Goal: Task Accomplishment & Management: Complete application form

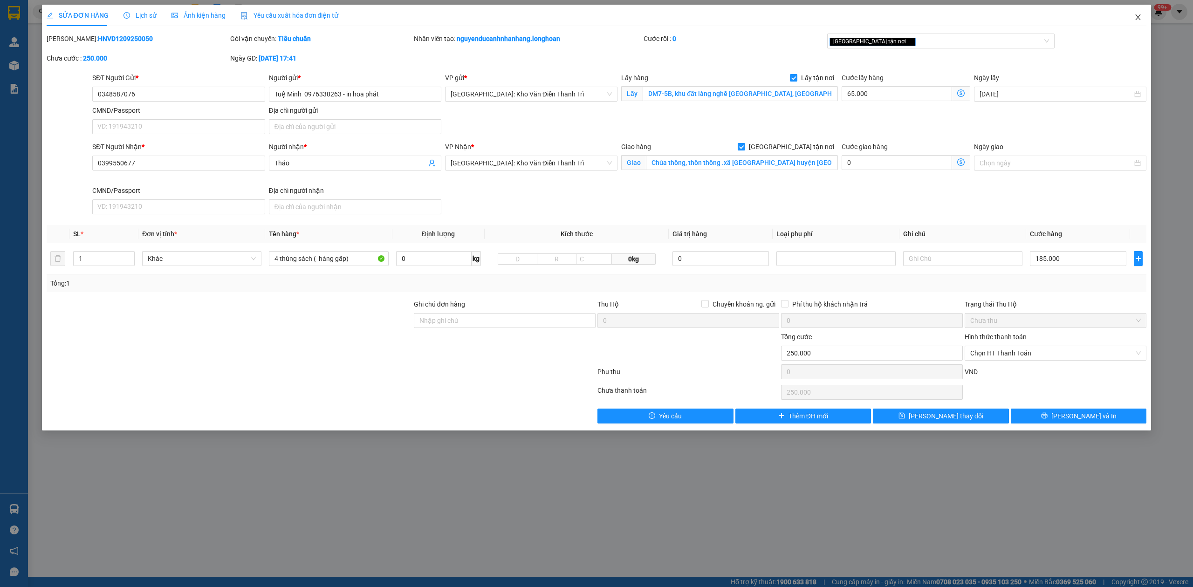
click at [1140, 19] on icon "close" at bounding box center [1138, 17] width 5 height 6
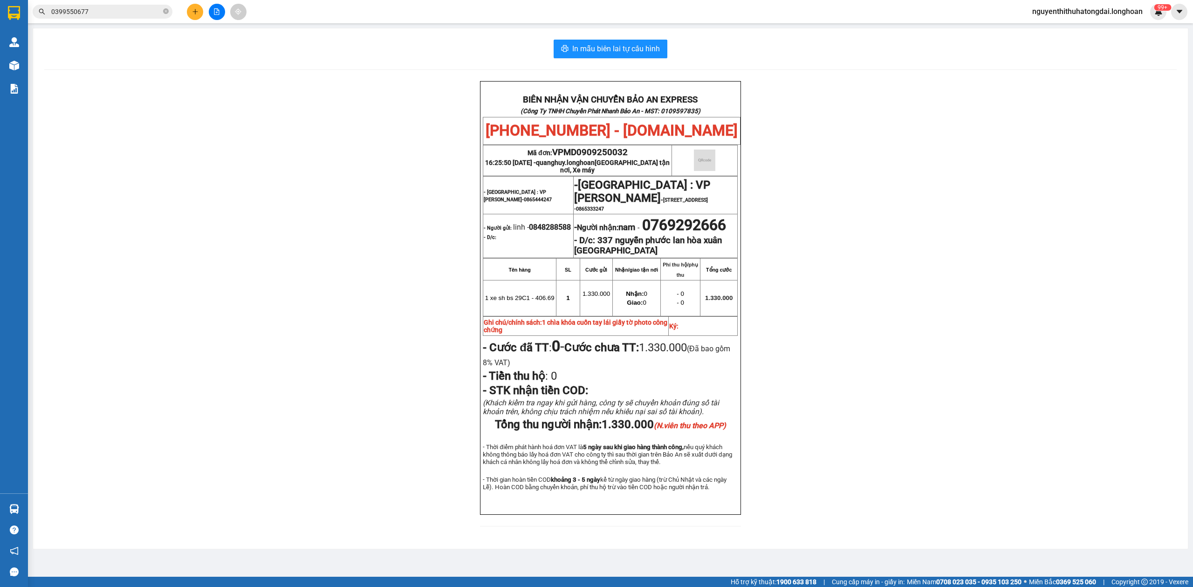
click at [111, 11] on input "0399550677" at bounding box center [106, 12] width 110 height 10
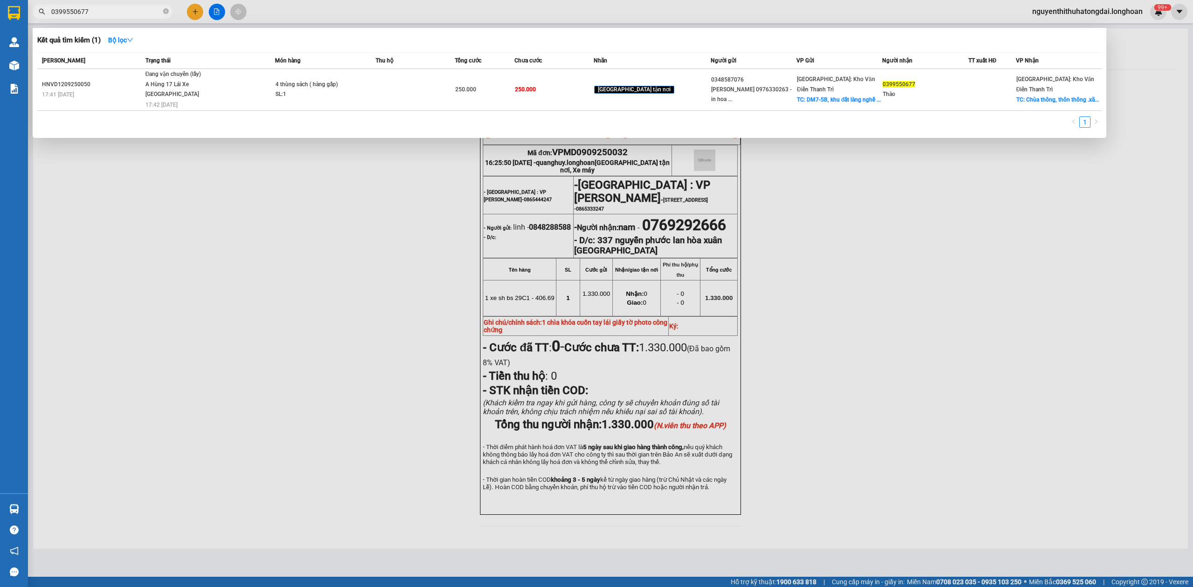
click at [111, 11] on input "0399550677" at bounding box center [106, 12] width 110 height 10
paste input "DNTK0809250013"
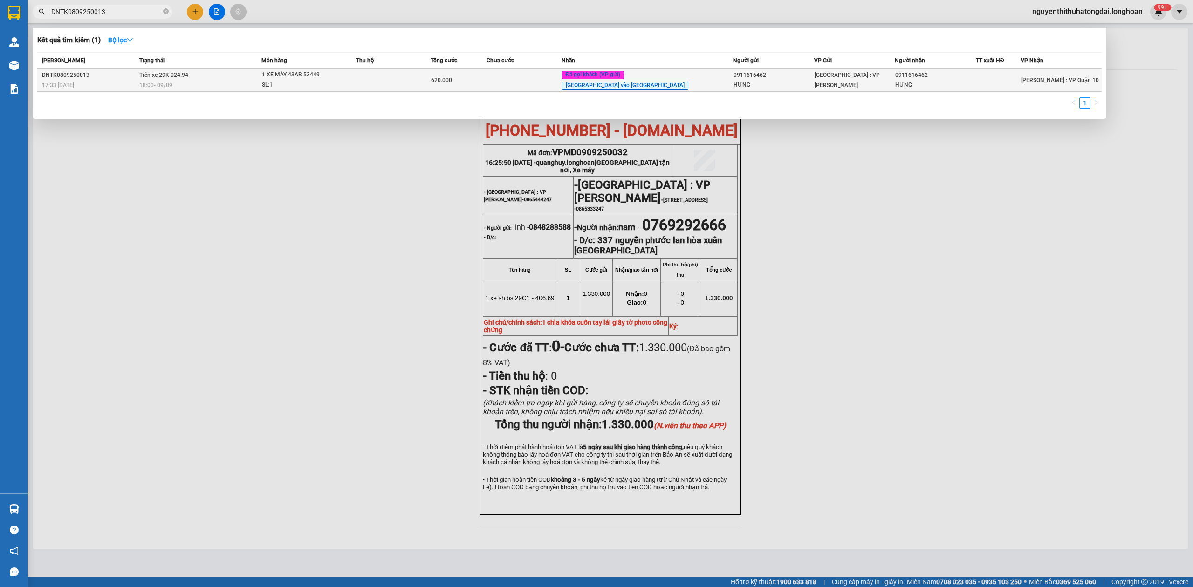
type input "DNTK0809250013"
click at [205, 84] on div "18:00 [DATE]" at bounding box center [200, 85] width 122 height 10
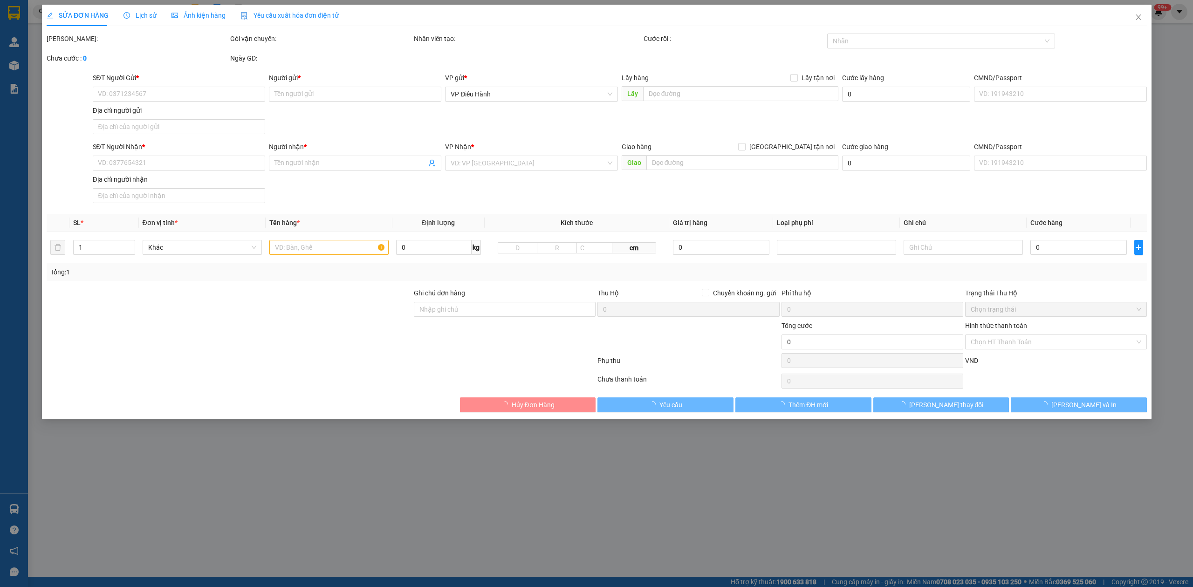
type input "0911616462"
type input "HƯNG"
type input "0911616462"
type input "HƯNG"
type input "1 CHÌA KHÓA,2 GƯƠNG"
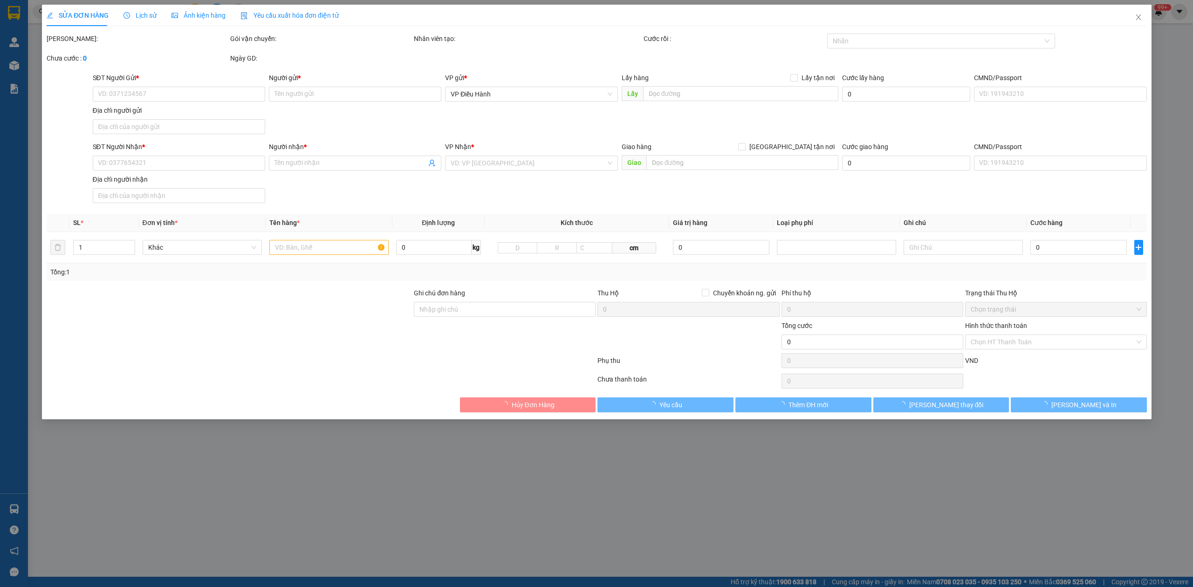
type input "620.000"
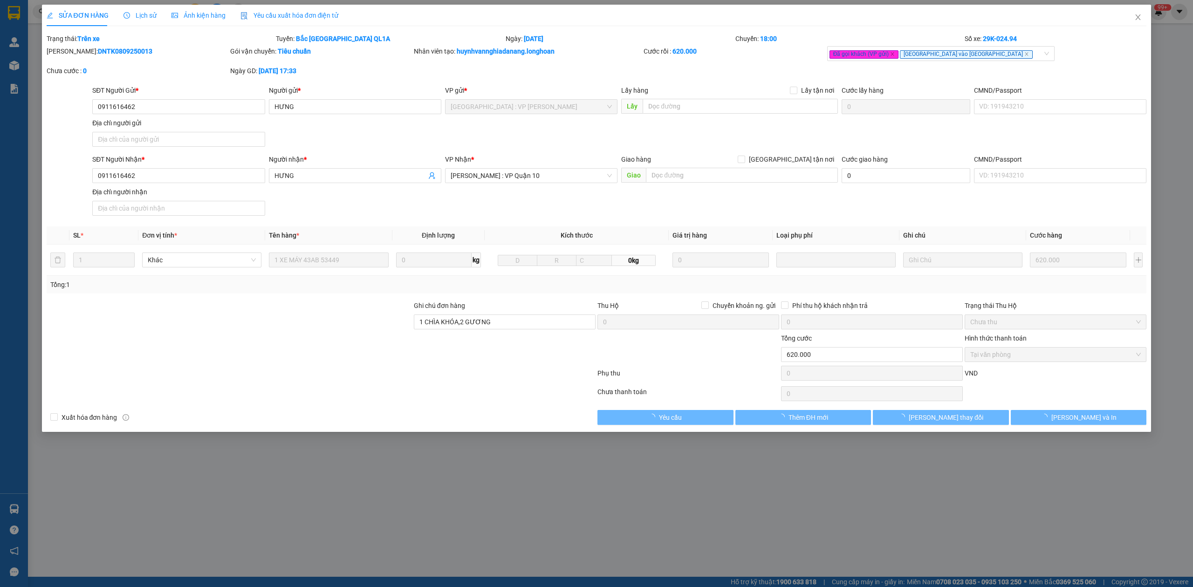
click at [154, 17] on div "SỬA ĐƠN HÀNG Lịch sử Ảnh kiện hàng Yêu cầu xuất hóa đơn điện tử" at bounding box center [193, 15] width 292 height 21
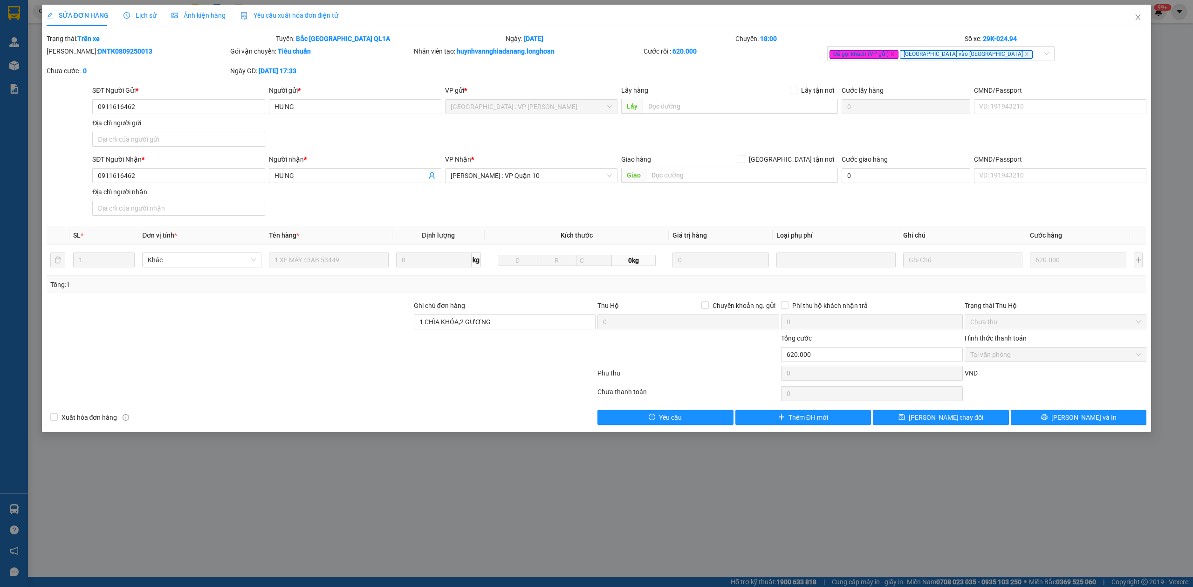
click at [146, 16] on span "Lịch sử" at bounding box center [140, 15] width 33 height 7
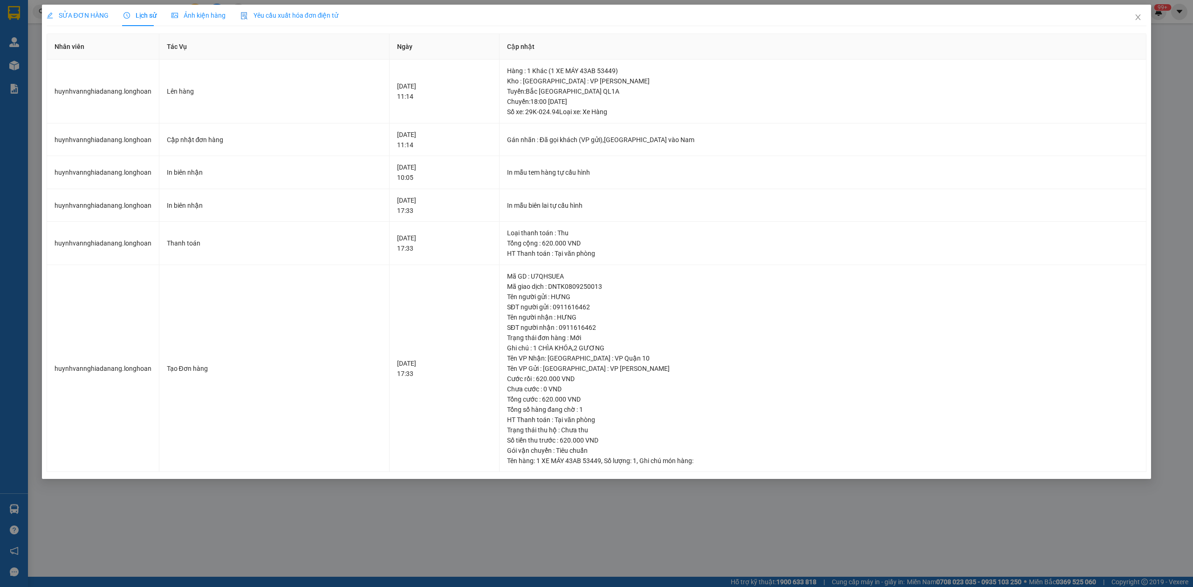
click at [66, 15] on span "SỬA ĐƠN HÀNG" at bounding box center [78, 15] width 62 height 7
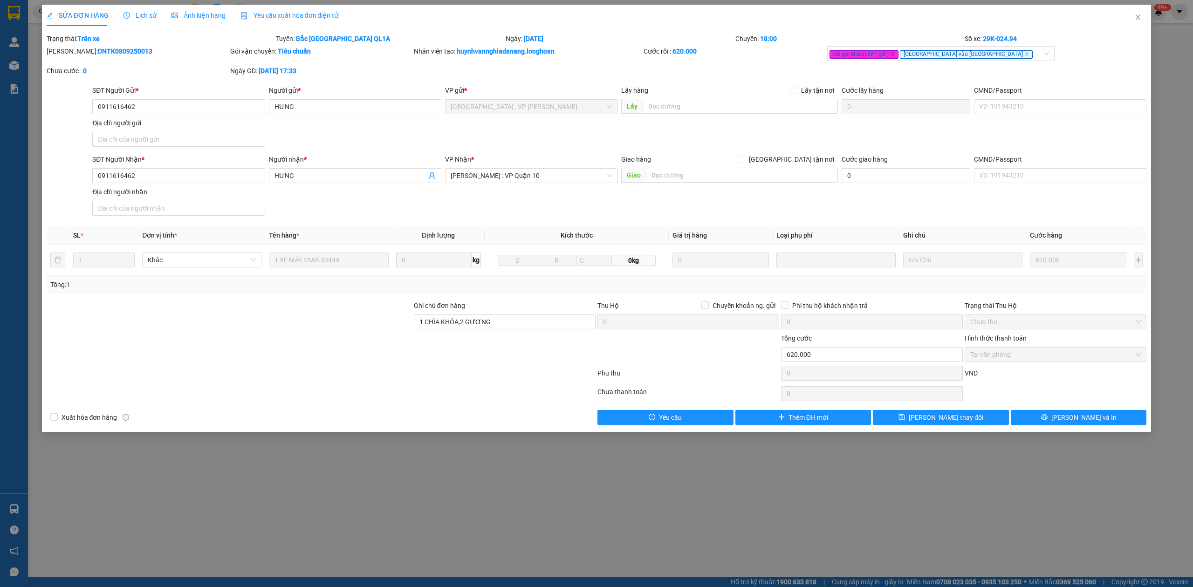
click at [142, 13] on span "Lịch sử" at bounding box center [140, 15] width 33 height 7
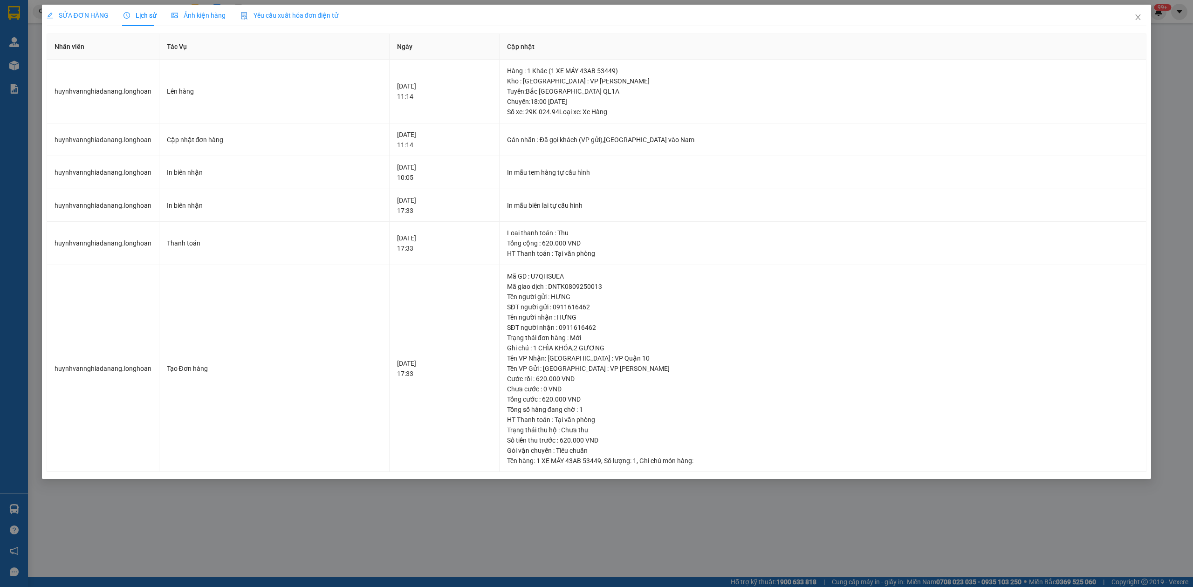
click at [86, 3] on div "SỬA ĐƠN HÀNG Lịch sử Ảnh kiện hàng Yêu cầu xuất hóa đơn điện tử Total Paid Fee …" at bounding box center [596, 293] width 1193 height 587
click at [88, 14] on span "SỬA ĐƠN HÀNG" at bounding box center [78, 15] width 62 height 7
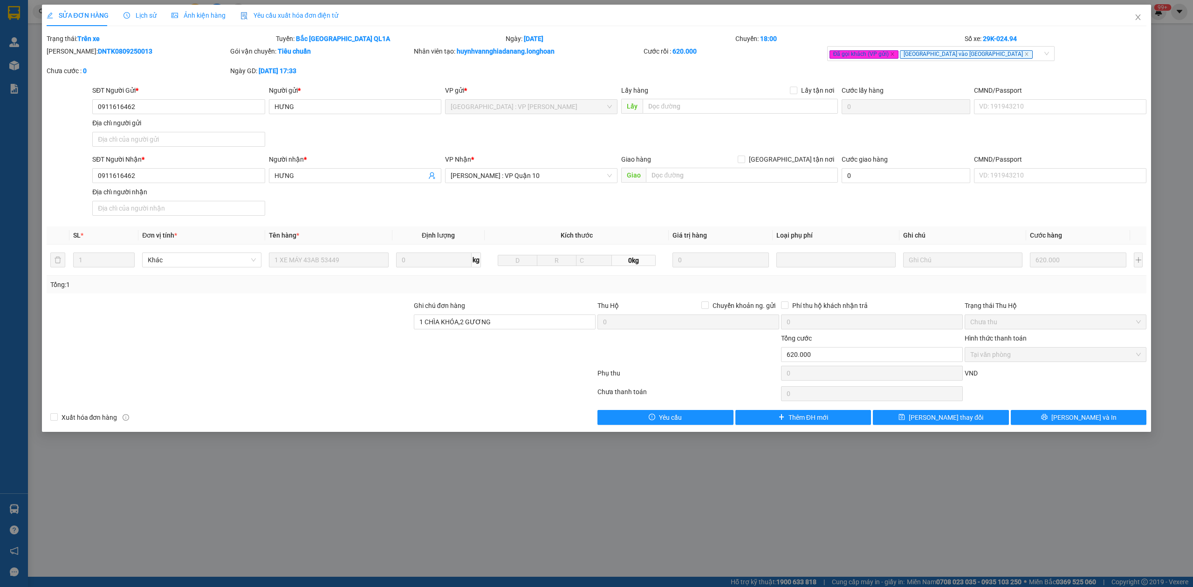
click at [142, 18] on span "Lịch sử" at bounding box center [140, 15] width 33 height 7
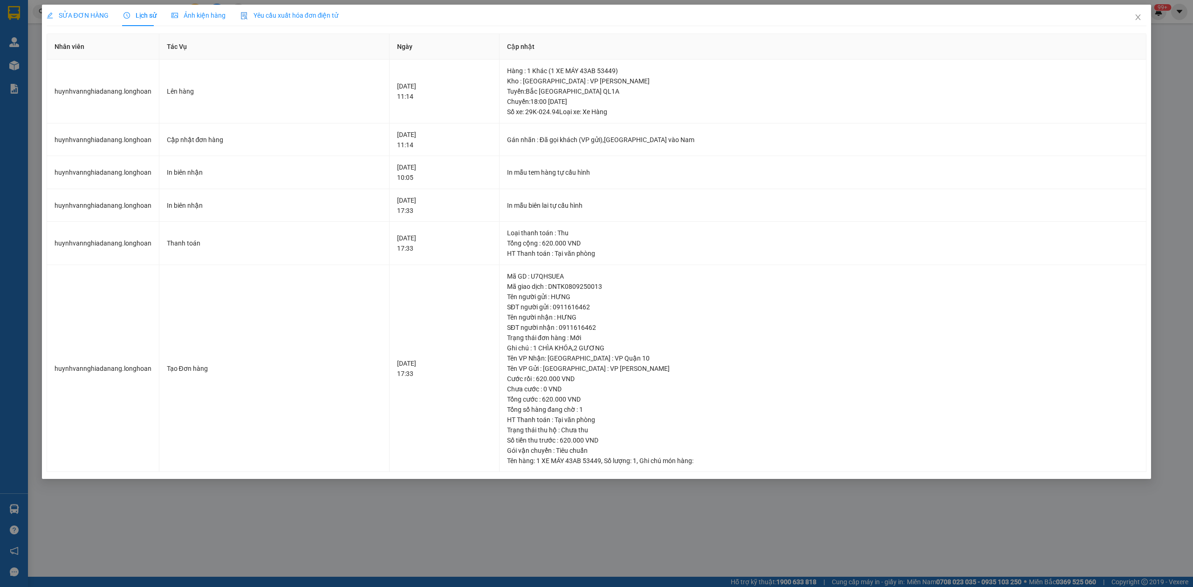
click at [75, 12] on span "SỬA ĐƠN HÀNG" at bounding box center [78, 15] width 62 height 7
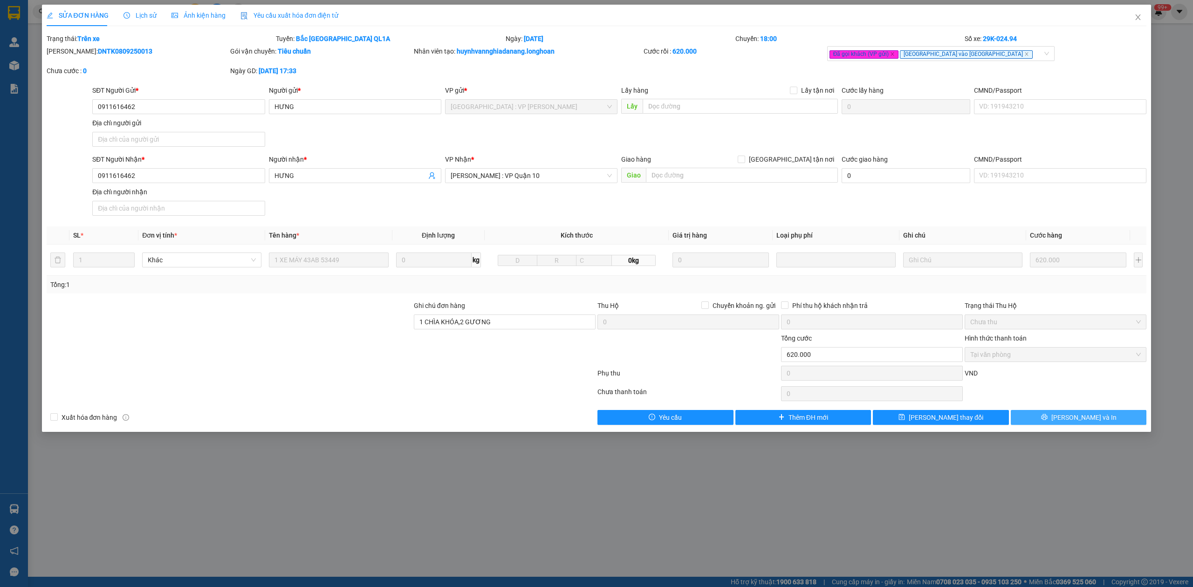
click at [1097, 423] on span "[PERSON_NAME] và In" at bounding box center [1083, 417] width 65 height 10
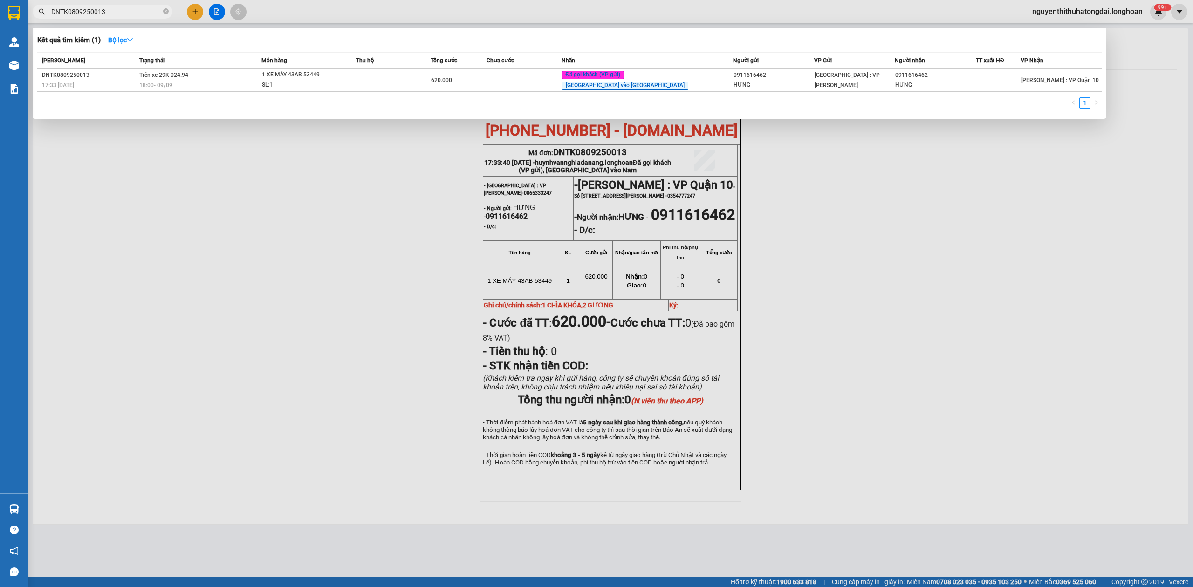
click at [119, 14] on input "DNTK0809250013" at bounding box center [106, 12] width 110 height 10
click at [356, 83] on span "1 XE MÁY 43AB 53449 SL: 1" at bounding box center [309, 80] width 94 height 20
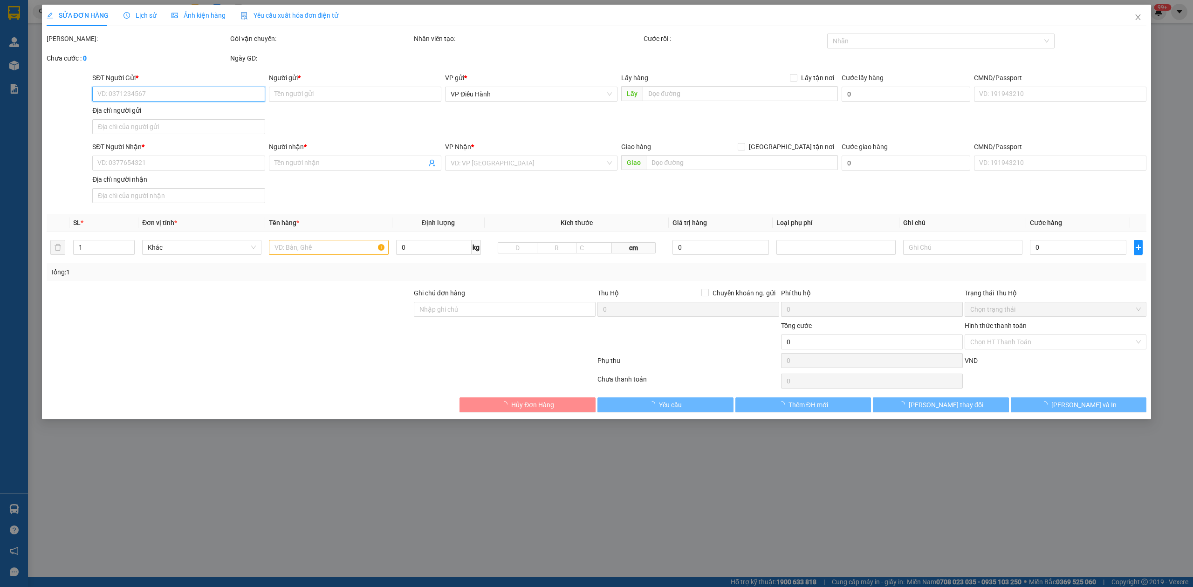
type input "0911616462"
type input "HƯNG"
type input "0911616462"
type input "HƯNG"
type input "1 CHÌA KHÓA,2 GƯƠNG"
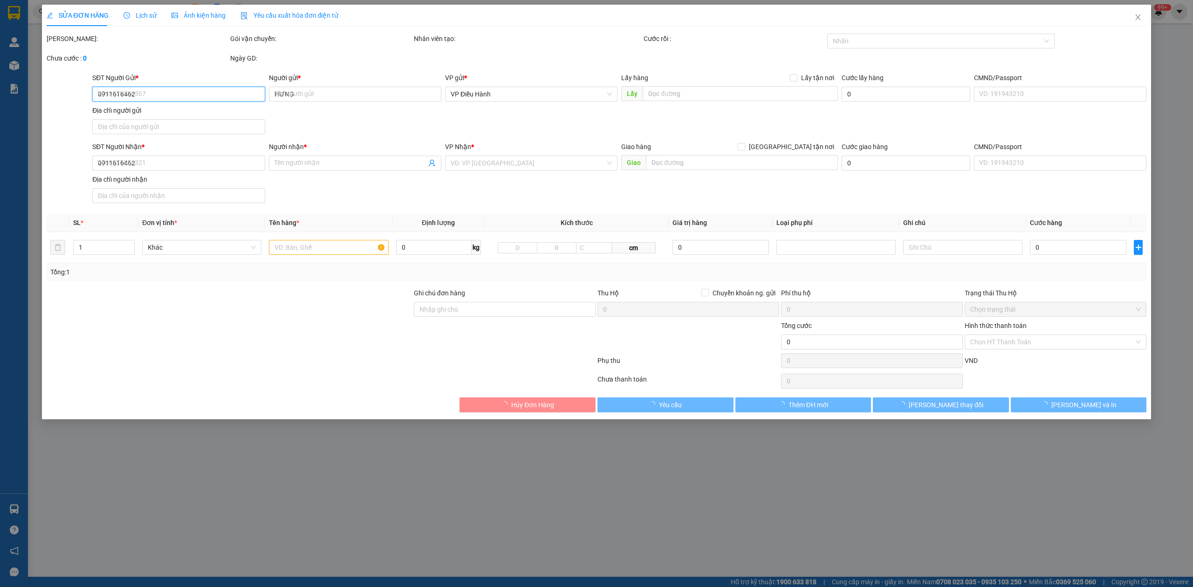
type input "620.000"
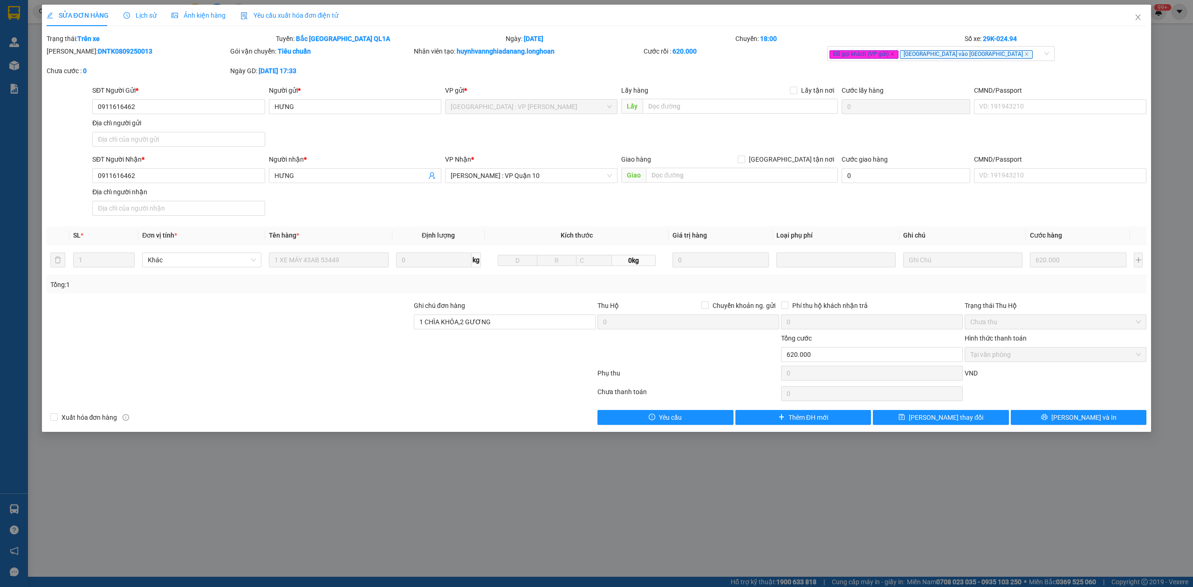
click at [142, 16] on span "Lịch sử" at bounding box center [140, 15] width 33 height 7
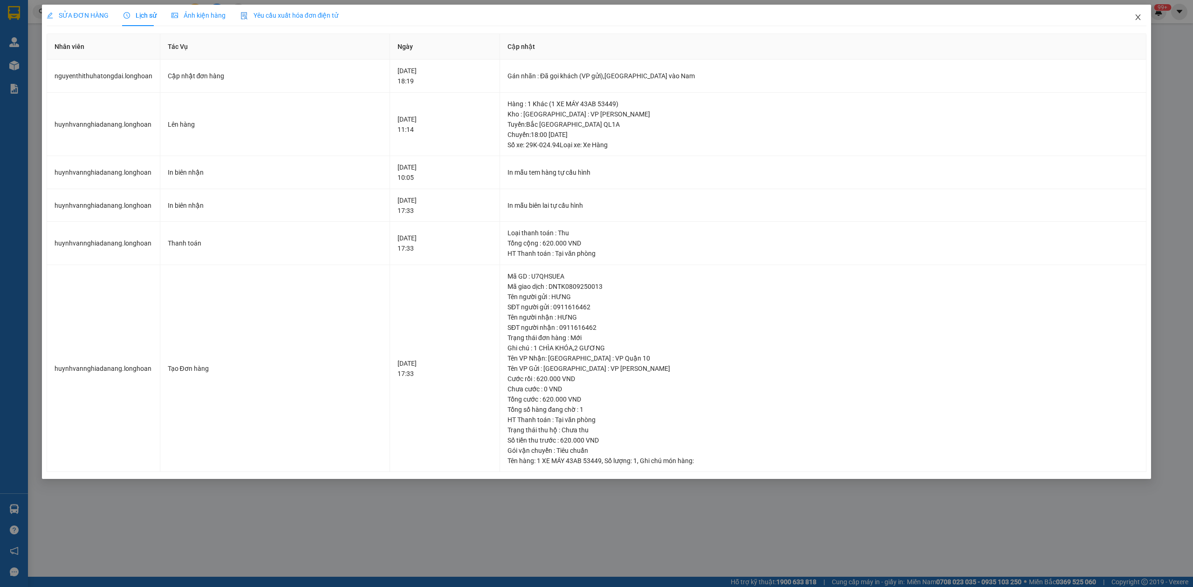
click at [1141, 14] on icon "close" at bounding box center [1137, 17] width 7 height 7
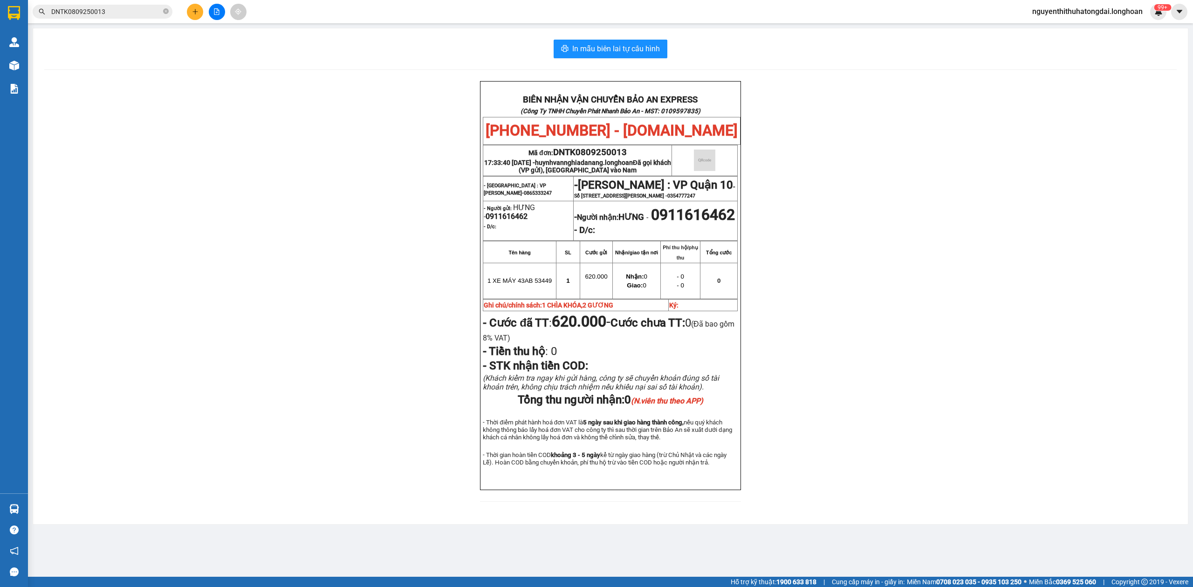
click at [124, 15] on input "DNTK0809250013" at bounding box center [106, 12] width 110 height 10
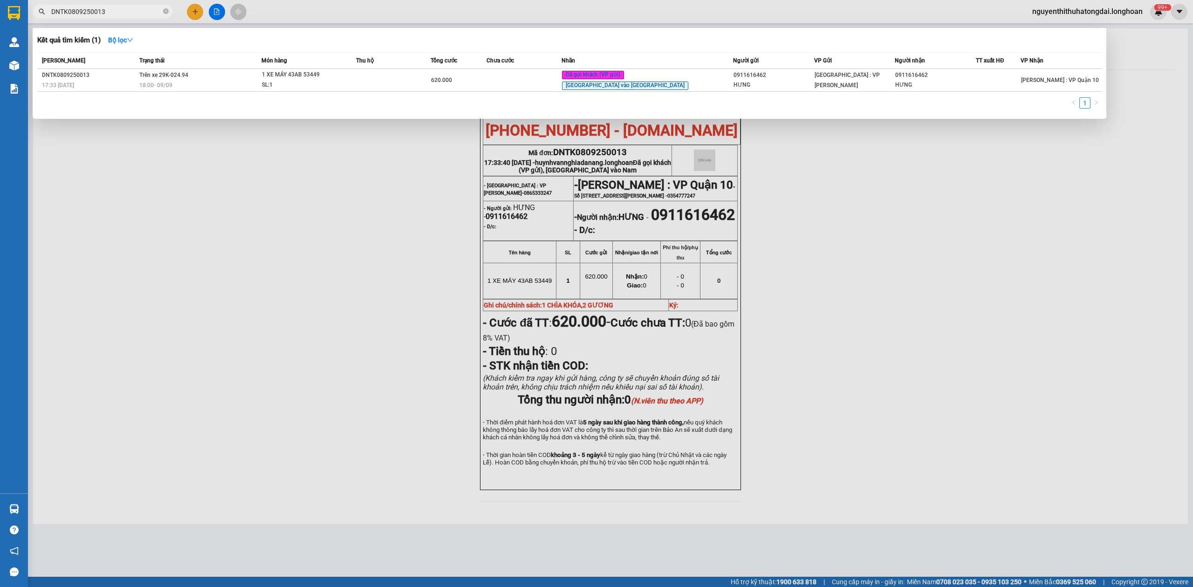
click at [124, 15] on input "DNTK0809250013" at bounding box center [106, 12] width 110 height 10
paste input "0855561561"
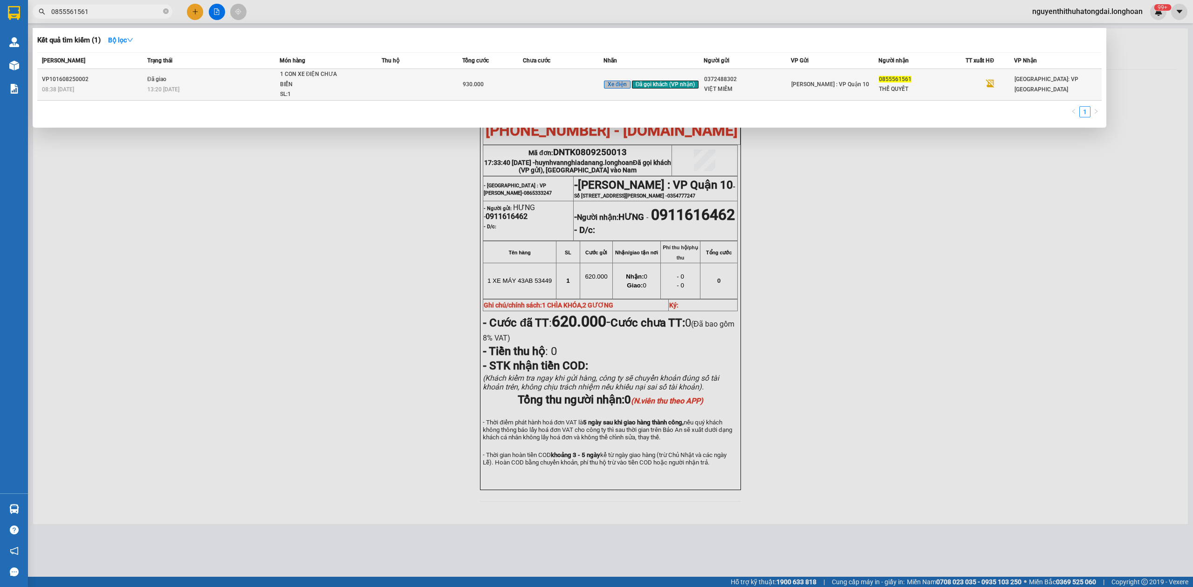
type input "0855561561"
click at [187, 77] on td "Đã giao 13:20 [DATE]" at bounding box center [212, 85] width 135 height 32
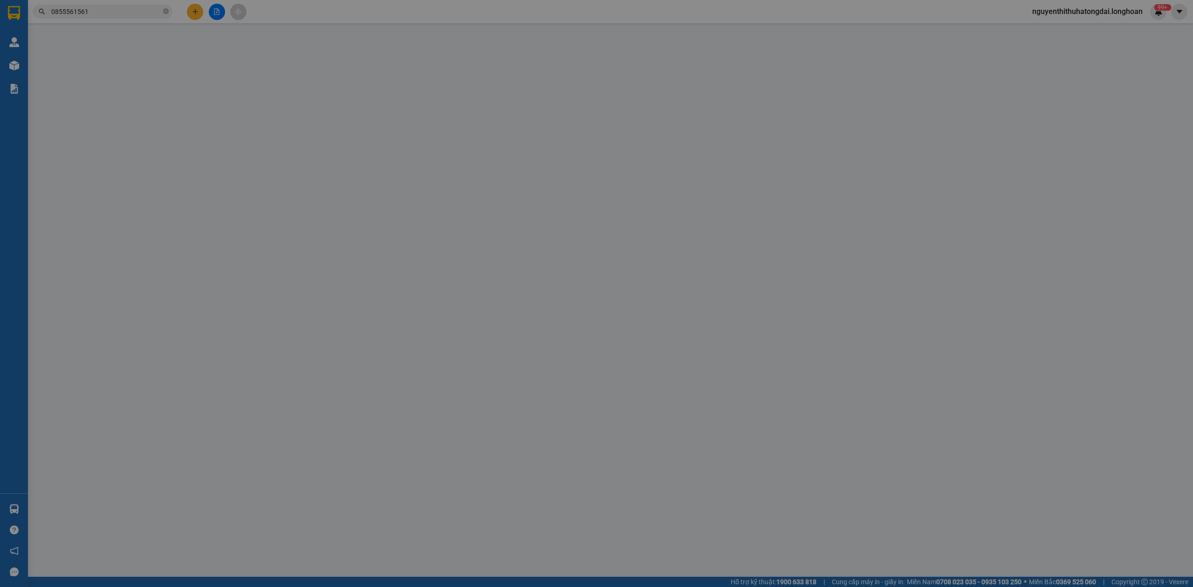
type input "0372488302"
type input "VIỆT MIÊM"
type input "0855561561"
type input "THẾ QUYẾT"
type input "CÓ CHÌA KHÓA ĐI KÈM"
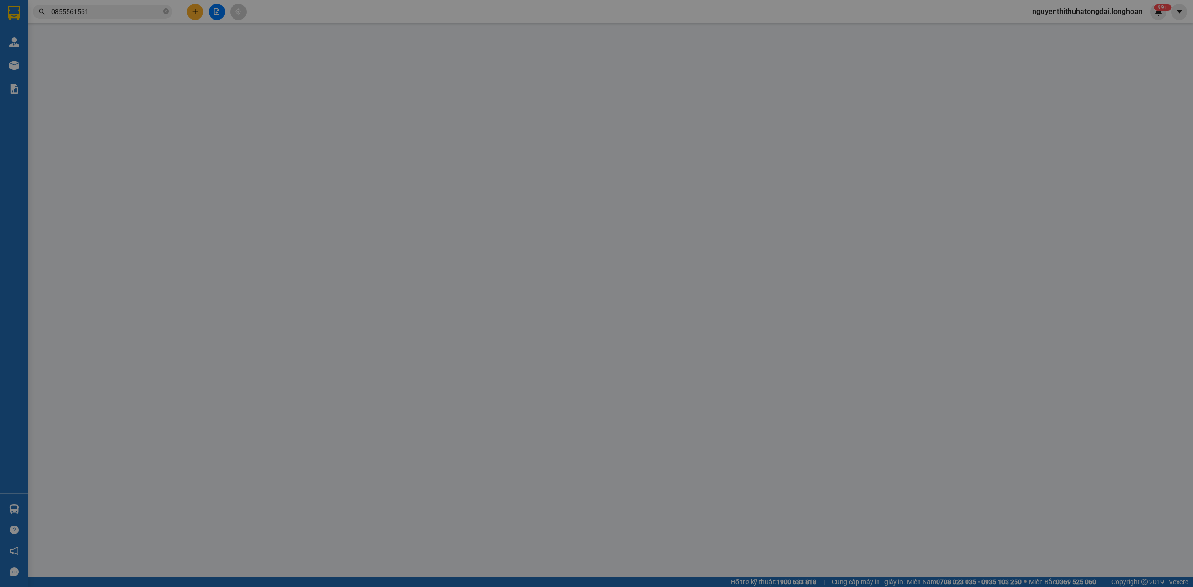
type input "930.000"
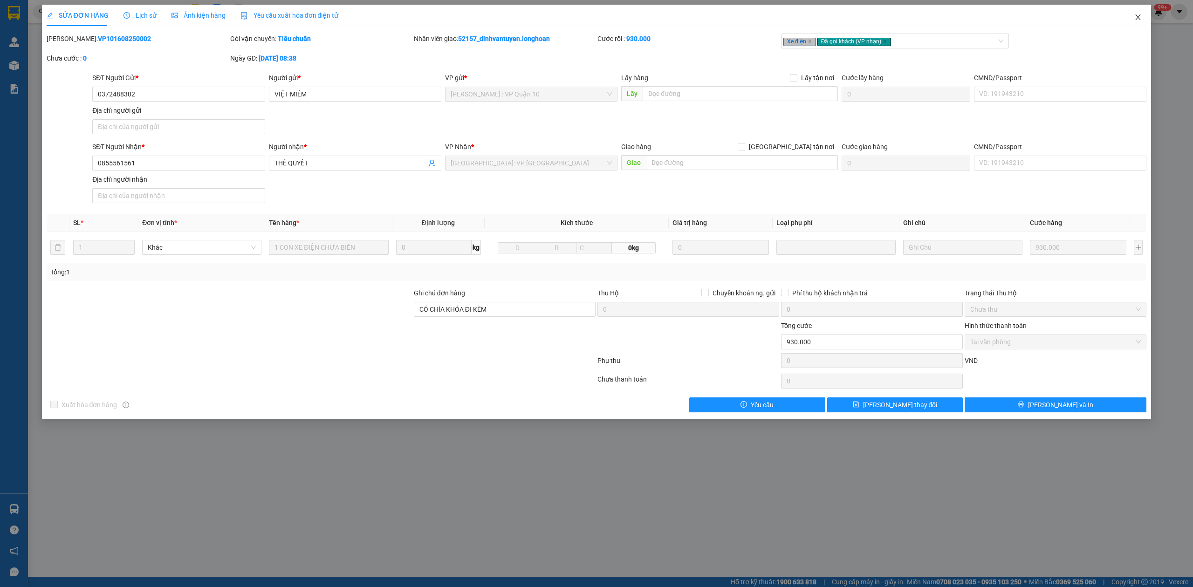
click at [1141, 17] on icon "close" at bounding box center [1137, 17] width 7 height 7
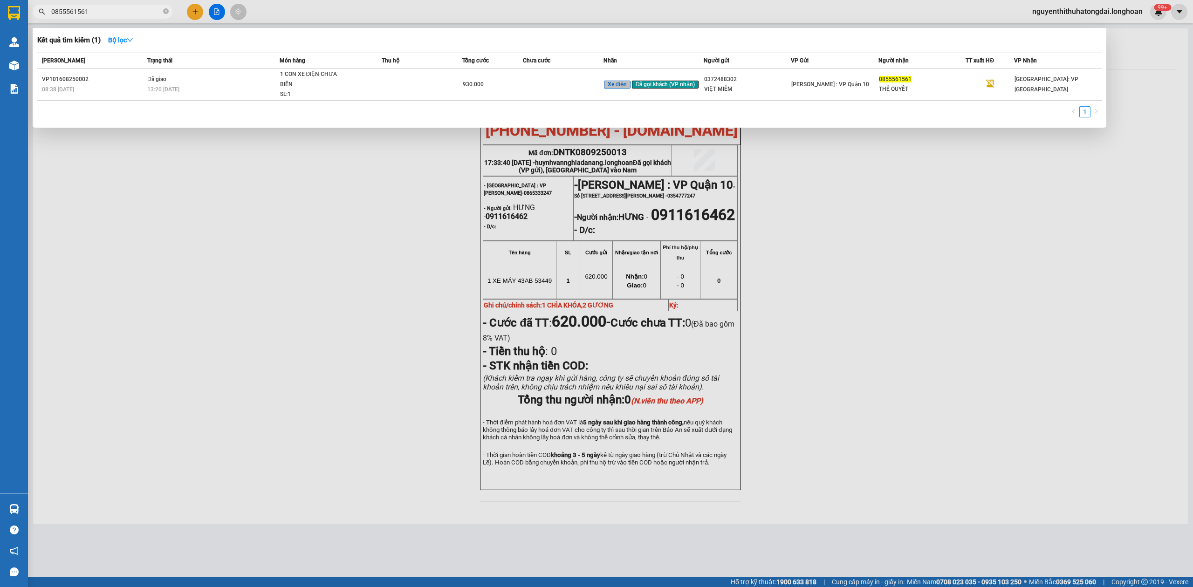
click at [116, 12] on input "0855561561" at bounding box center [106, 12] width 110 height 10
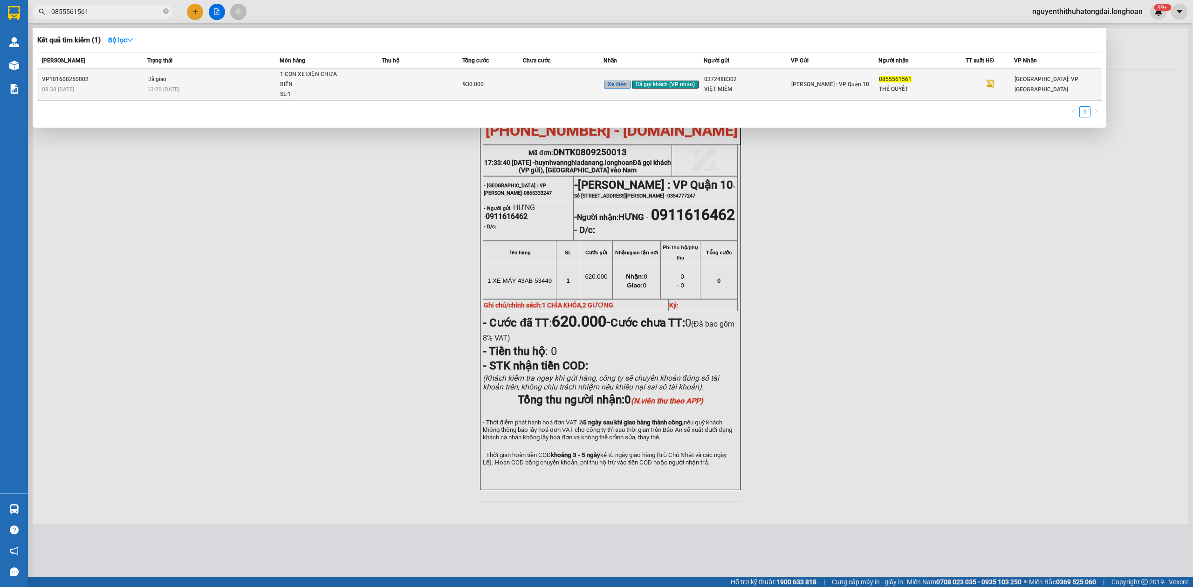
click at [153, 77] on span "Đã giao" at bounding box center [156, 79] width 19 height 7
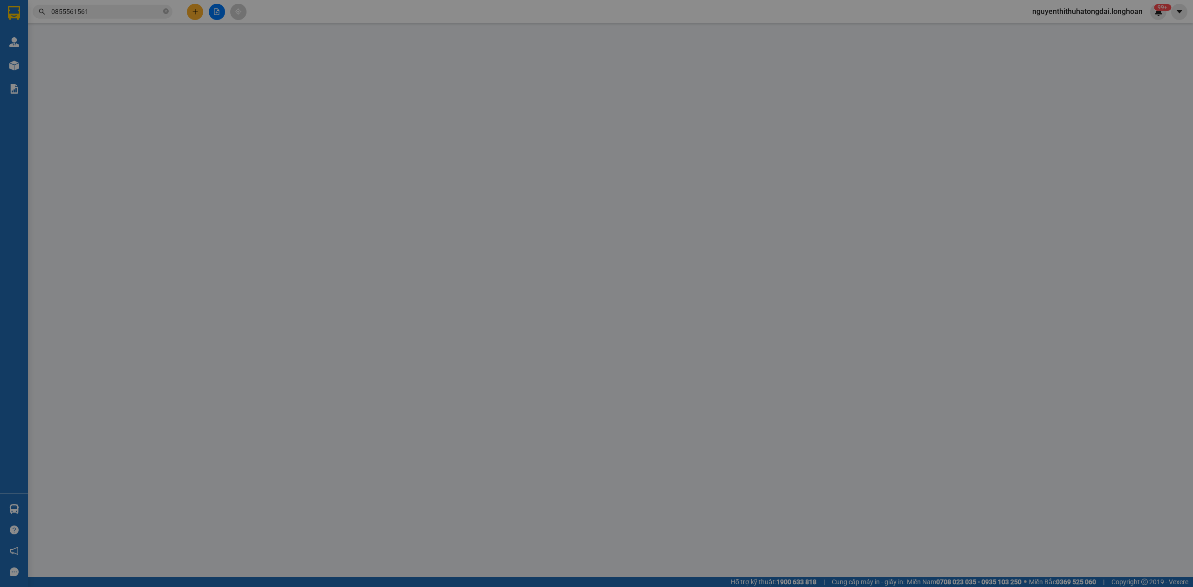
type input "0372488302"
type input "VIỆT MIÊM"
type input "0855561561"
type input "THẾ QUYẾT"
type input "CÓ CHÌA KHÓA ĐI KÈM"
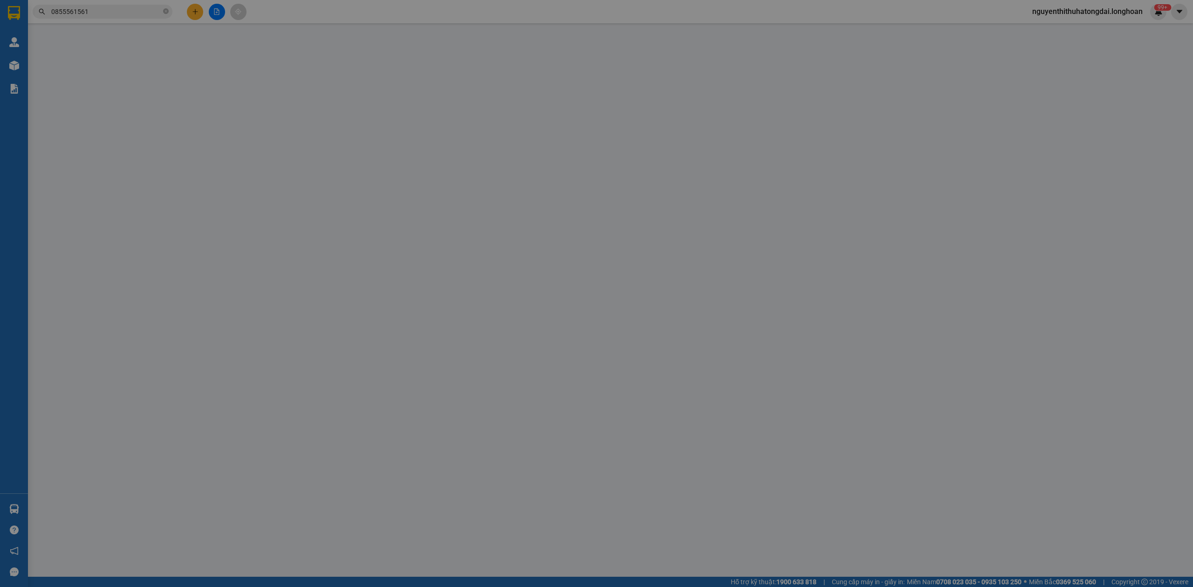
type input "930.000"
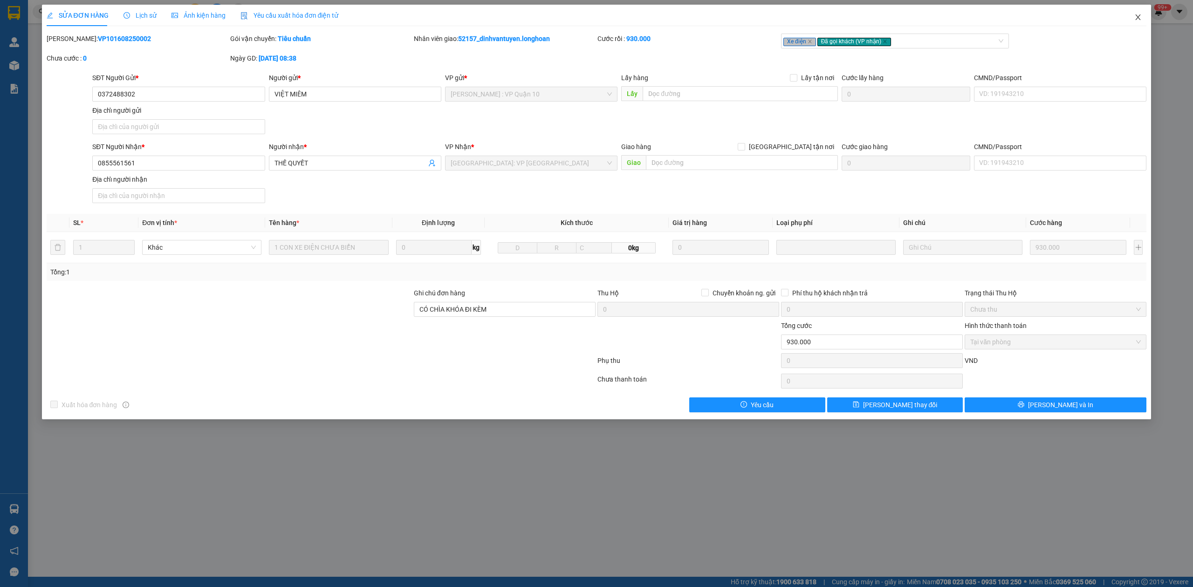
click at [1143, 18] on span "Close" at bounding box center [1138, 18] width 26 height 26
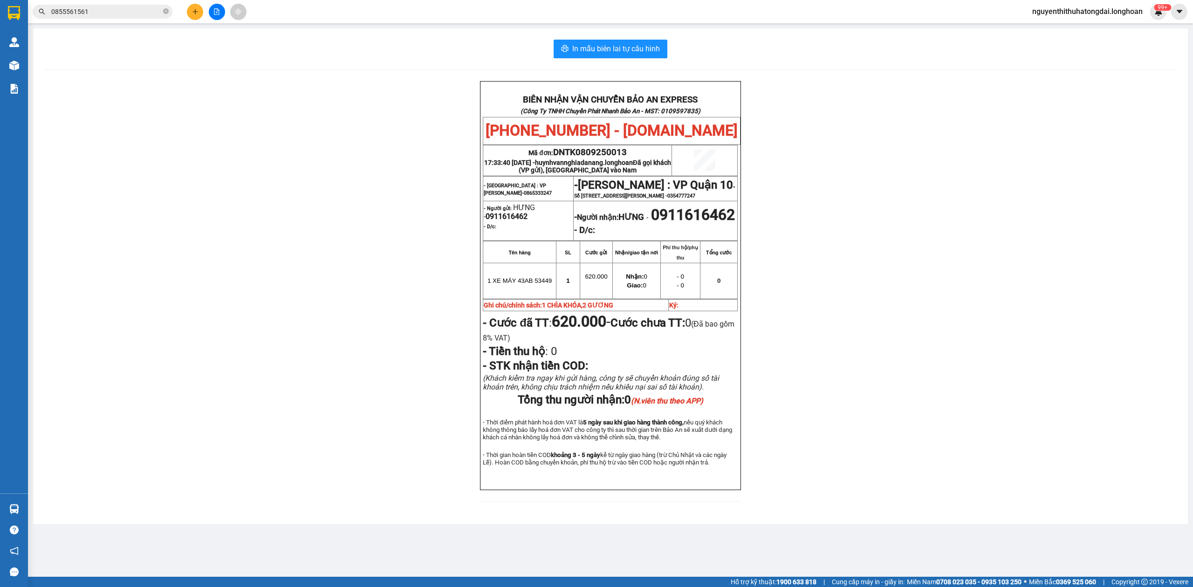
click at [116, 19] on div "Kết quả tìm kiếm ( 1 ) Bộ lọc Mã ĐH Trạng thái Món hàng Thu hộ Tổng cước Chưa c…" at bounding box center [91, 12] width 182 height 16
click at [116, 14] on input "0855561561" at bounding box center [106, 12] width 110 height 10
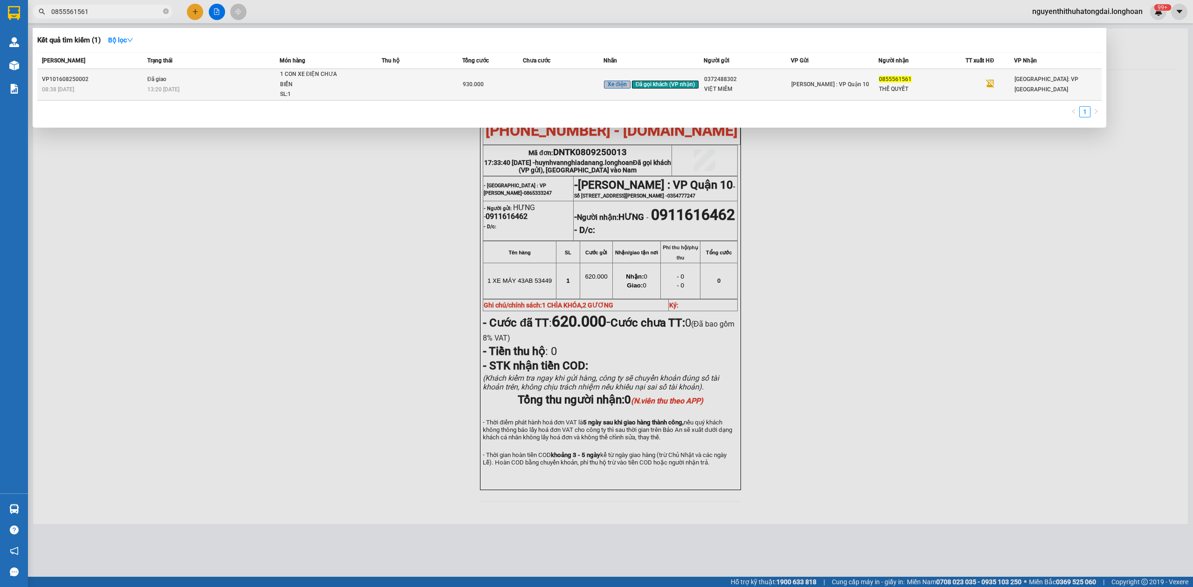
click at [401, 74] on td at bounding box center [422, 85] width 81 height 32
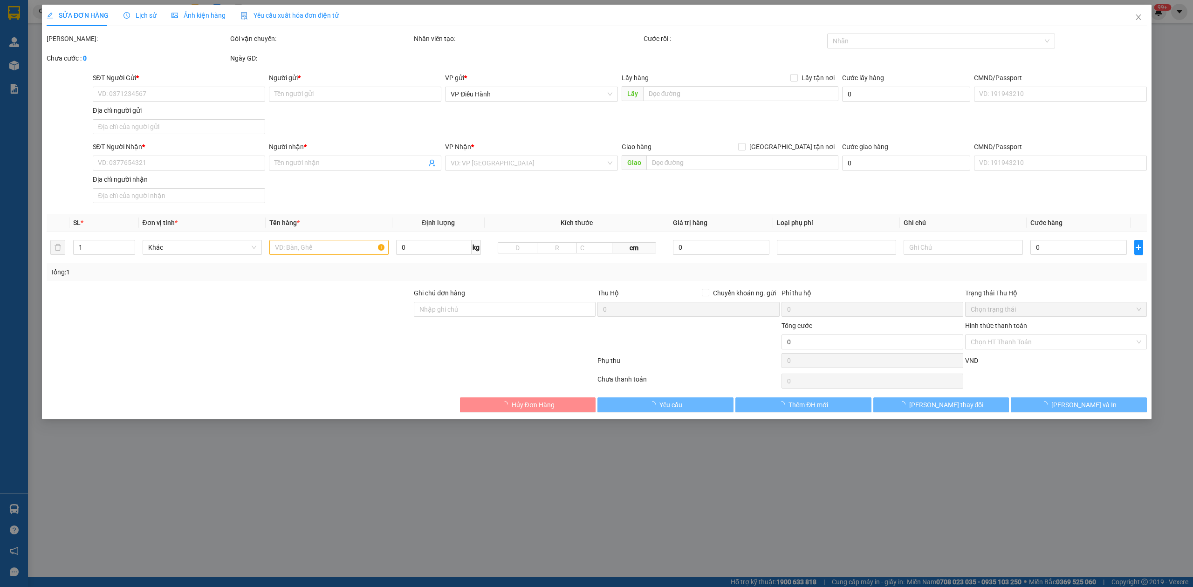
type input "0372488302"
type input "VIỆT MIÊM"
type input "0855561561"
type input "THẾ QUYẾT"
type input "CÓ CHÌA KHÓA ĐI KÈM"
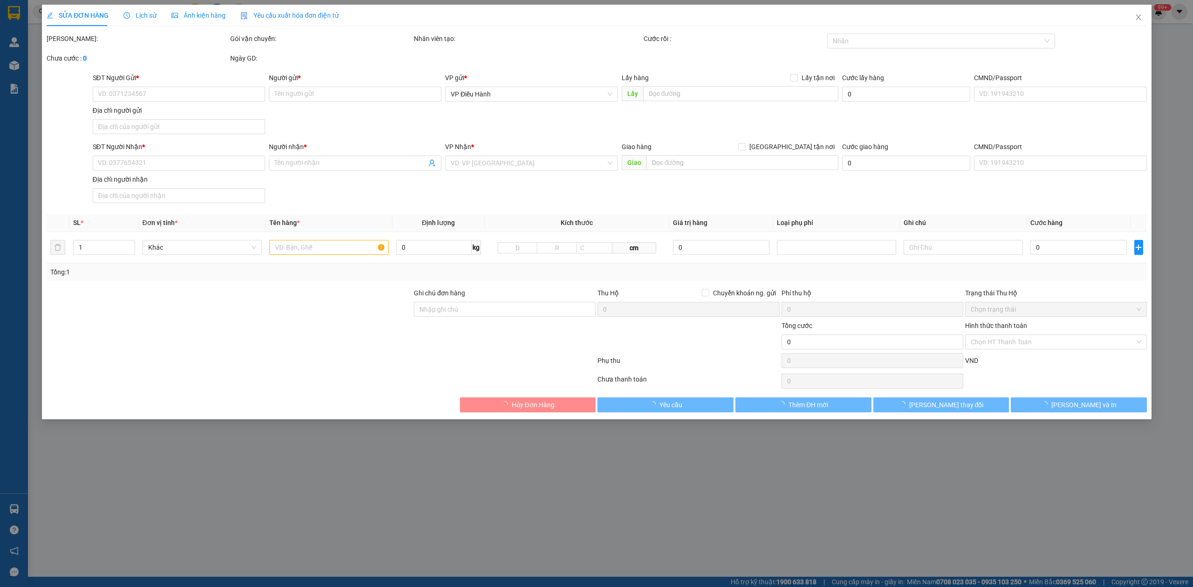
type input "930.000"
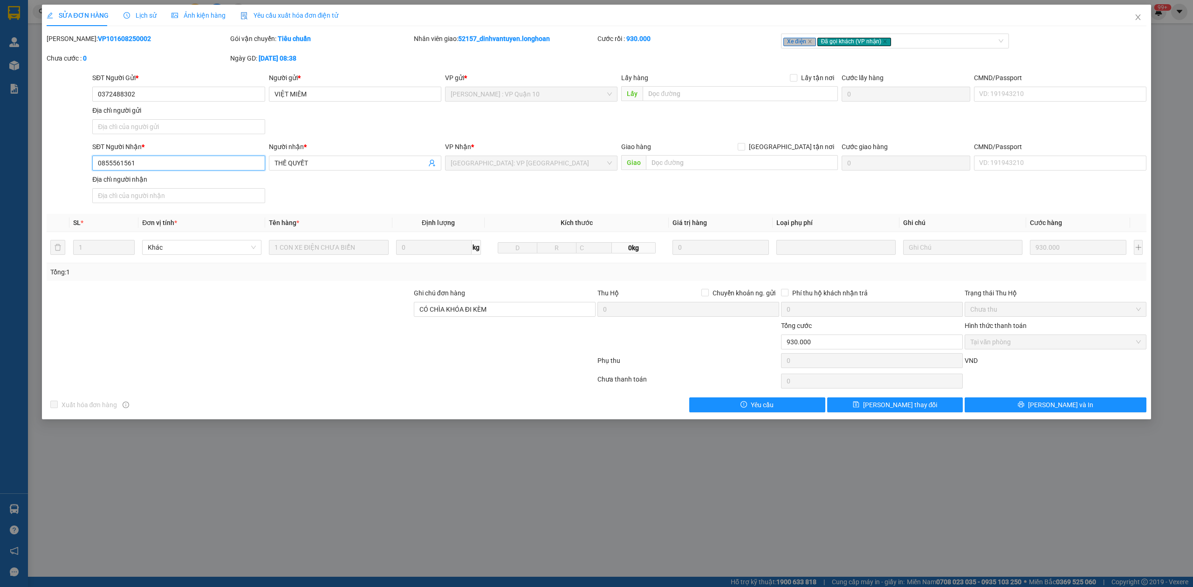
drag, startPoint x: 151, startPoint y: 168, endPoint x: 15, endPoint y: 168, distance: 136.1
click at [15, 168] on div "SỬA ĐƠN HÀNG Lịch sử Ảnh kiện hàng Yêu cầu xuất hóa đơn điện tử Total Paid Fee …" at bounding box center [596, 293] width 1193 height 587
click at [1139, 17] on icon "close" at bounding box center [1138, 17] width 5 height 6
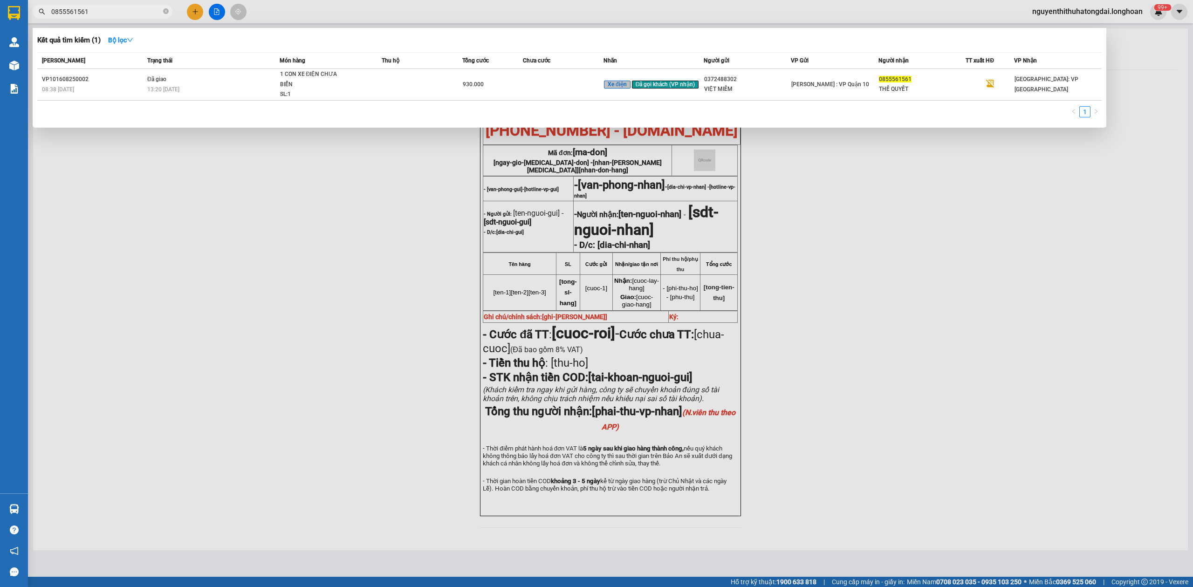
click at [142, 7] on input "0855561561" at bounding box center [106, 12] width 110 height 10
paste input "769292666"
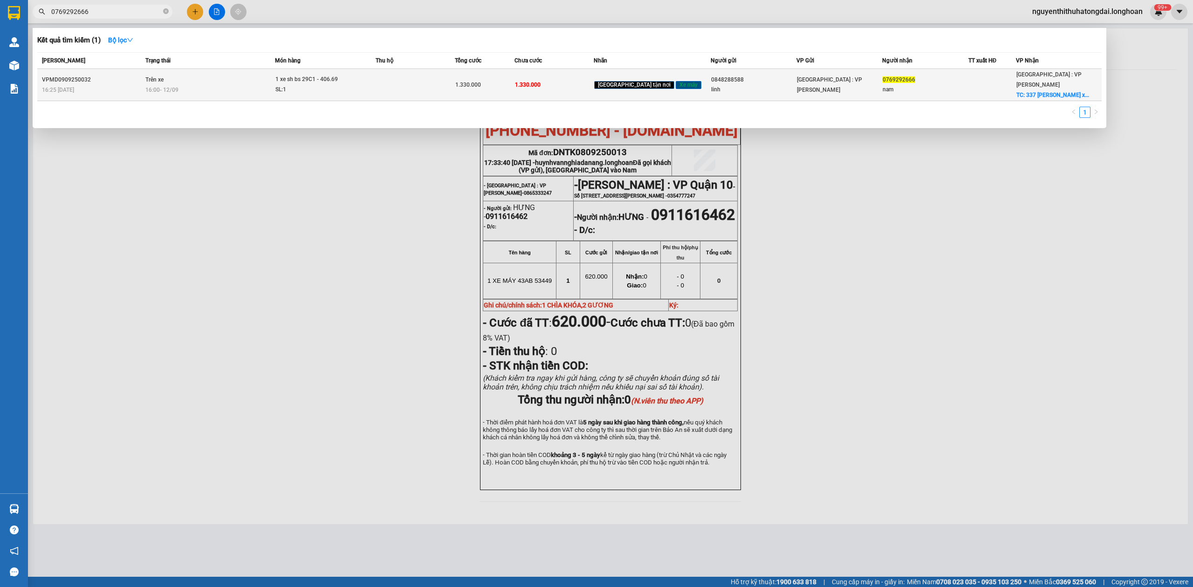
type input "0769292666"
click at [375, 76] on span "1 xe sh bs 29C1 - 406.69 SL: 1" at bounding box center [324, 85] width 99 height 20
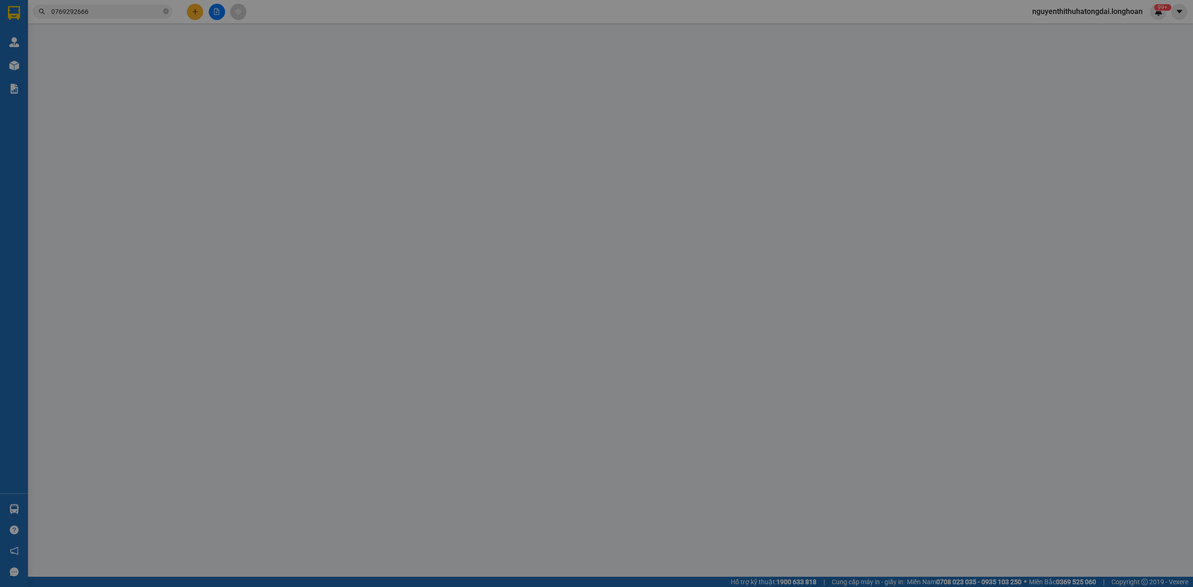
type input "0848288588"
type input "linh"
type input "0769292666"
type input "nam"
checkbox input "true"
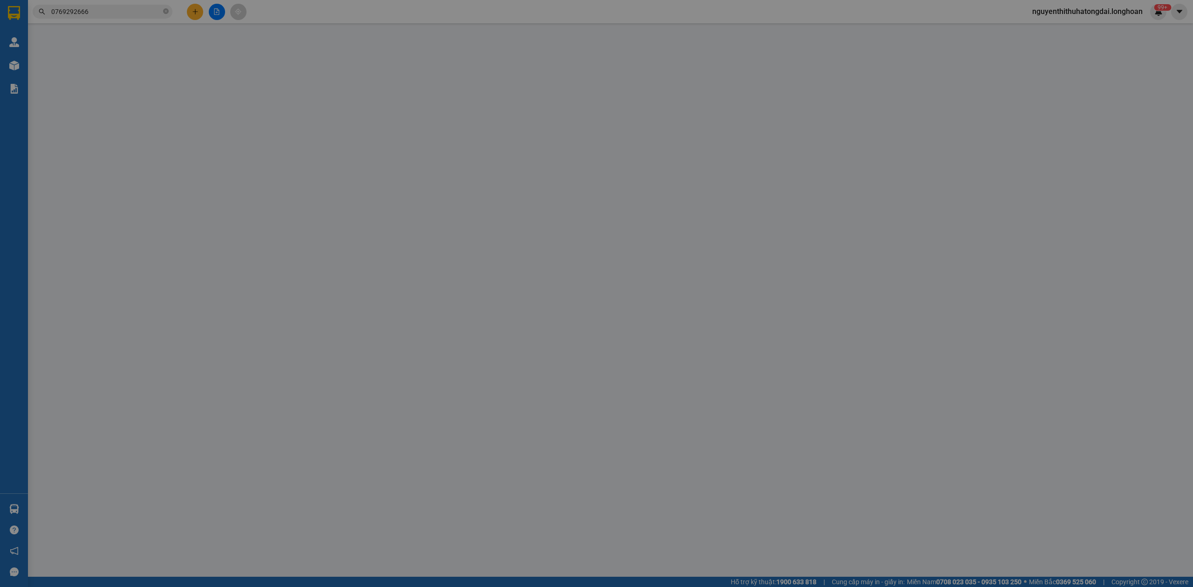
type input "337 nguyễn phước lan hòa xuân [GEOGRAPHIC_DATA]"
type input "1 chìa khóa cuốn tay lái giấy tờ photo công chứng"
type input "1.330.000"
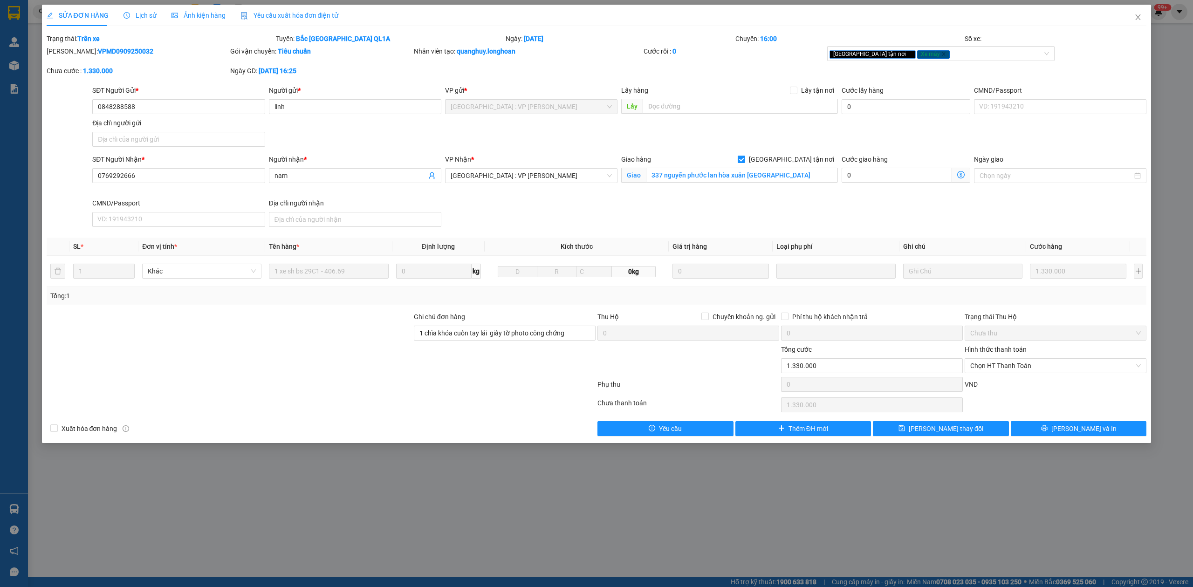
click at [144, 14] on span "Lịch sử" at bounding box center [140, 15] width 33 height 7
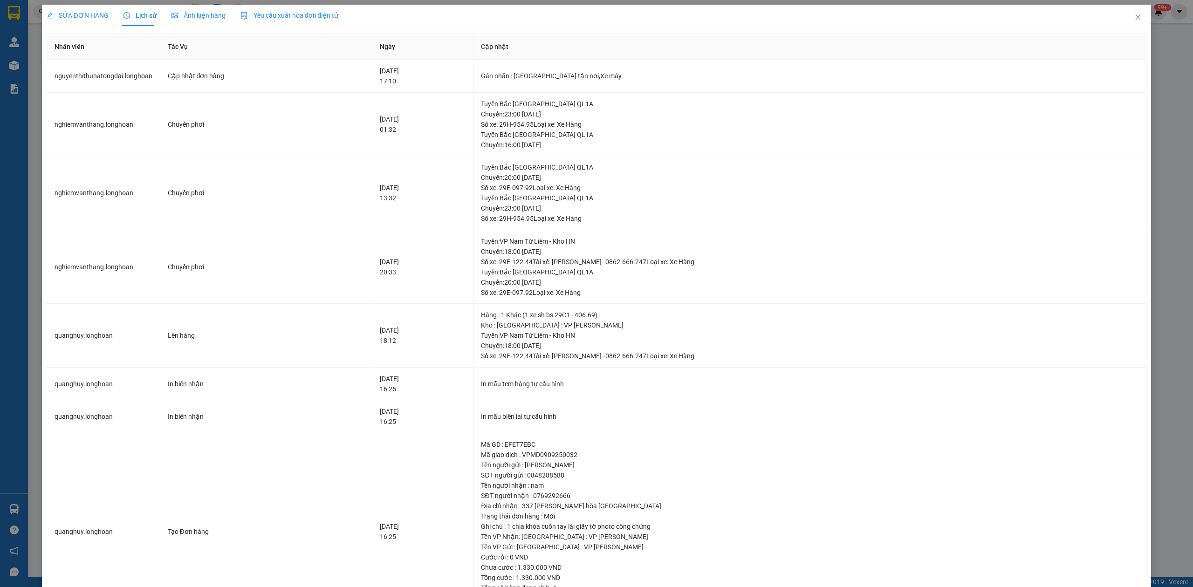
click at [88, 12] on span "SỬA ĐƠN HÀNG" at bounding box center [78, 15] width 62 height 7
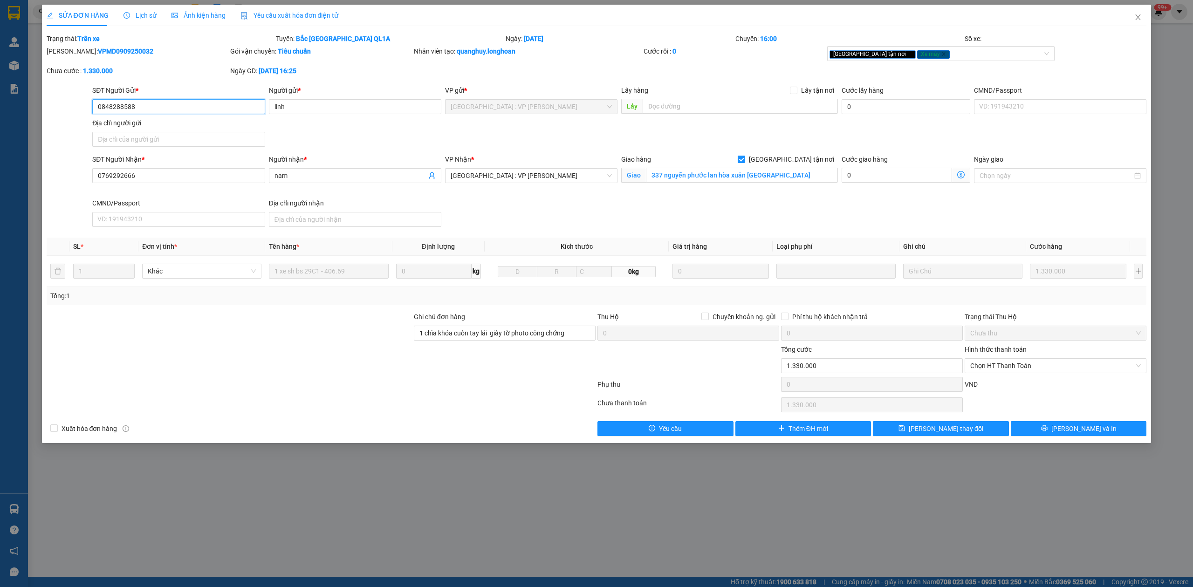
click at [144, 107] on input "0848288588" at bounding box center [178, 106] width 172 height 15
drag, startPoint x: 1145, startPoint y: 21, endPoint x: 968, endPoint y: 20, distance: 176.2
click at [1143, 21] on span "Close" at bounding box center [1138, 18] width 26 height 26
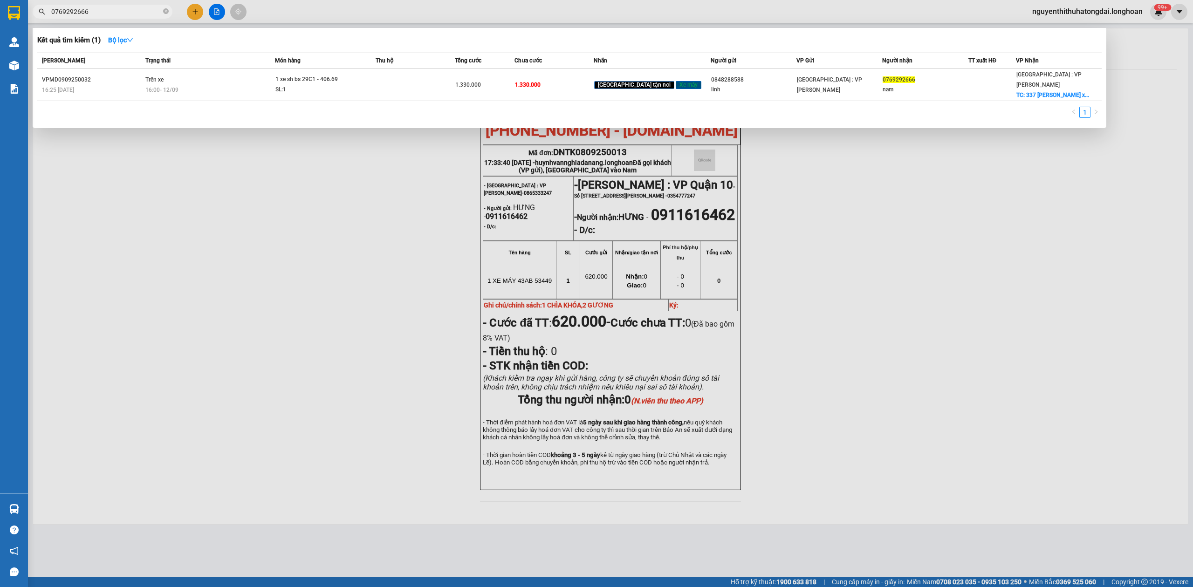
click at [90, 7] on input "0769292666" at bounding box center [106, 12] width 110 height 10
click at [89, 10] on input "0769292666" at bounding box center [106, 12] width 110 height 10
paste input "399550677"
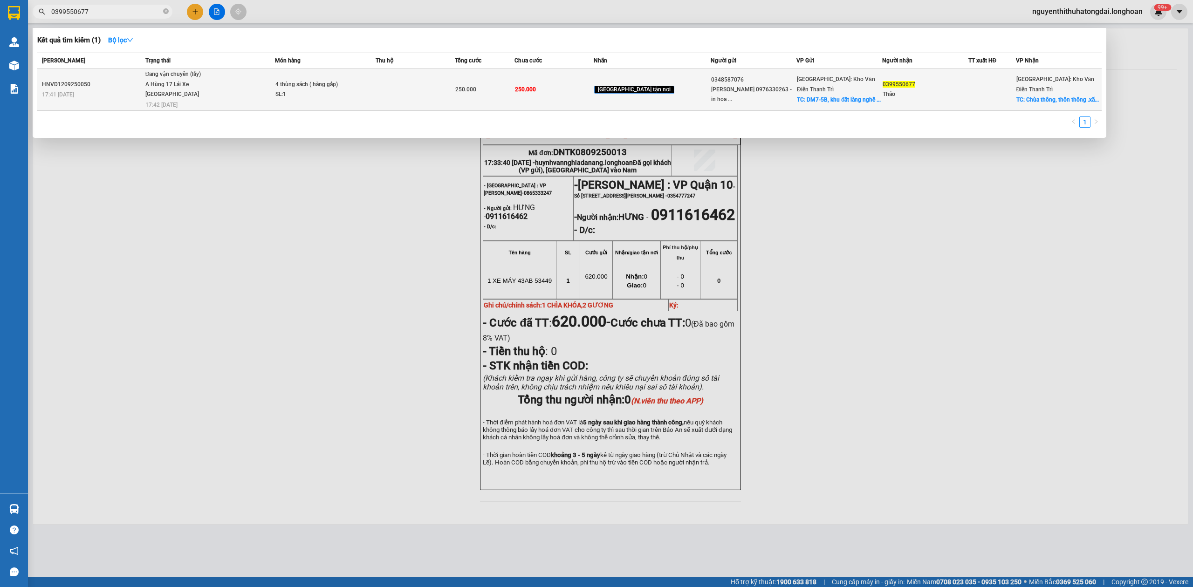
type input "0399550677"
click at [202, 71] on div "Đang vận chuyển (lấy)" at bounding box center [180, 74] width 70 height 10
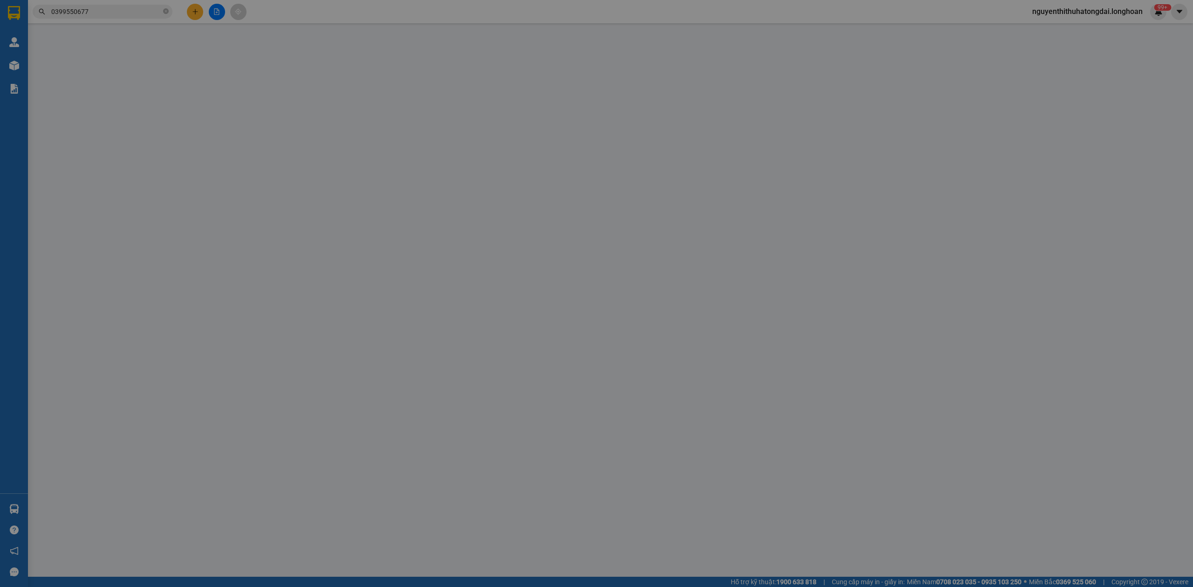
type input "0348587076"
type input "Tuệ Minh 0976330263 - in hoa phát"
checkbox input "true"
type input "DM7-5B, khu đất làng nghề [GEOGRAPHIC_DATA], [GEOGRAPHIC_DATA] ,[GEOGRAPHIC_DAT…"
type input "0399550677"
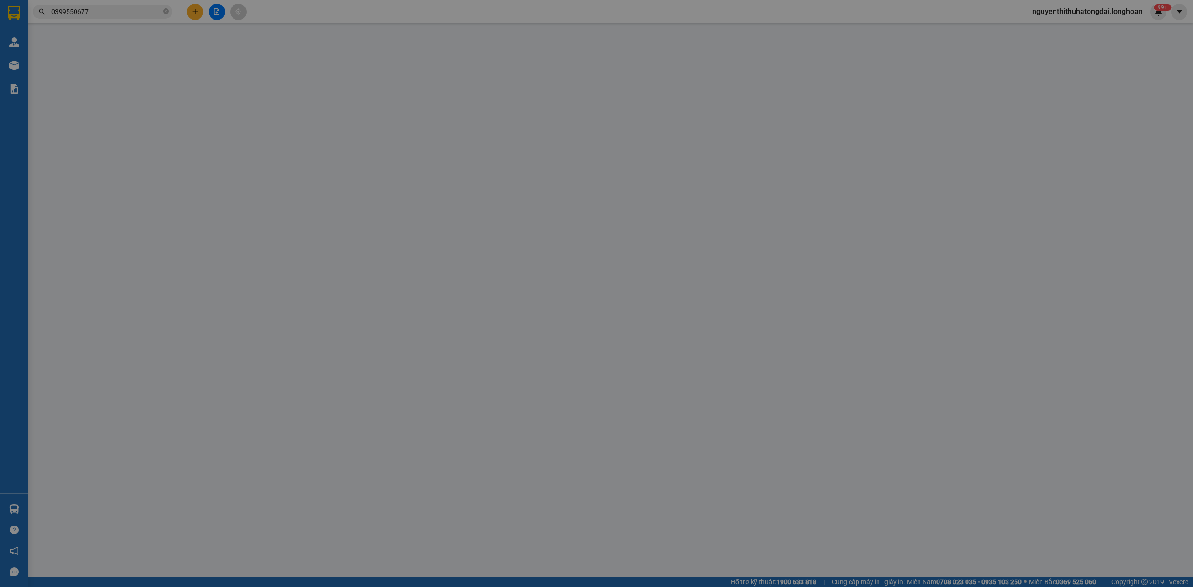
type input "Thảo"
checkbox input "true"
type input "Chùa thông, thôn thông .xã [GEOGRAPHIC_DATA] huyện [GEOGRAPHIC_DATA]"
type input "250.000"
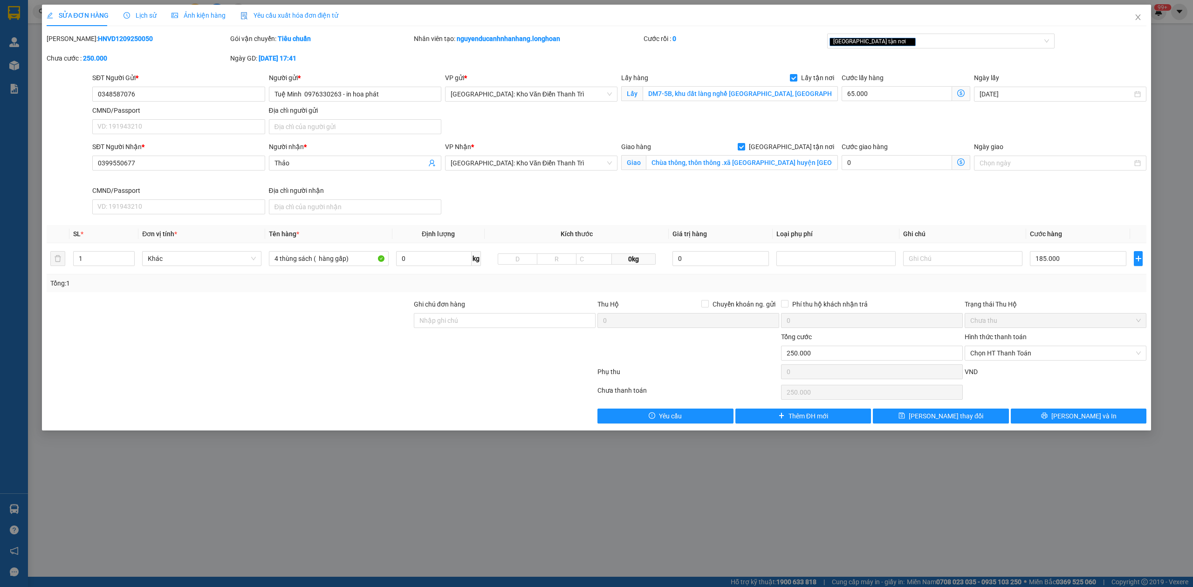
click at [137, 19] on span "Lịch sử" at bounding box center [140, 15] width 33 height 7
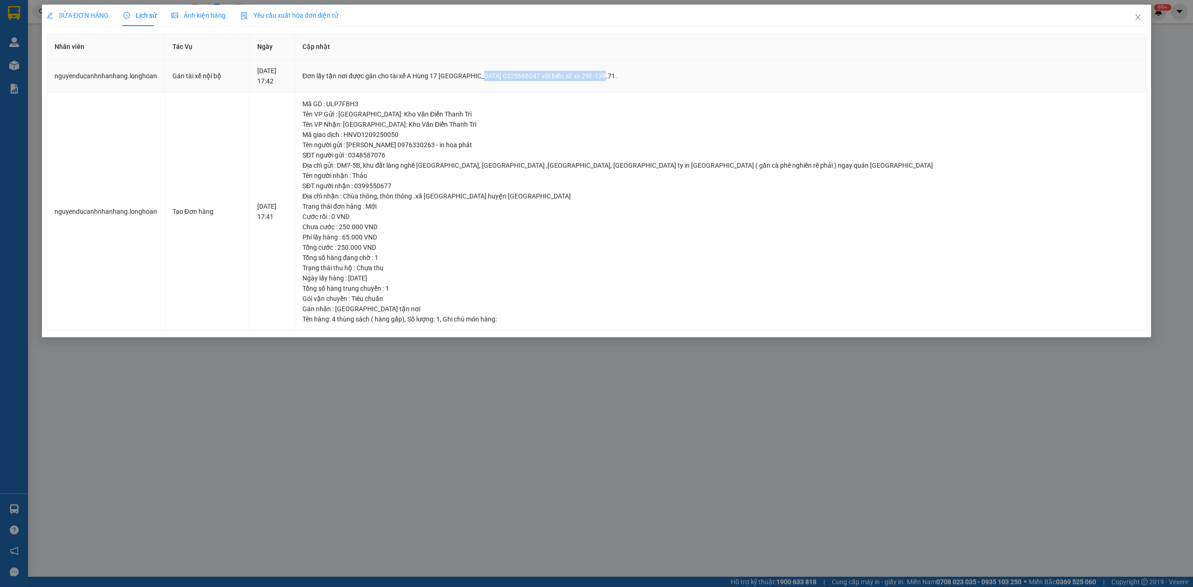
drag, startPoint x: 532, startPoint y: 73, endPoint x: 653, endPoint y: 75, distance: 121.2
click at [653, 75] on div "Đơn lấy tận nơi được gán cho tài xế A Hùng 17 [GEOGRAPHIC_DATA] 0325666247 với …" at bounding box center [720, 76] width 836 height 10
copy div "i 0325666247 với biển số xe 29E-139.71."
click at [1143, 21] on span "Close" at bounding box center [1138, 18] width 26 height 26
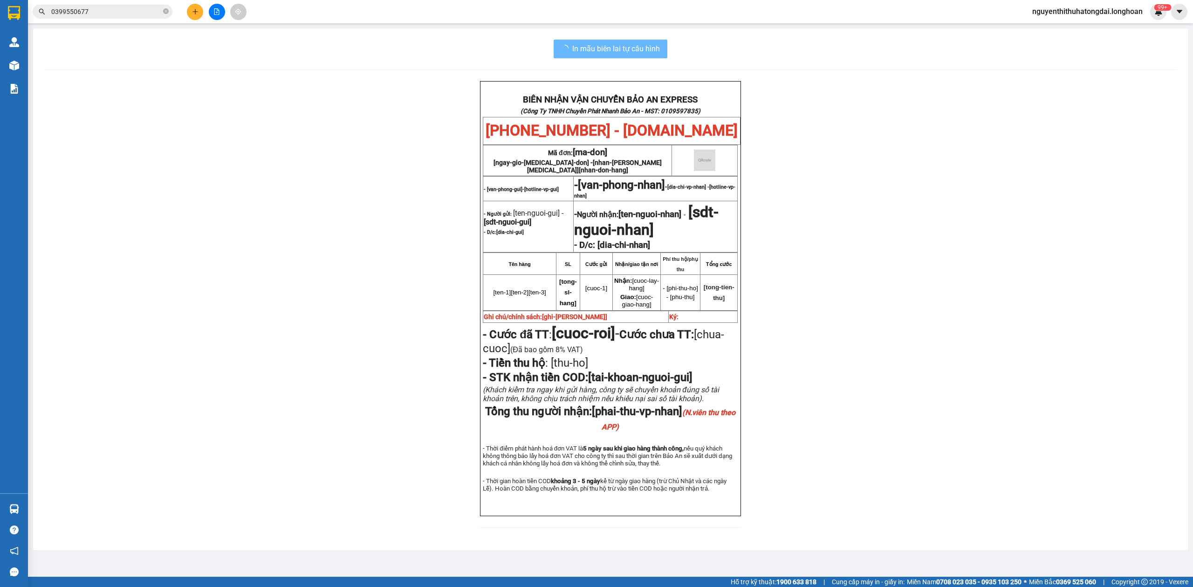
click at [84, 7] on input "0399550677" at bounding box center [106, 12] width 110 height 10
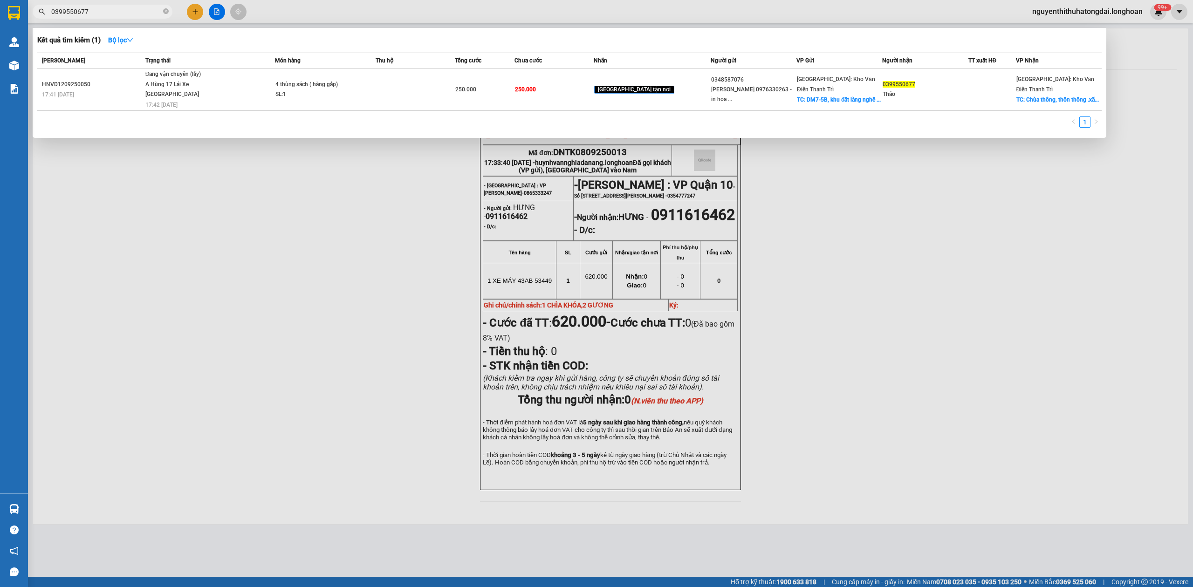
click at [84, 7] on input "0399550677" at bounding box center [106, 12] width 110 height 10
paste input "981150000"
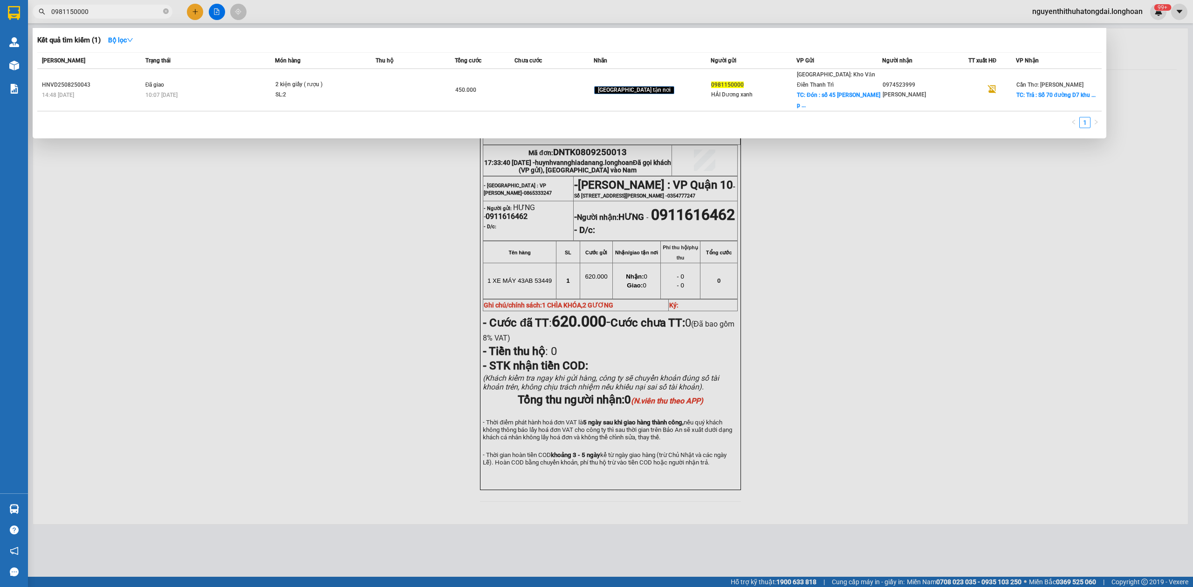
click at [145, 19] on div at bounding box center [596, 293] width 1193 height 587
click at [128, 7] on input "0981150000" at bounding box center [106, 12] width 110 height 10
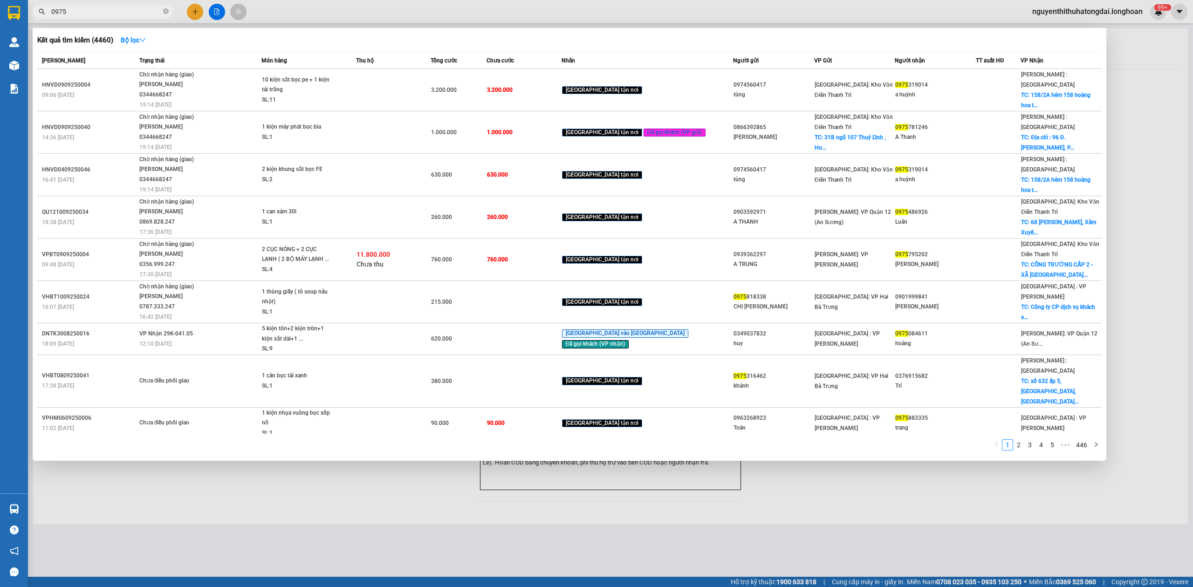
click at [83, 13] on input "0975" at bounding box center [106, 12] width 110 height 10
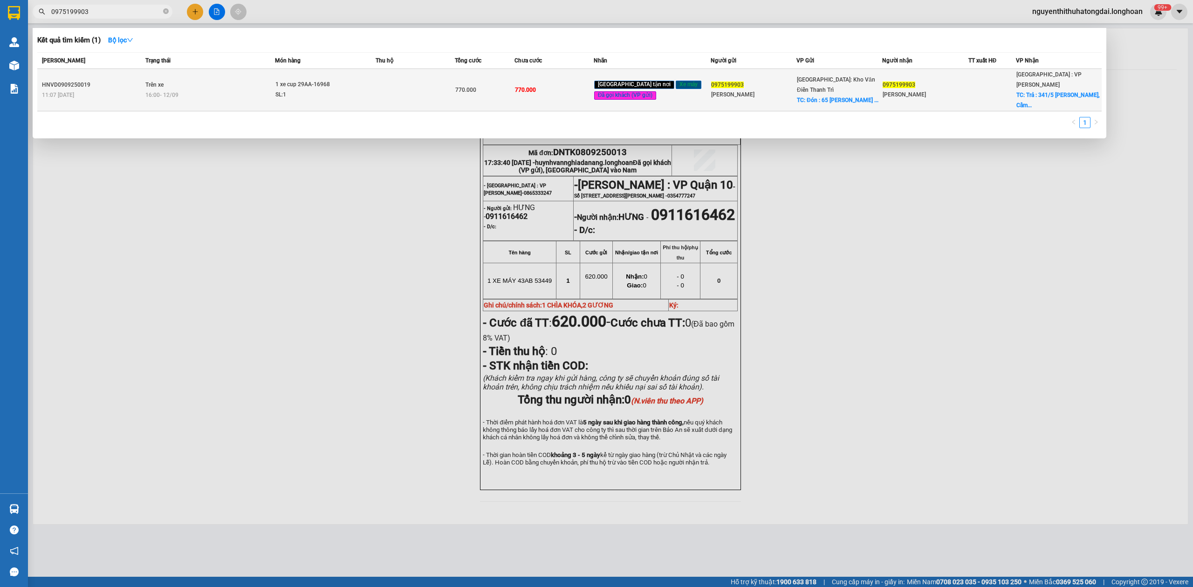
type input "0975199903"
click at [368, 80] on span "1 xe cup 29AA-16968 SL: 1" at bounding box center [324, 90] width 99 height 20
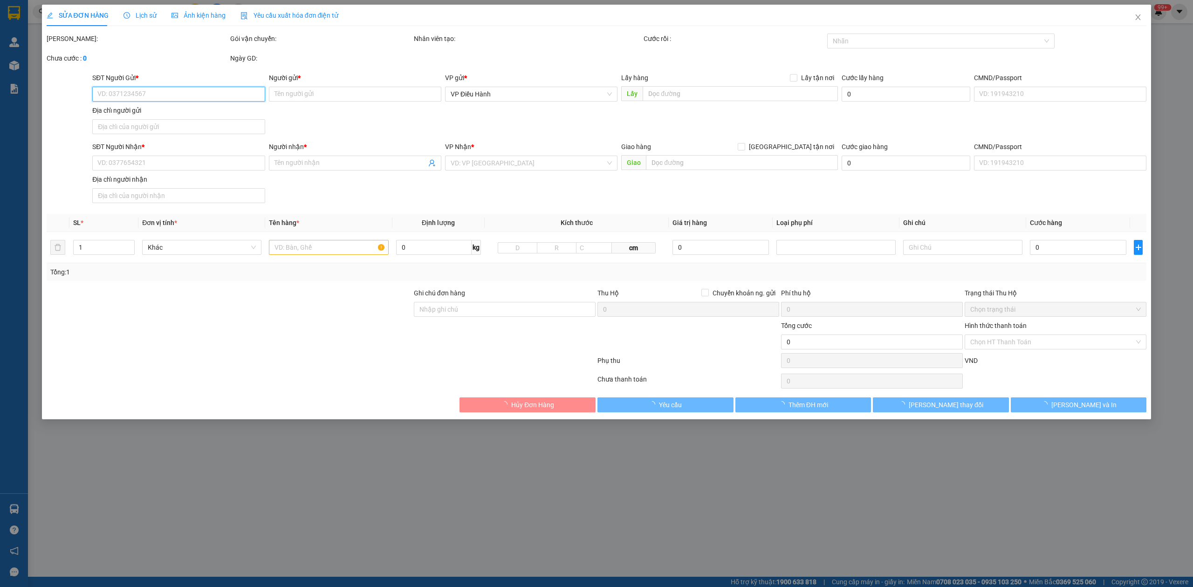
type input "0975199903"
type input "[PERSON_NAME]"
checkbox input "true"
type input "Đón : 65 [PERSON_NAME] , [PERSON_NAME], [GEOGRAPHIC_DATA]"
type input "0975199903"
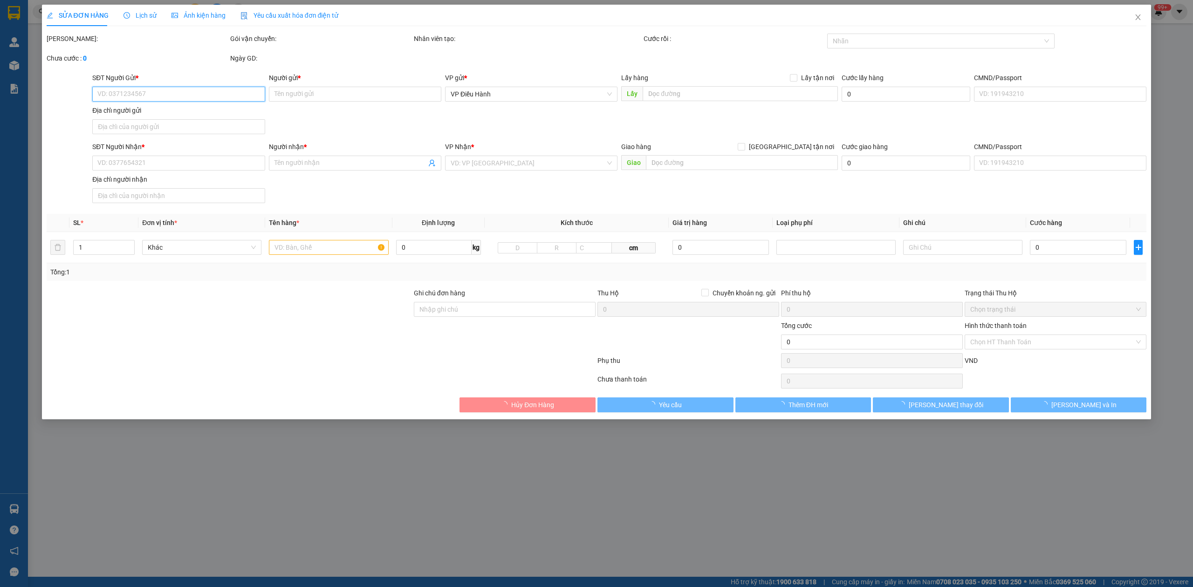
type input "[PERSON_NAME]"
checkbox input "true"
type input "Trả : 341/5 [PERSON_NAME], [PERSON_NAME], [GEOGRAPHIC_DATA]"
type input "chìa khóa quấn tay lái ( không giấy tờ )"
type input "770.000"
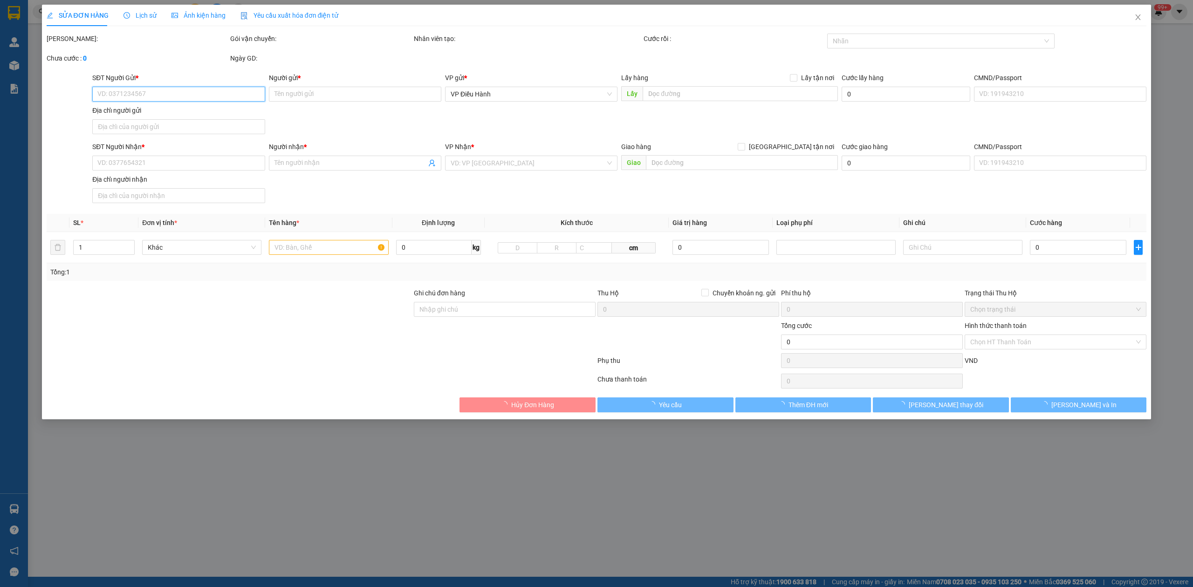
type input "770.000"
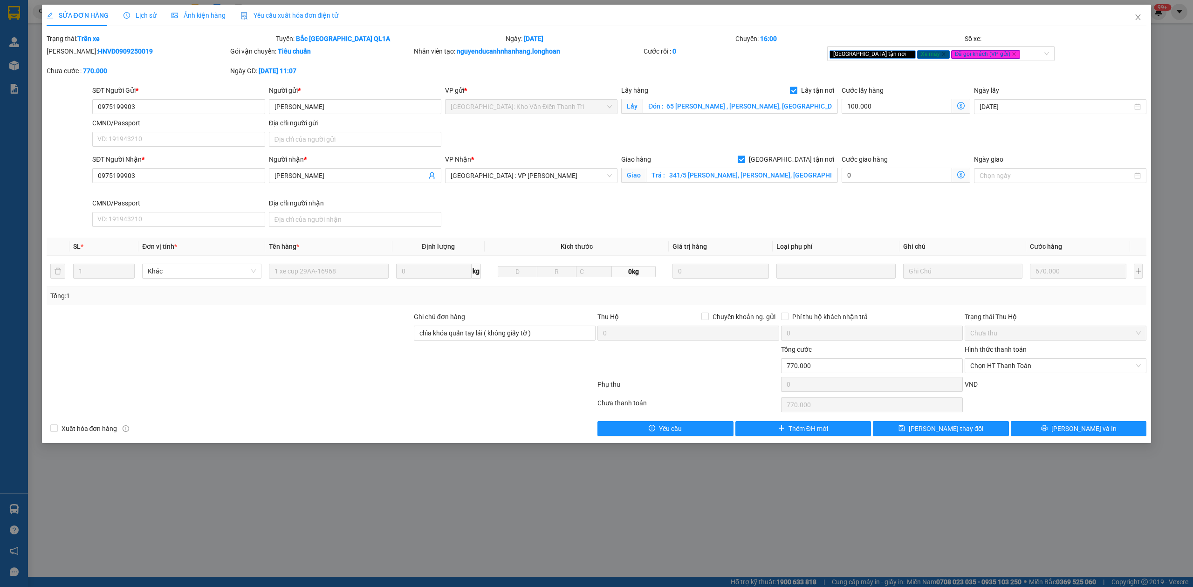
click at [130, 12] on span "Lịch sử" at bounding box center [140, 15] width 33 height 7
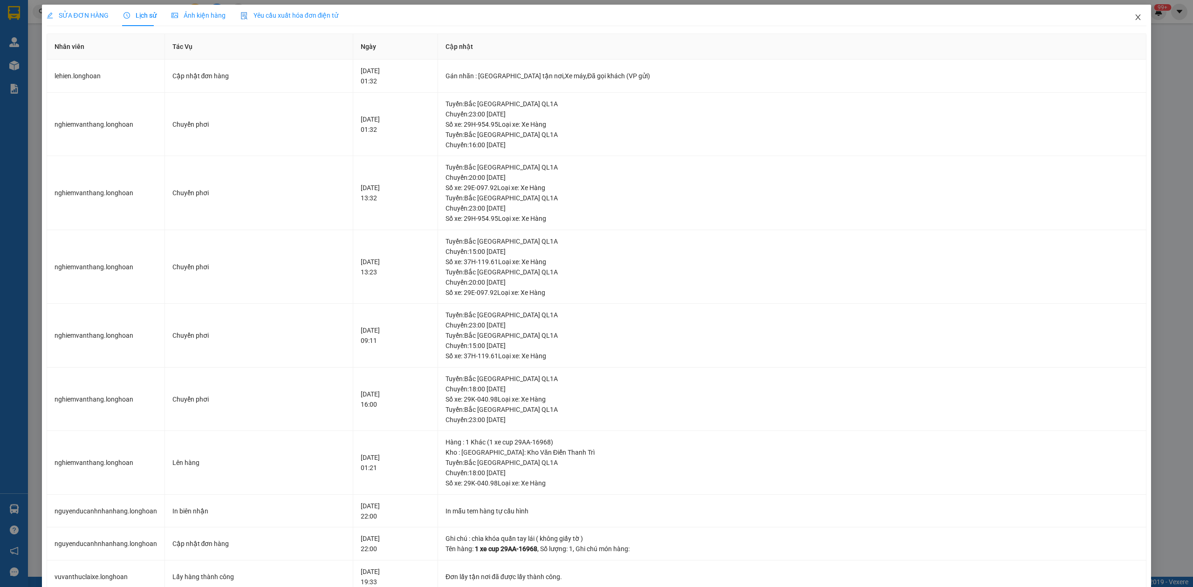
click at [1134, 15] on icon "close" at bounding box center [1137, 17] width 7 height 7
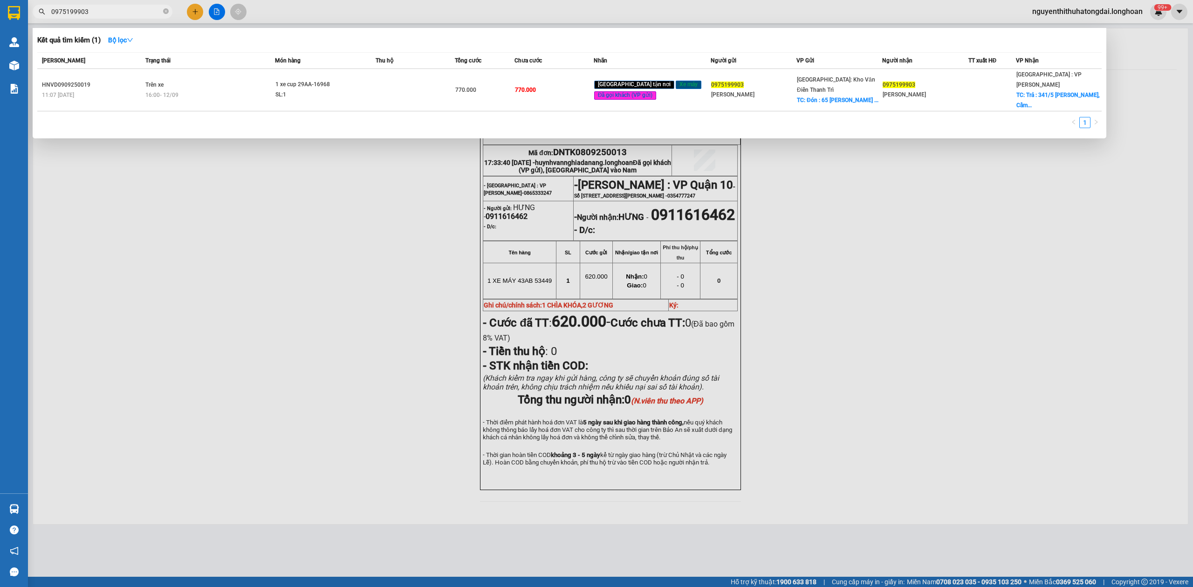
click at [84, 14] on input "0975199903" at bounding box center [106, 12] width 110 height 10
paste input "812078888"
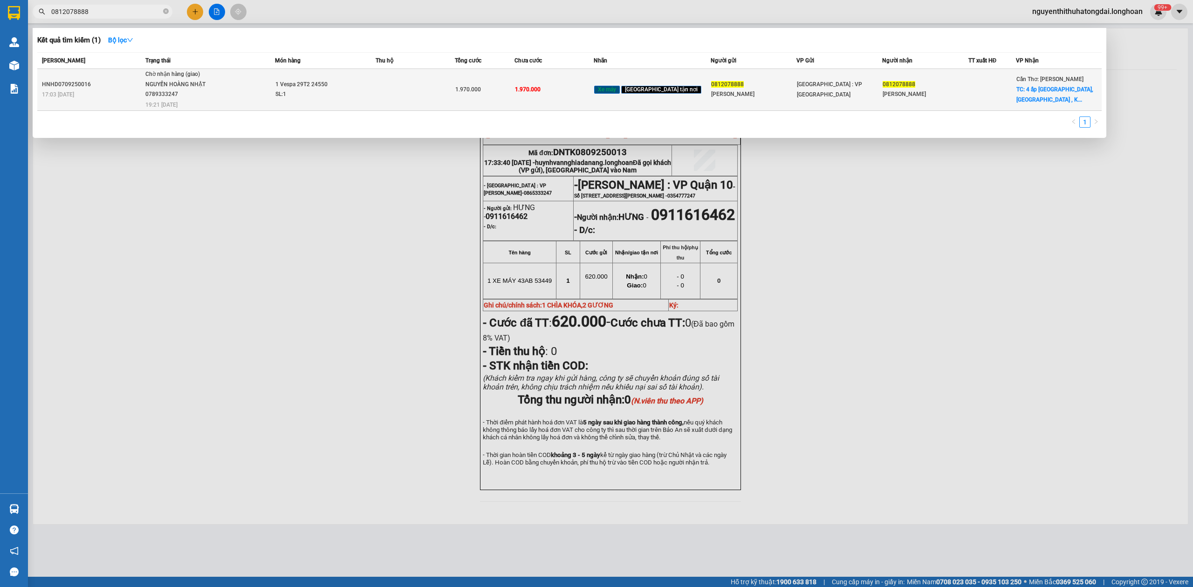
type input "0812078888"
click at [394, 87] on td at bounding box center [415, 90] width 79 height 42
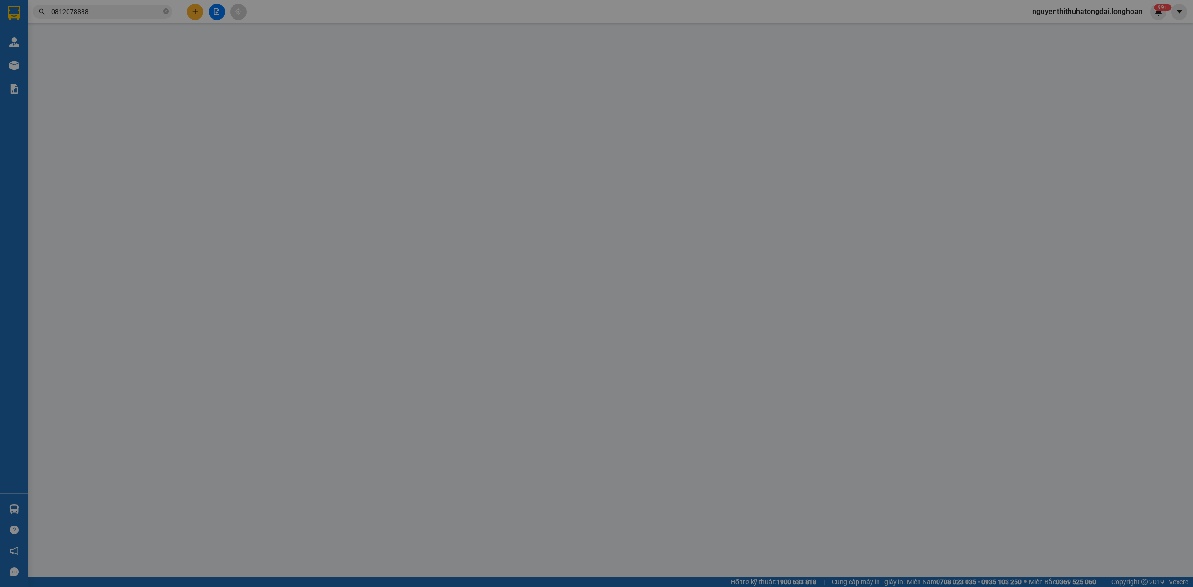
type input "0812078888"
type input "[PERSON_NAME]"
type input "0812078888"
type input "[PERSON_NAME]"
checkbox input "true"
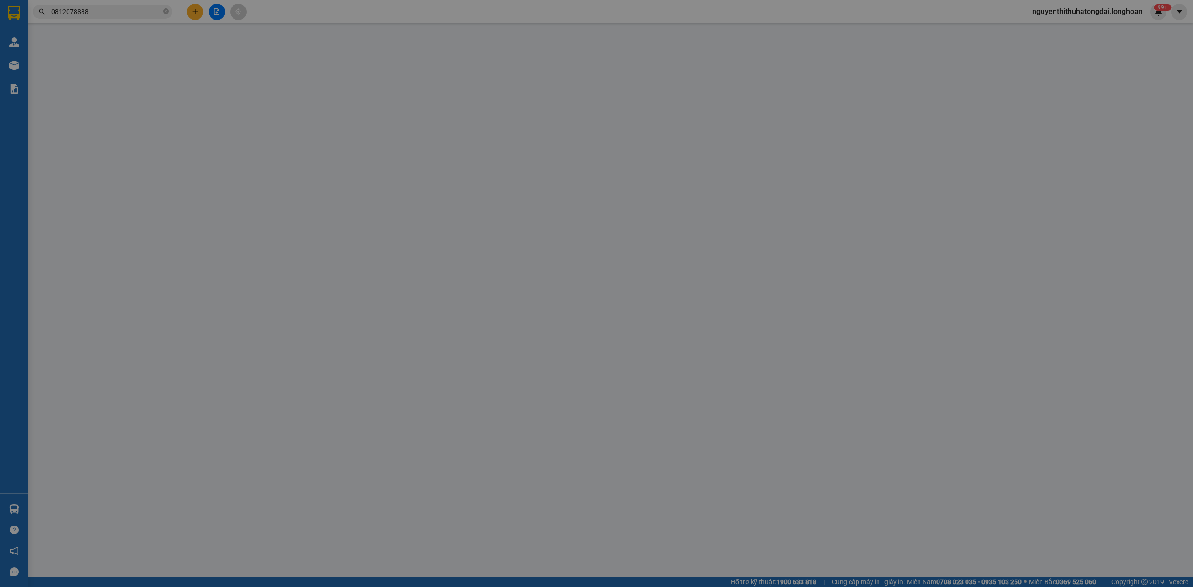
type input "4 ấp [GEOGRAPHIC_DATA], [GEOGRAPHIC_DATA] , [GEOGRAPHIC_DATA]"
type input "1.970.000"
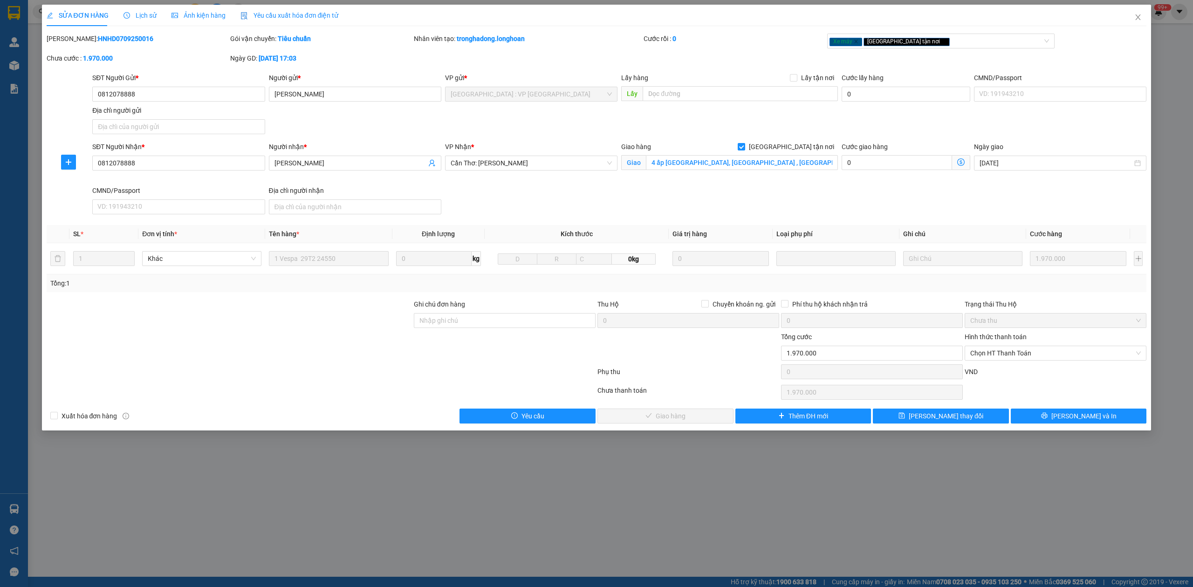
click at [130, 21] on div "Lịch sử" at bounding box center [140, 15] width 33 height 21
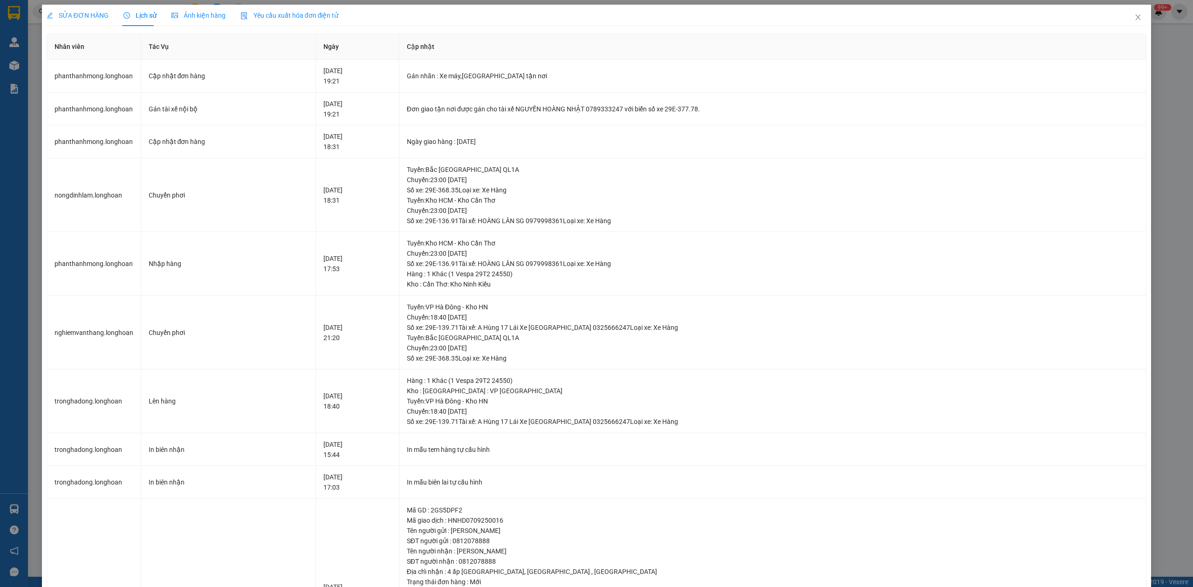
click at [64, 21] on div "SỬA ĐƠN HÀNG" at bounding box center [78, 15] width 62 height 21
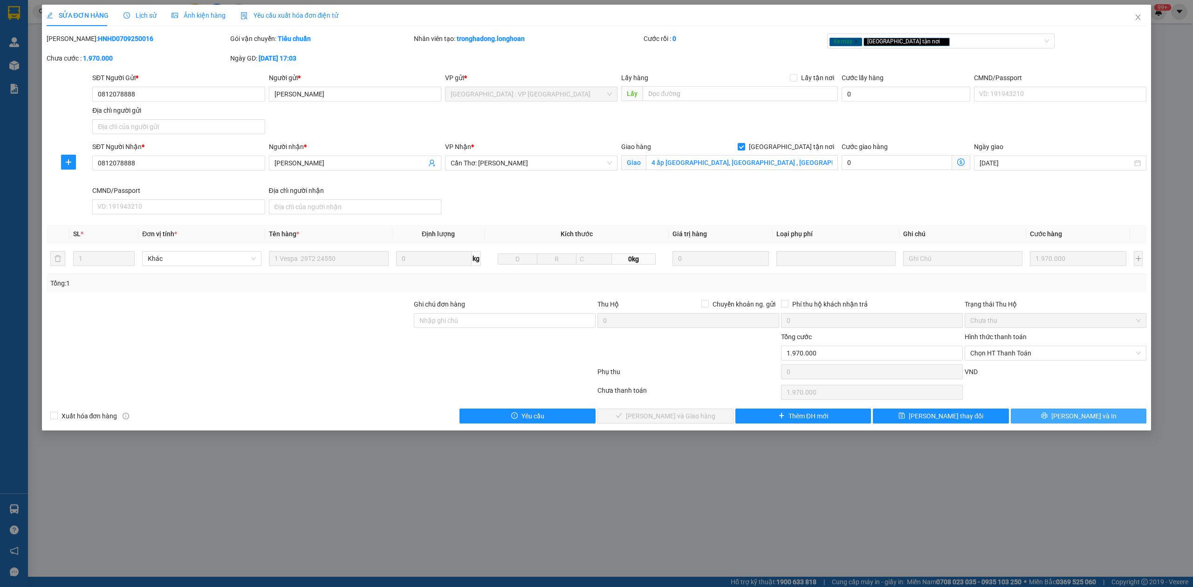
click at [1081, 412] on button "[PERSON_NAME] và In" at bounding box center [1079, 416] width 136 height 15
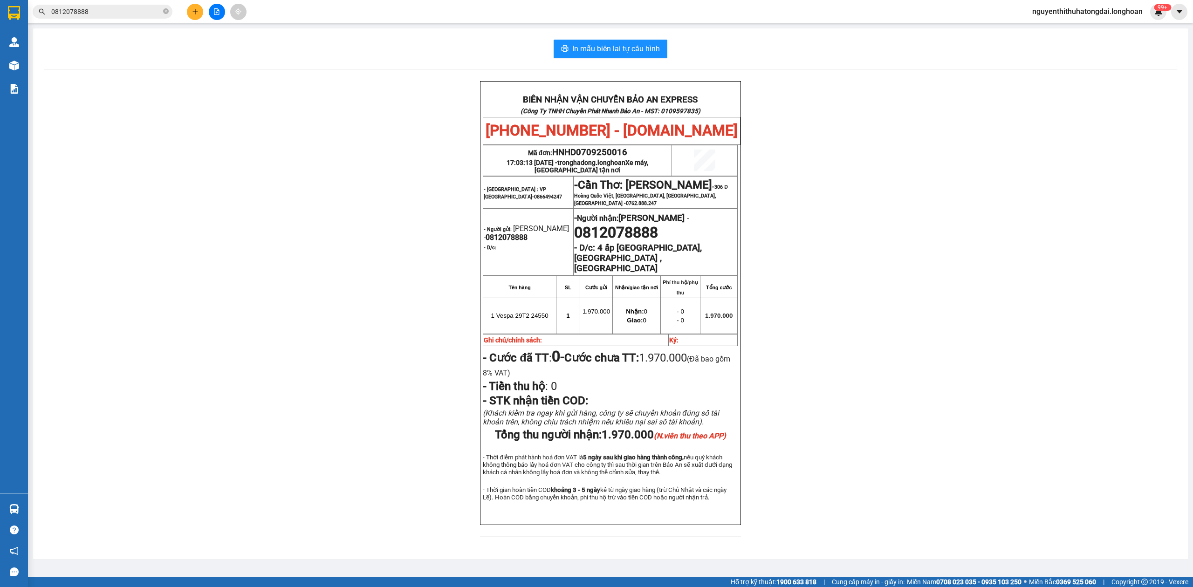
click at [122, 16] on input "0812078888" at bounding box center [106, 12] width 110 height 10
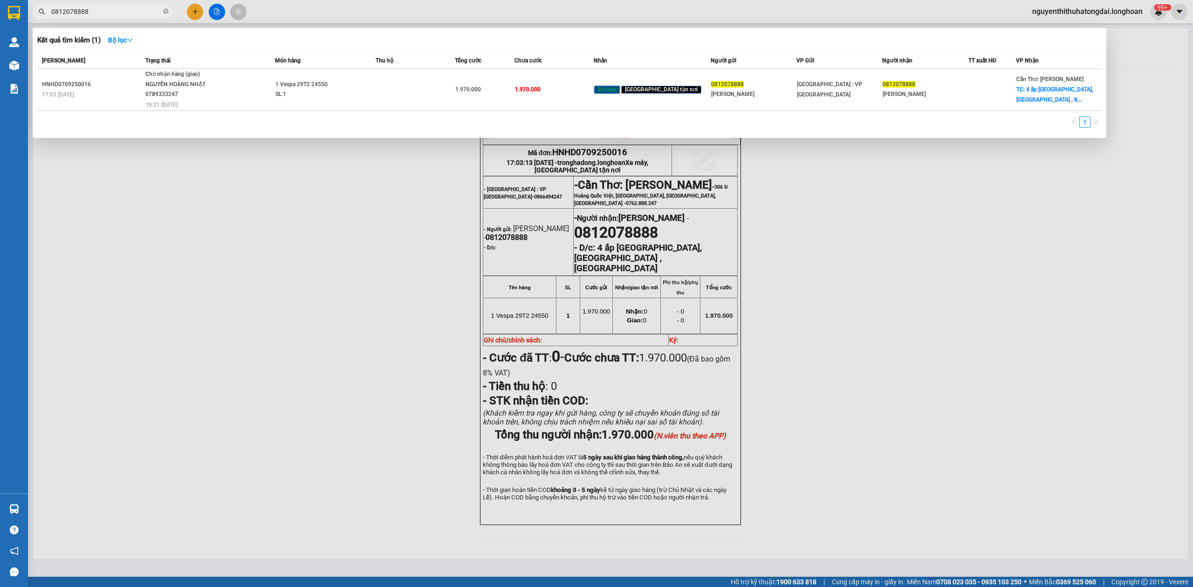
click at [121, 16] on input "0812078888" at bounding box center [106, 12] width 110 height 10
paste input "975199903"
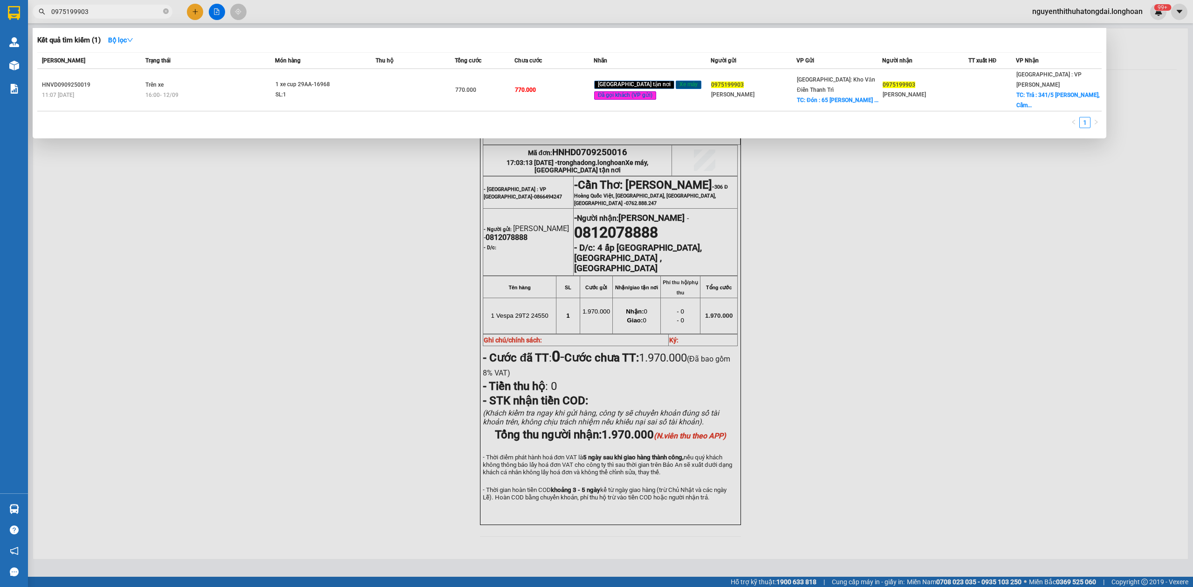
type input "0975199903"
click at [120, 66] on th "[PERSON_NAME]" at bounding box center [90, 61] width 106 height 16
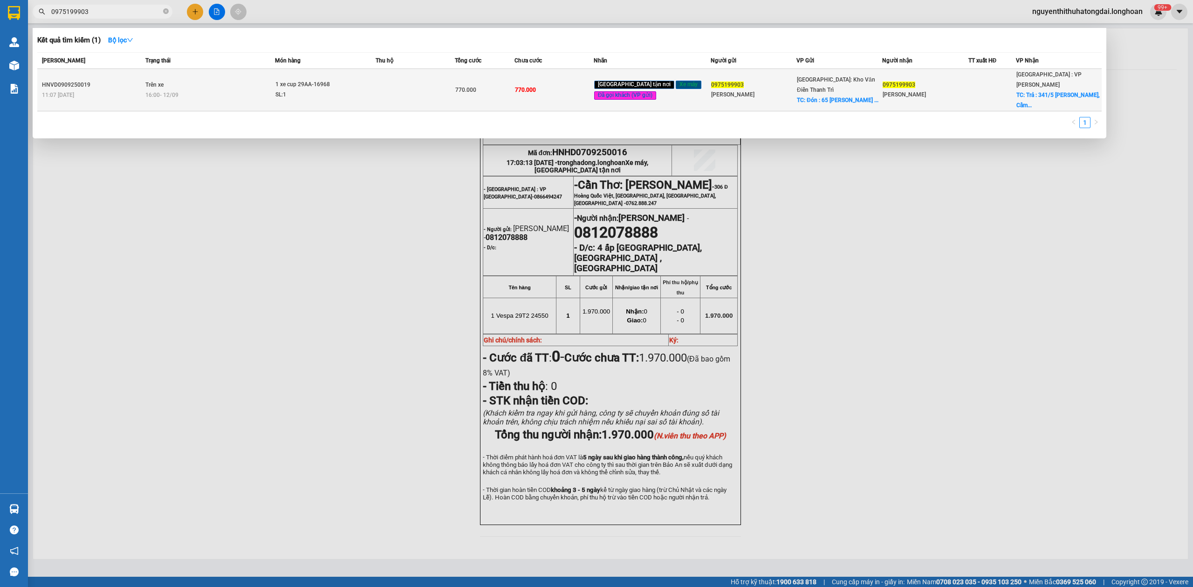
click at [158, 82] on span "Trên xe" at bounding box center [154, 85] width 18 height 7
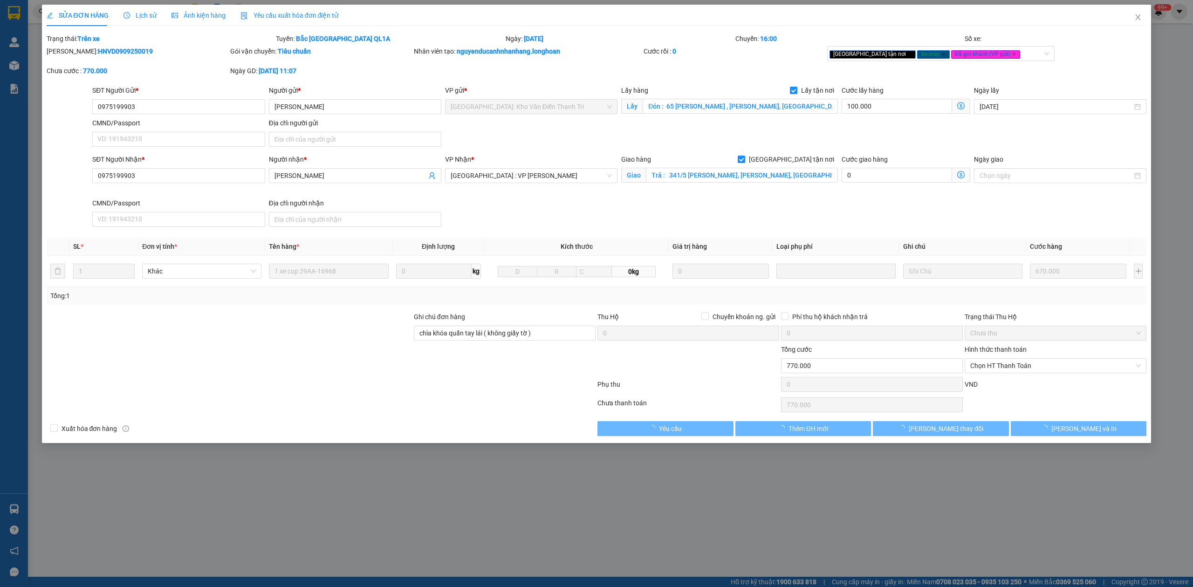
click at [131, 16] on span "Lịch sử" at bounding box center [140, 15] width 33 height 7
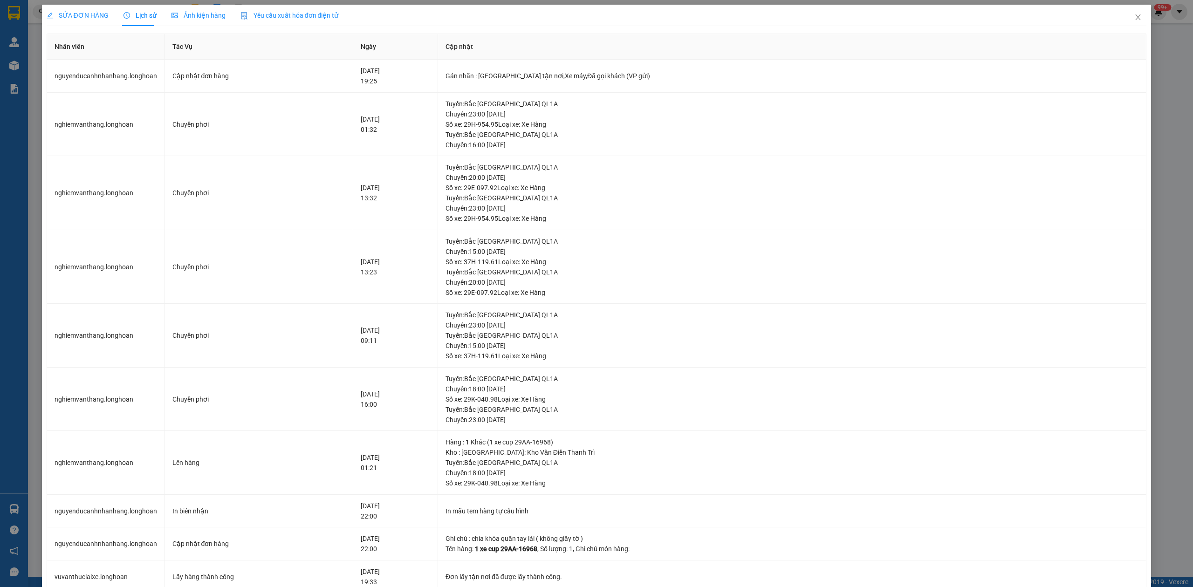
click at [86, 7] on div "SỬA ĐƠN HÀNG" at bounding box center [78, 15] width 62 height 21
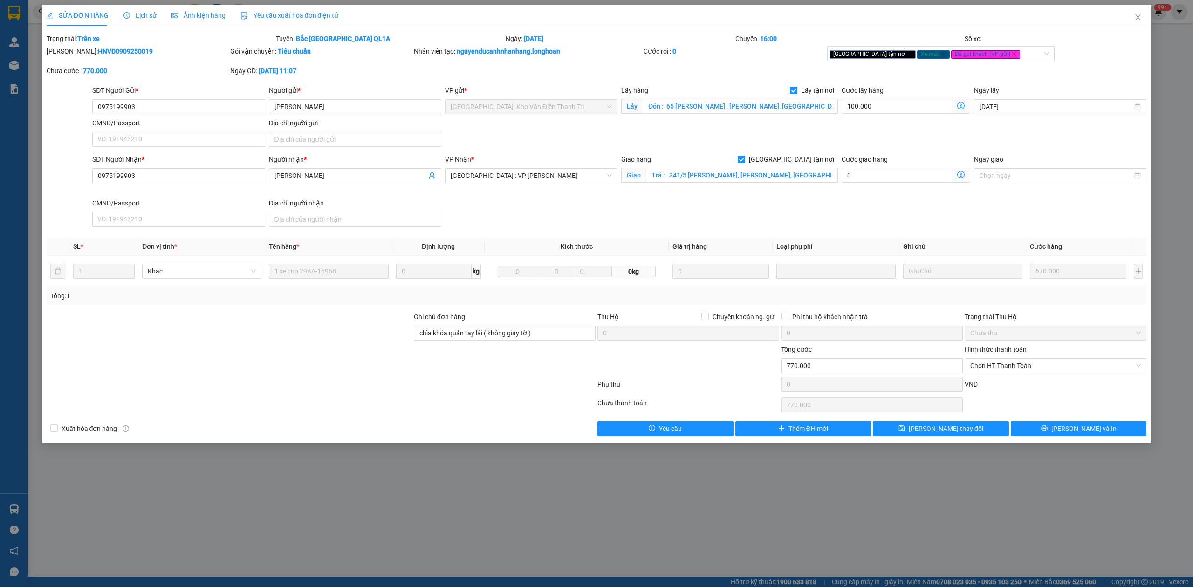
click at [150, 15] on span "Lịch sử" at bounding box center [140, 15] width 33 height 7
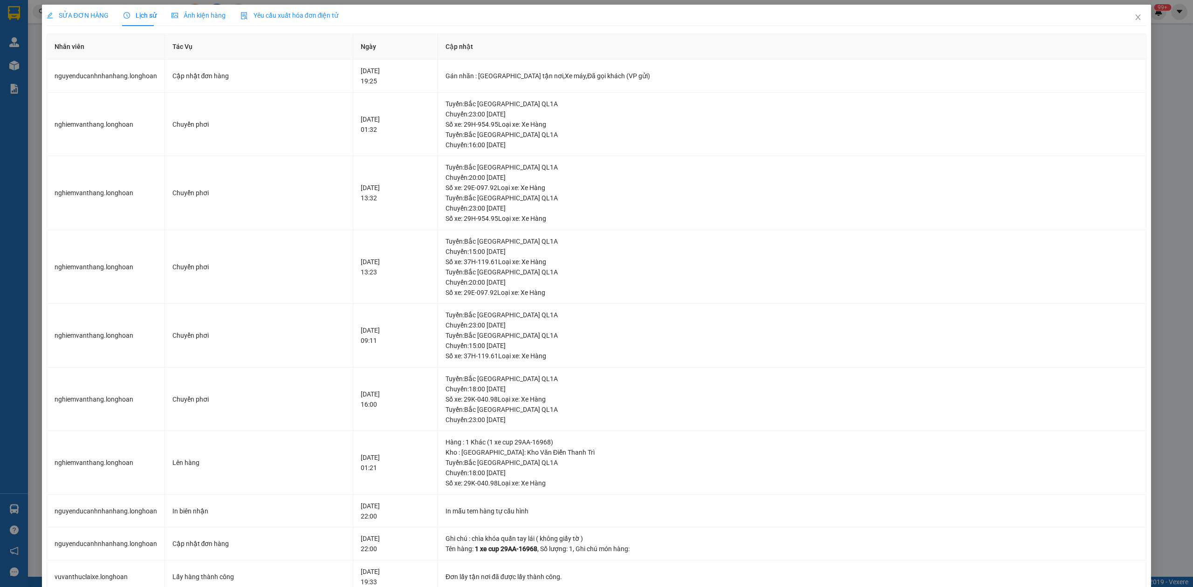
click at [68, 21] on div "SỬA ĐƠN HÀNG" at bounding box center [78, 15] width 62 height 21
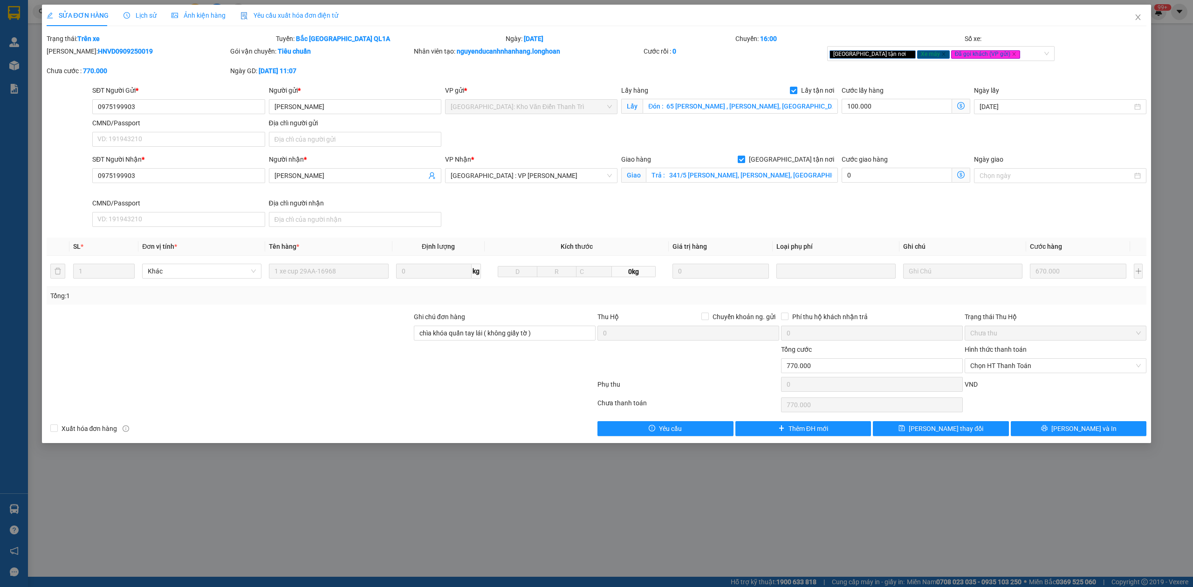
click at [143, 17] on span "Lịch sử" at bounding box center [140, 15] width 33 height 7
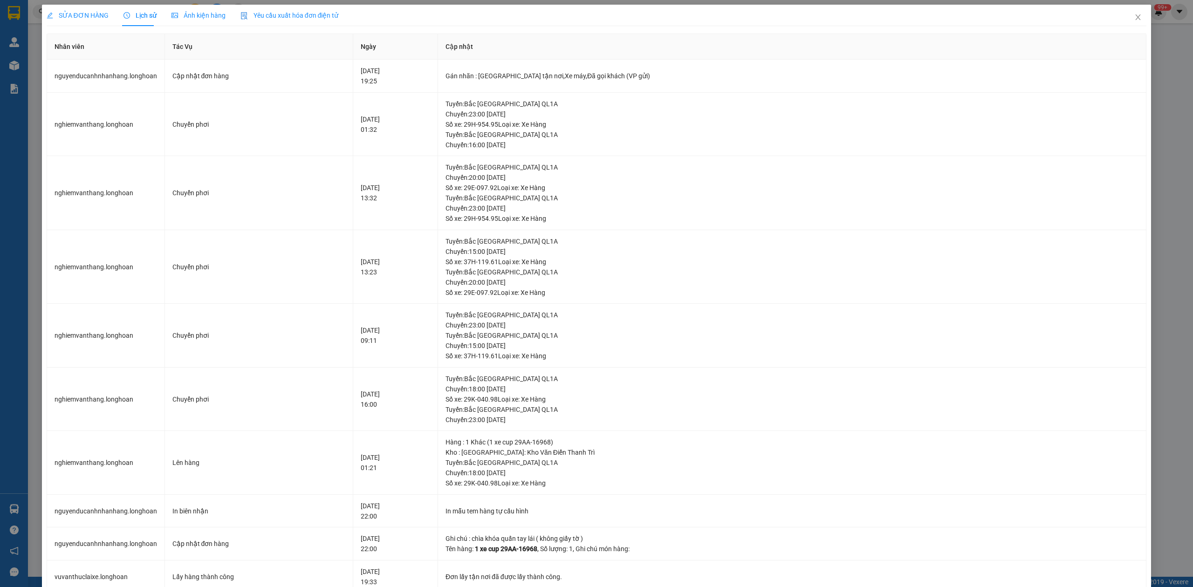
click at [65, 15] on span "SỬA ĐƠN HÀNG" at bounding box center [78, 15] width 62 height 7
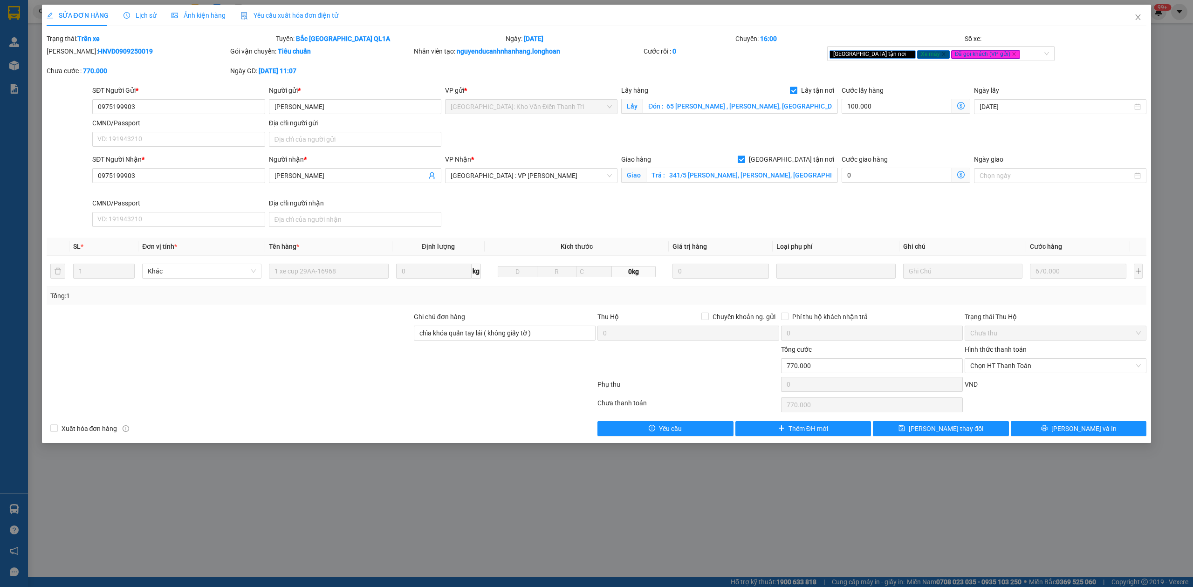
click at [1048, 420] on div "Total Paid Fee 0 Total UnPaid Fee 770.000 Cash Collection Total Fee Trạng thái:…" at bounding box center [597, 235] width 1100 height 403
click at [1048, 433] on button "[PERSON_NAME] và In" at bounding box center [1079, 428] width 136 height 15
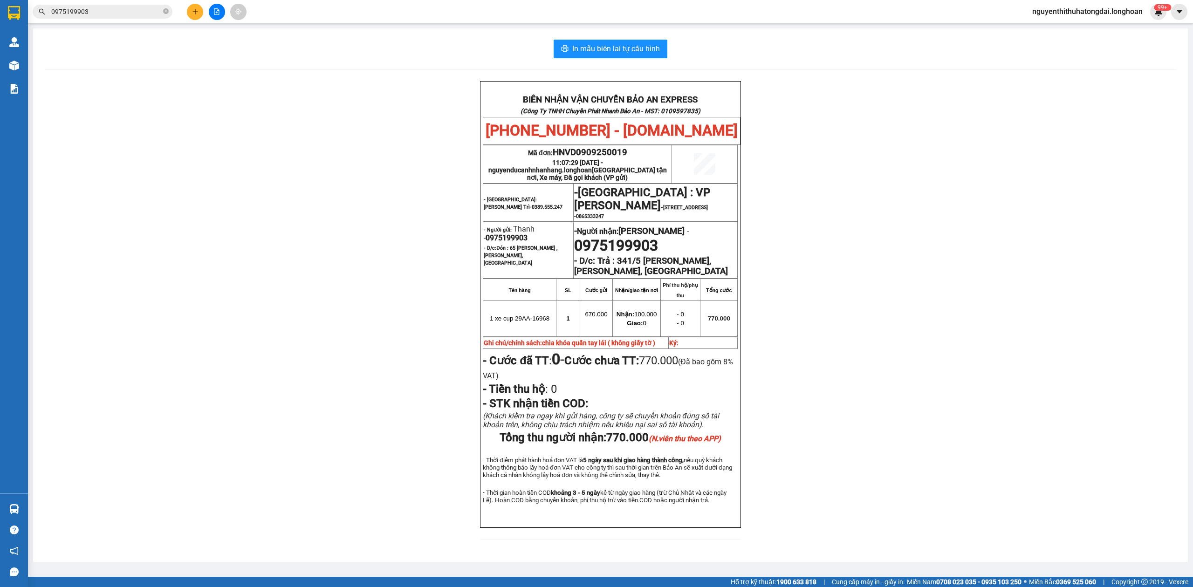
click at [113, 8] on input "0975199903" at bounding box center [106, 12] width 110 height 10
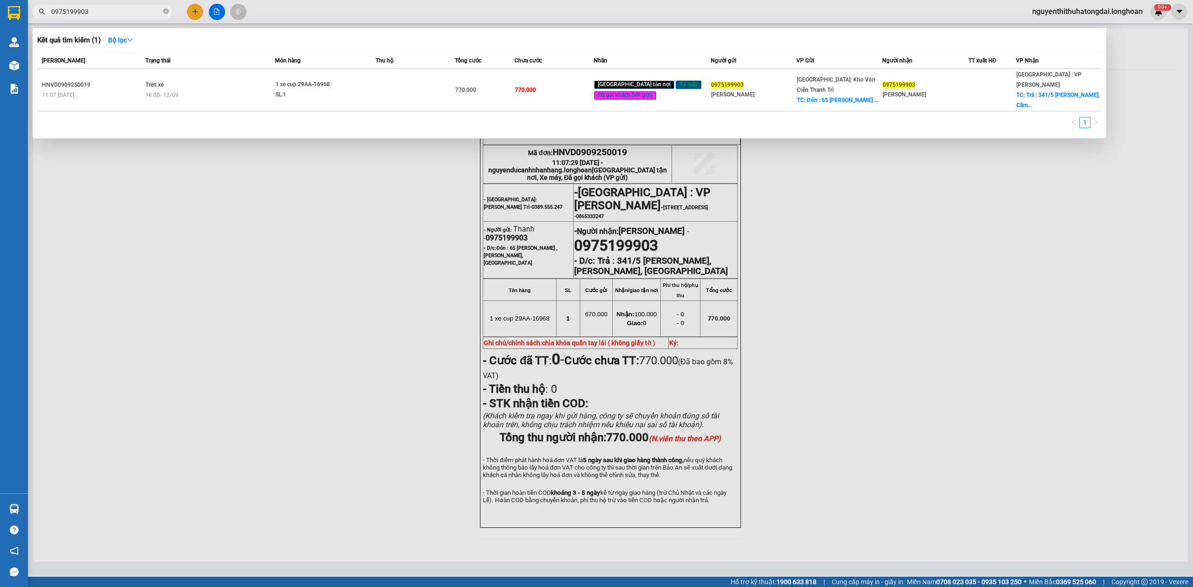
click at [199, 68] on th "Trạng thái" at bounding box center [209, 61] width 132 height 16
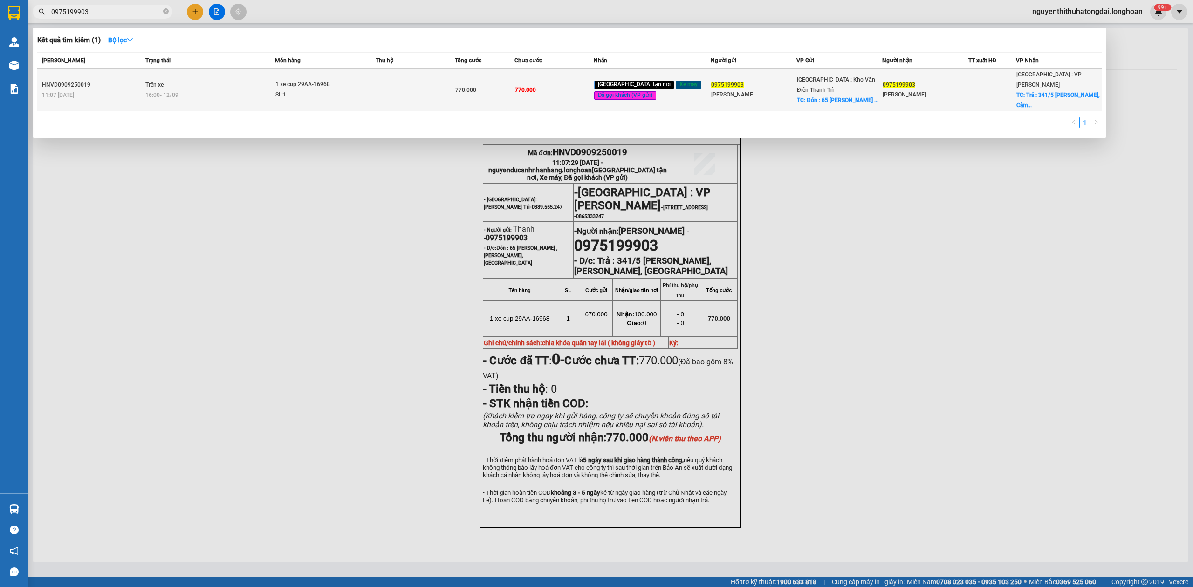
click at [217, 90] on div "16:00 [DATE]" at bounding box center [210, 95] width 130 height 10
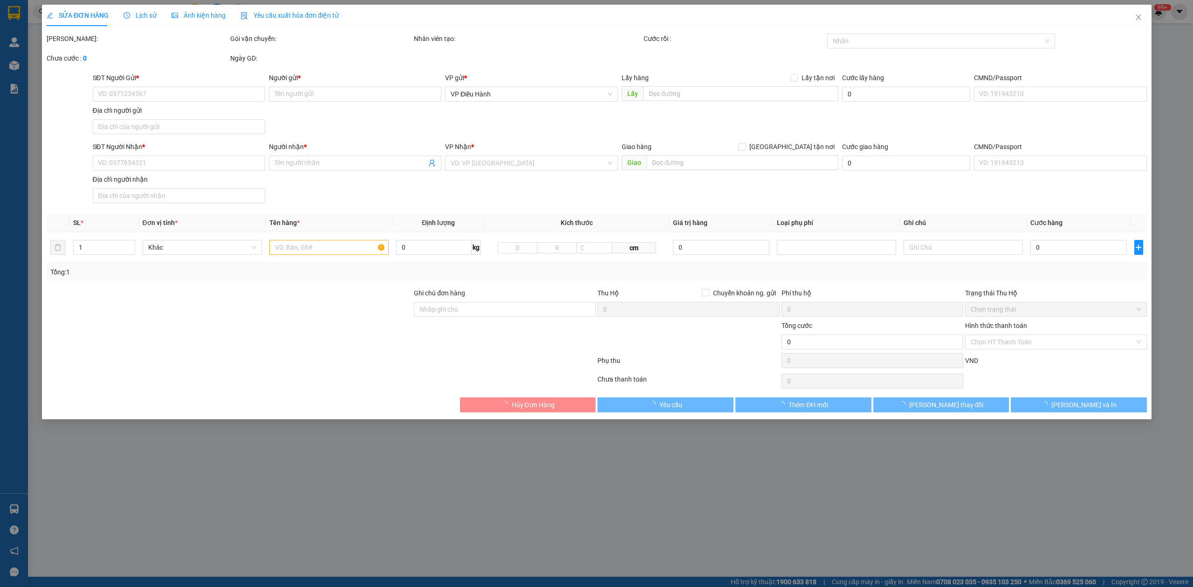
type input "0975199903"
type input "[PERSON_NAME]"
checkbox input "true"
type input "Đón : 65 [PERSON_NAME] , [PERSON_NAME], [GEOGRAPHIC_DATA]"
type input "0975199903"
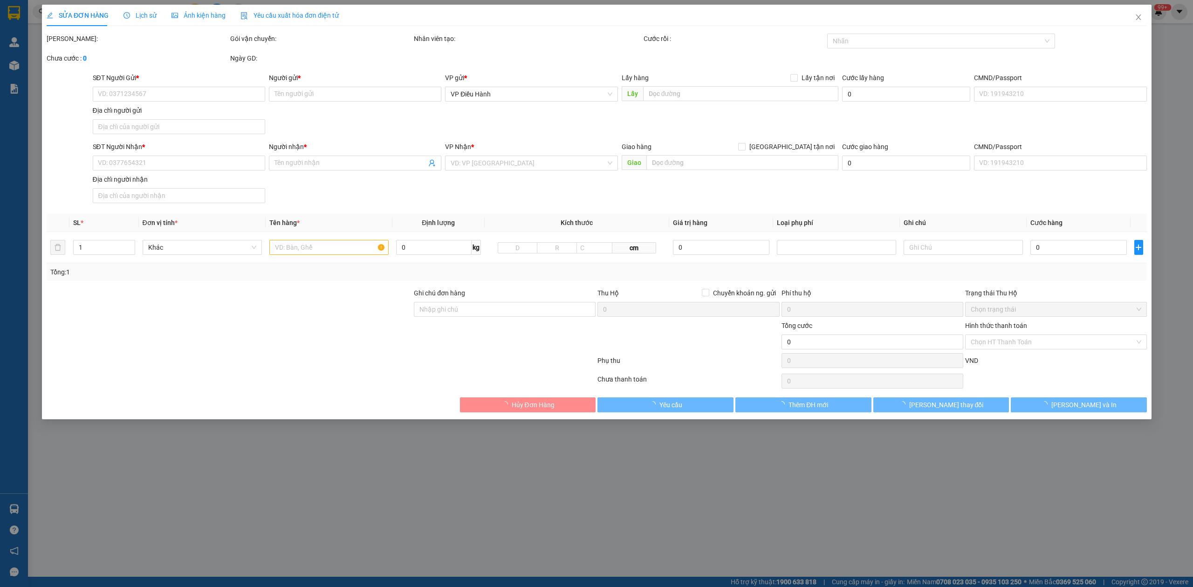
type input "[PERSON_NAME]"
checkbox input "true"
type input "Trả : 341/5 [PERSON_NAME], [PERSON_NAME], [GEOGRAPHIC_DATA]"
type input "chìa khóa quấn tay lái ( không giấy tờ )"
type input "770.000"
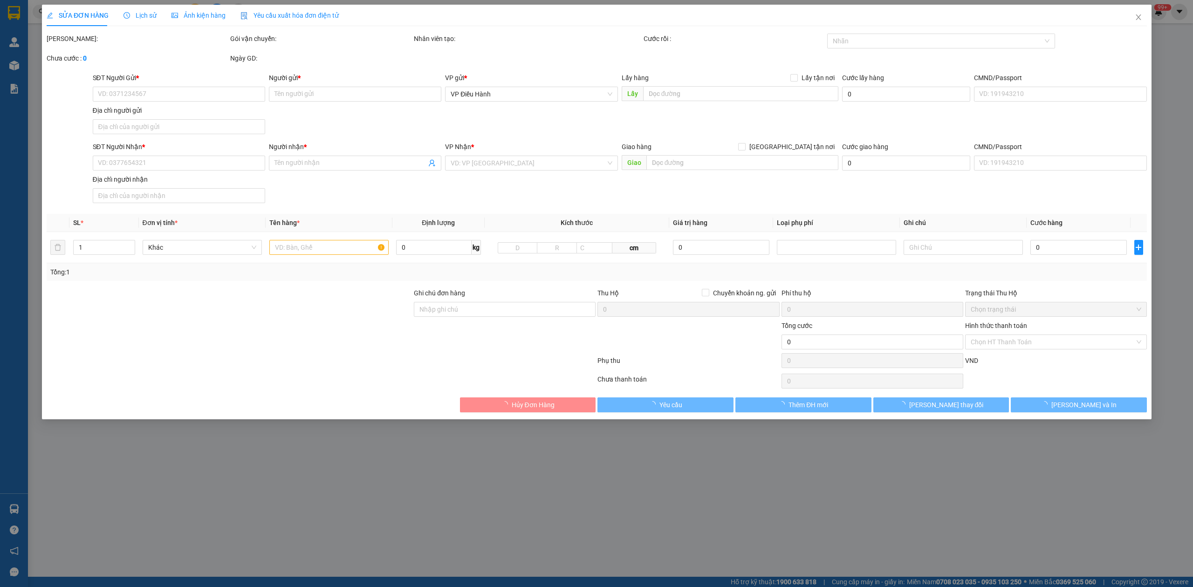
type input "770.000"
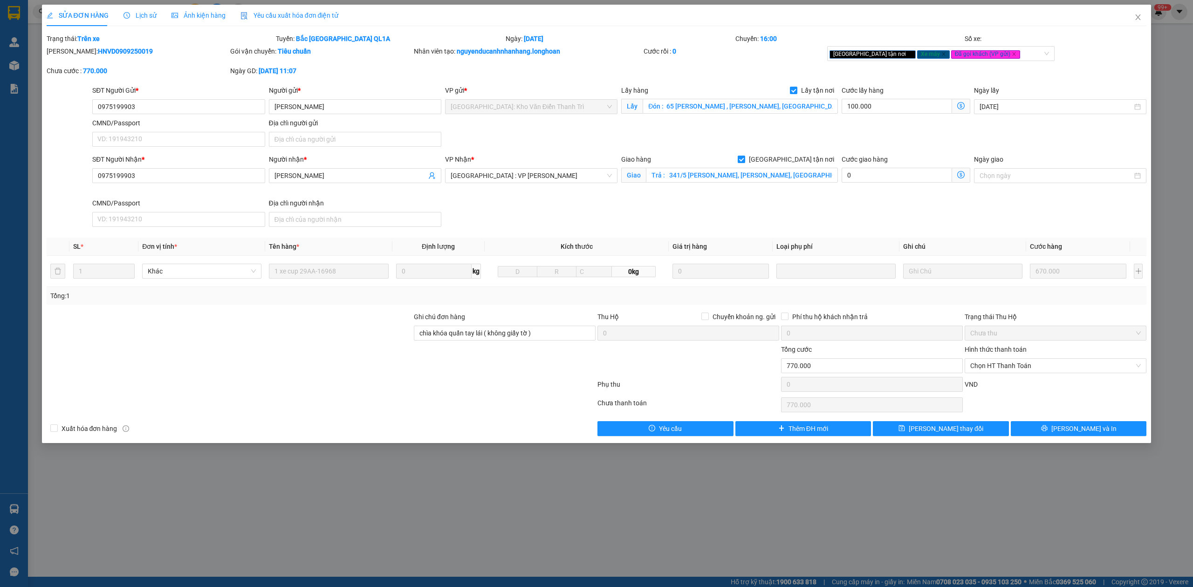
click at [138, 16] on span "Lịch sử" at bounding box center [140, 15] width 33 height 7
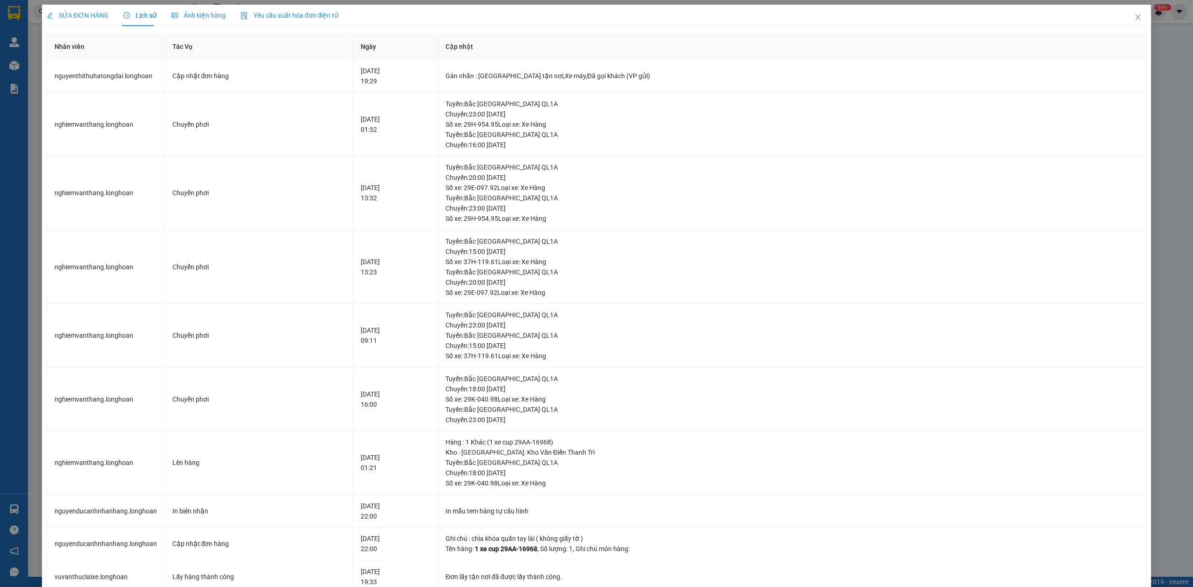
click at [60, 9] on div "SỬA ĐƠN HÀNG" at bounding box center [78, 15] width 62 height 21
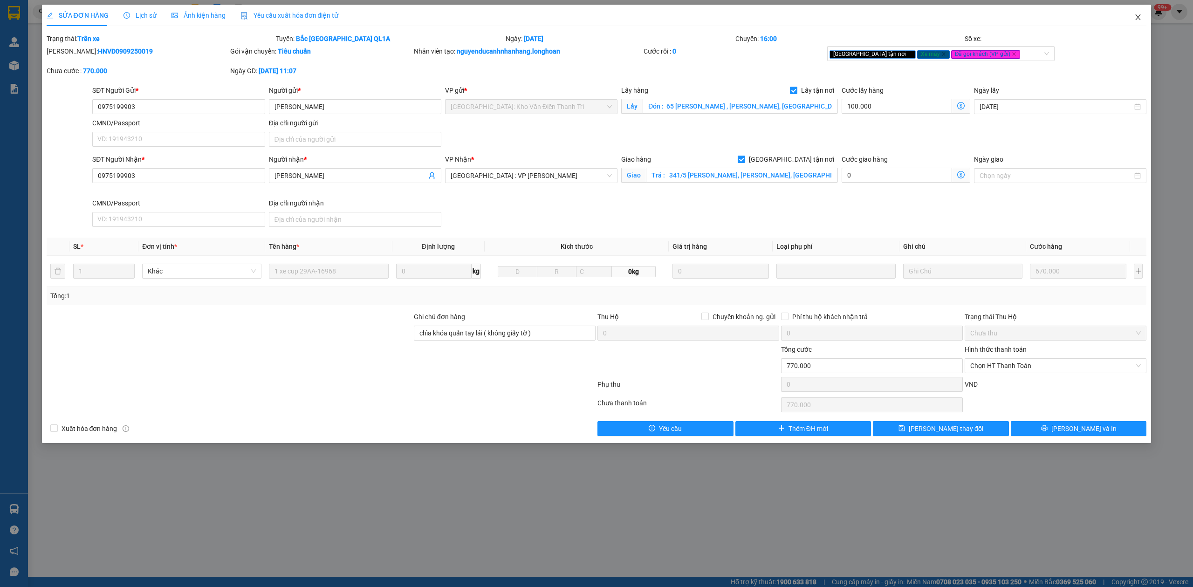
click at [1137, 21] on icon "close" at bounding box center [1137, 17] width 7 height 7
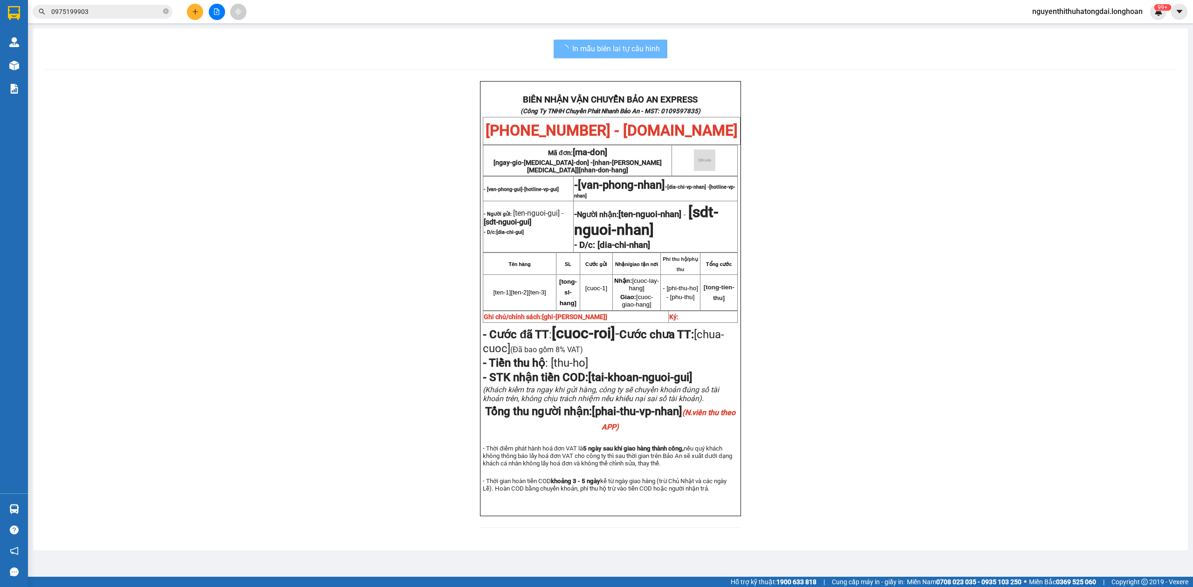
click at [111, 17] on span "0975199903" at bounding box center [103, 12] width 140 height 14
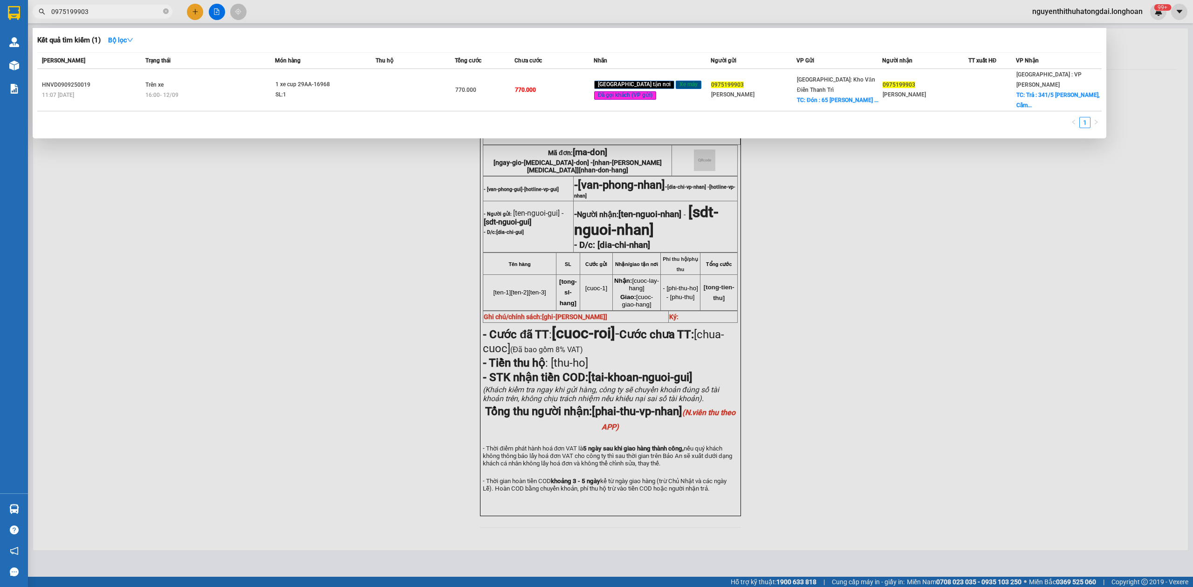
click at [108, 14] on input "0975199903" at bounding box center [106, 12] width 110 height 10
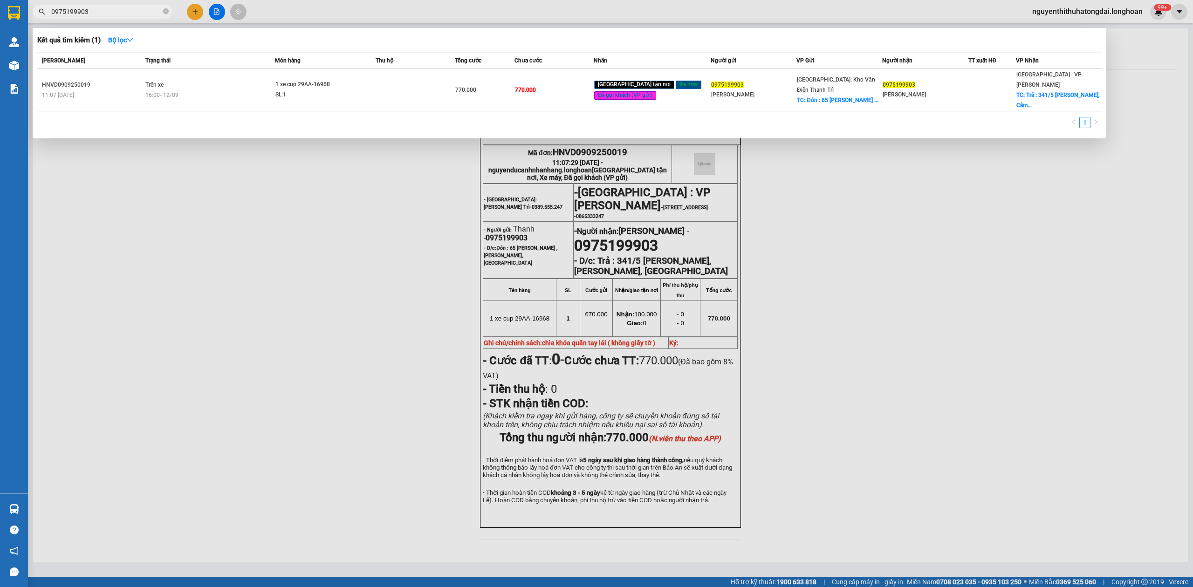
paste input "346479938"
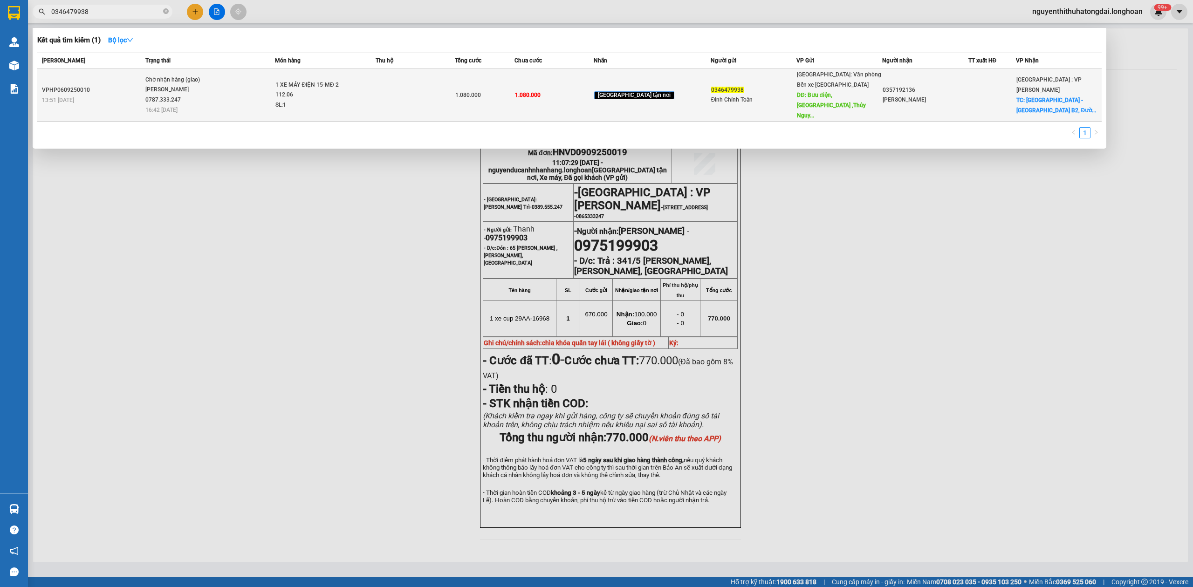
type input "0346479938"
click at [345, 91] on div "1 XE MÁY ĐIỆN 15-MĐ 2 112.06" at bounding box center [310, 90] width 70 height 20
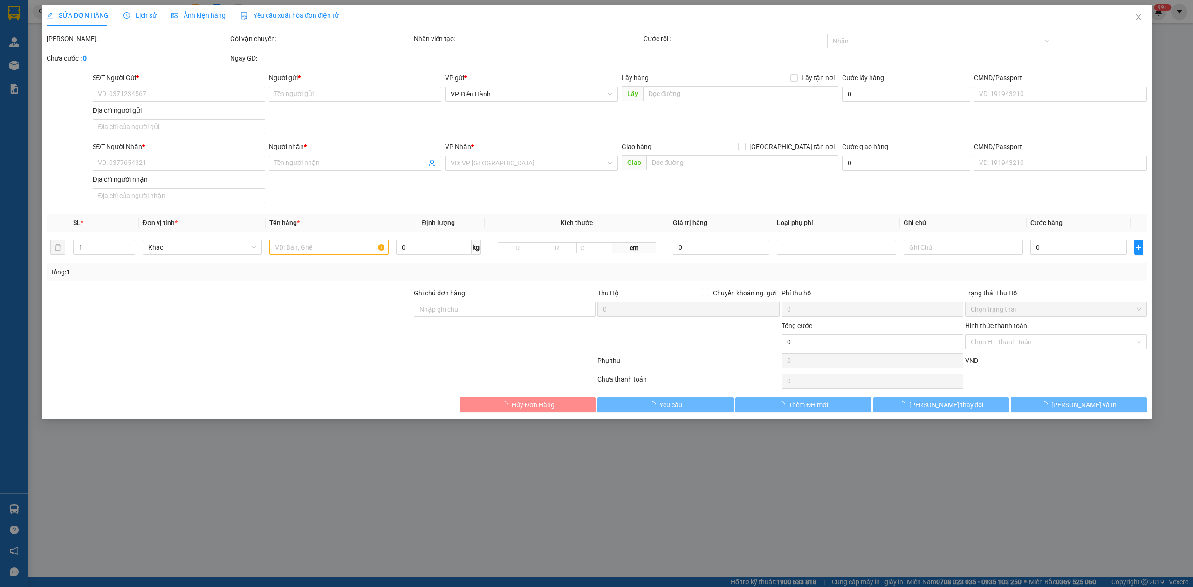
type input "0346479938"
type input "Đinh Chính Toàn"
type input "Bưu điện,[GEOGRAPHIC_DATA] ,[GEOGRAPHIC_DATA],[GEOGRAPHIC_DATA]"
type input "200.000"
type input "0357192136"
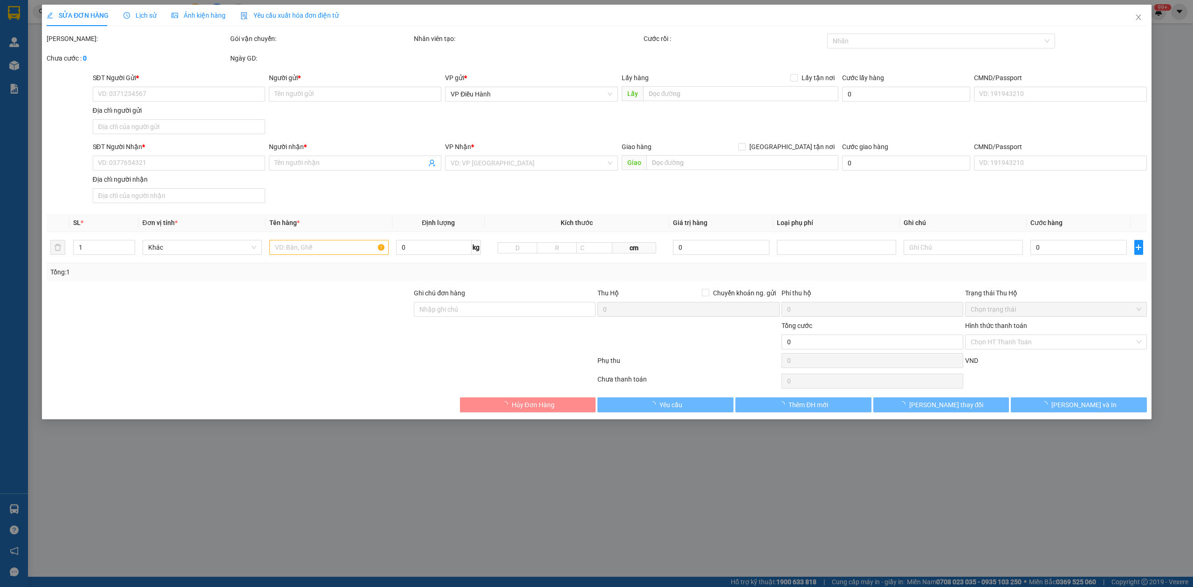
type input "[PERSON_NAME]"
checkbox input "true"
type input "[GEOGRAPHIC_DATA] - [GEOGRAPHIC_DATA], [GEOGRAPHIC_DATA], [GEOGRAPHIC_DATA], [G…"
type input "1 CHÌA KHÓA"
type input "1.080.000"
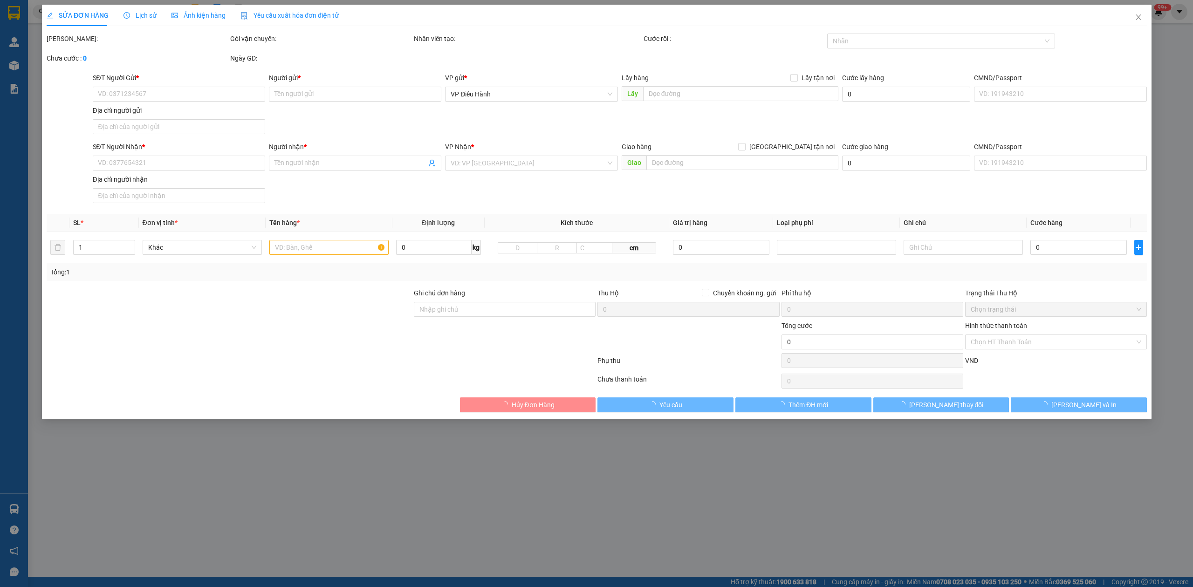
type input "1.080.000"
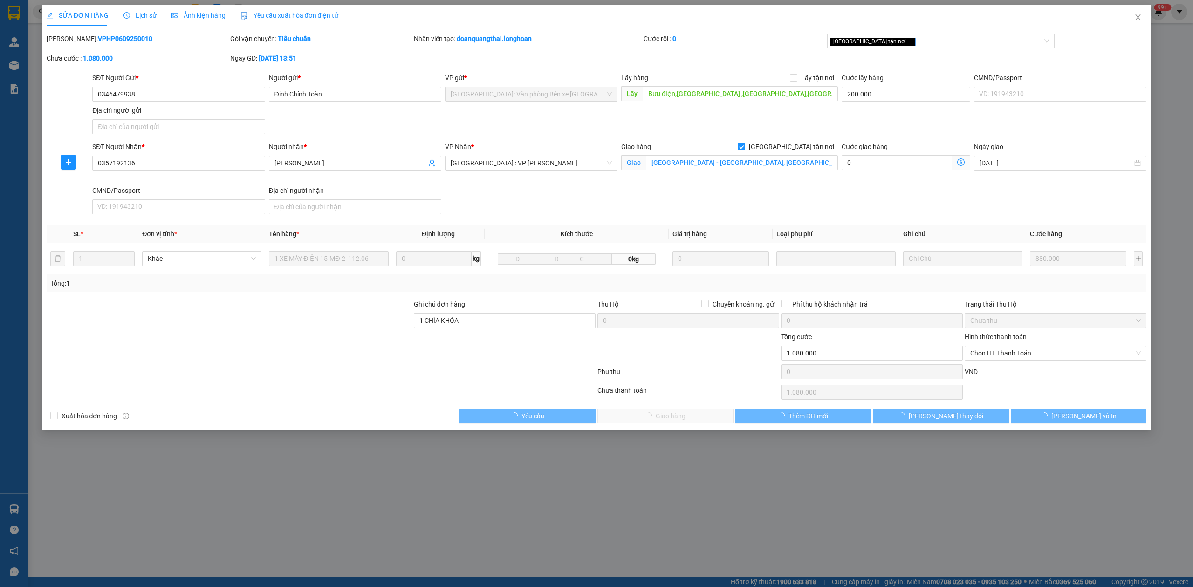
click at [142, 15] on span "Lịch sử" at bounding box center [140, 15] width 33 height 7
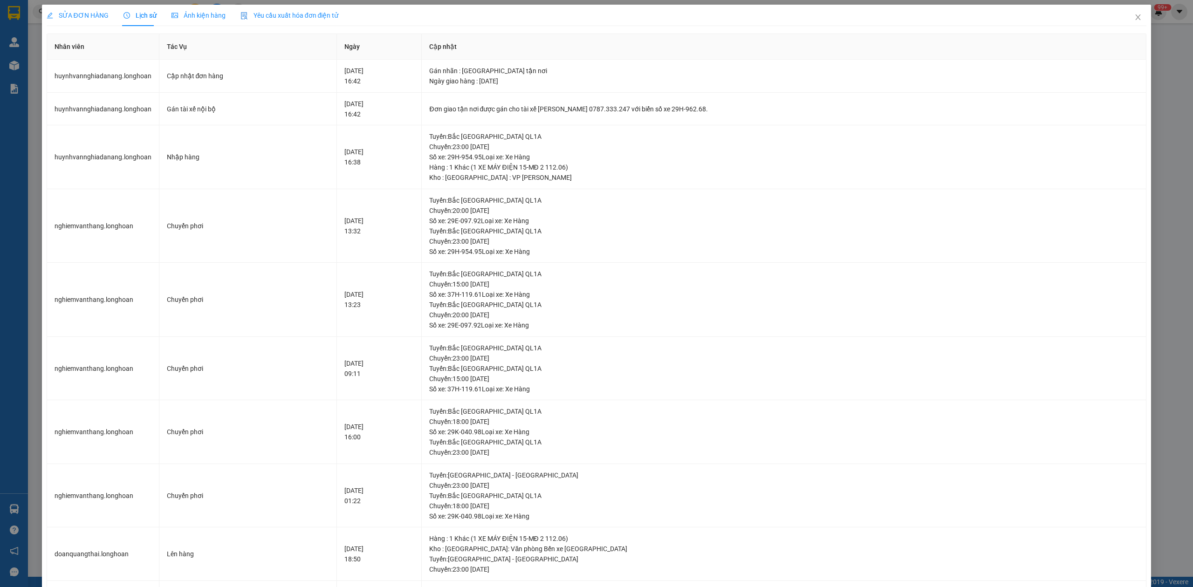
click at [91, 6] on div "SỬA ĐƠN HÀNG" at bounding box center [78, 15] width 62 height 21
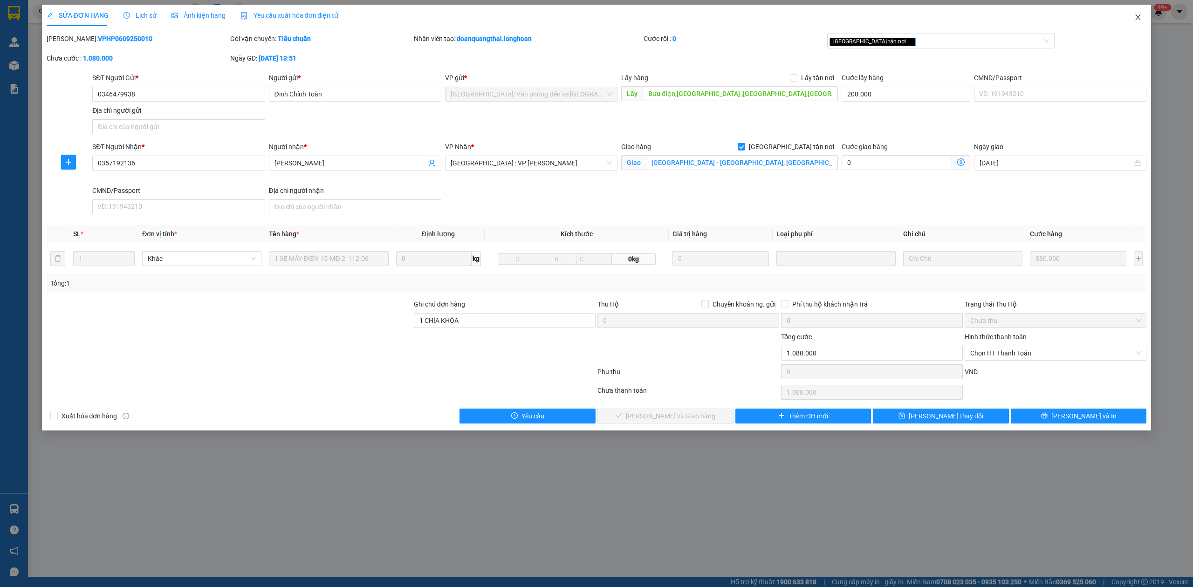
click at [1138, 21] on icon "close" at bounding box center [1137, 17] width 7 height 7
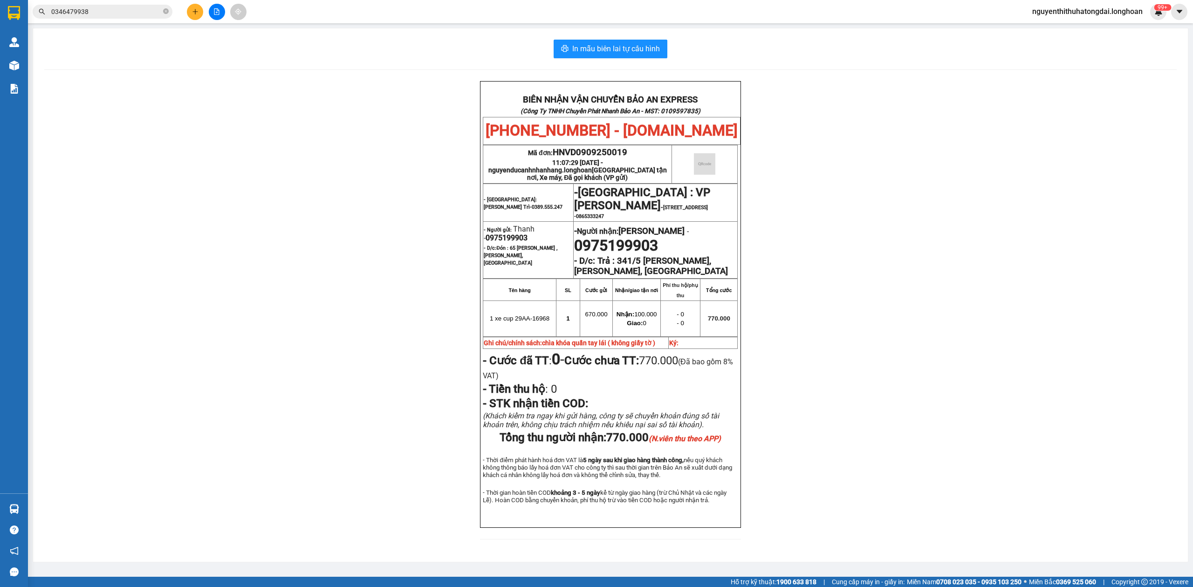
drag, startPoint x: 1147, startPoint y: 19, endPoint x: 1140, endPoint y: 15, distance: 8.6
click at [1145, 18] on div "nguyenthithuhatongdai.longhoan 99+" at bounding box center [1096, 12] width 142 height 16
click at [1139, 14] on span "nguyenthithuhatongdai.longhoan" at bounding box center [1087, 12] width 125 height 12
click at [63, 10] on input "0346479938" at bounding box center [106, 12] width 110 height 10
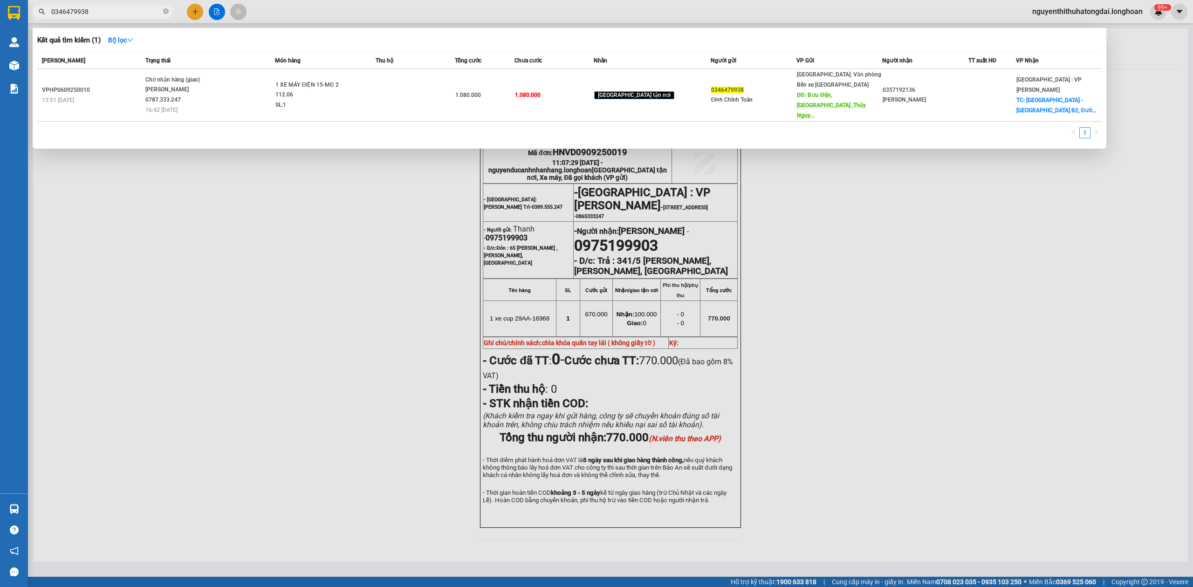
click at [63, 10] on input "0346479938" at bounding box center [106, 12] width 110 height 10
paste input "975199903"
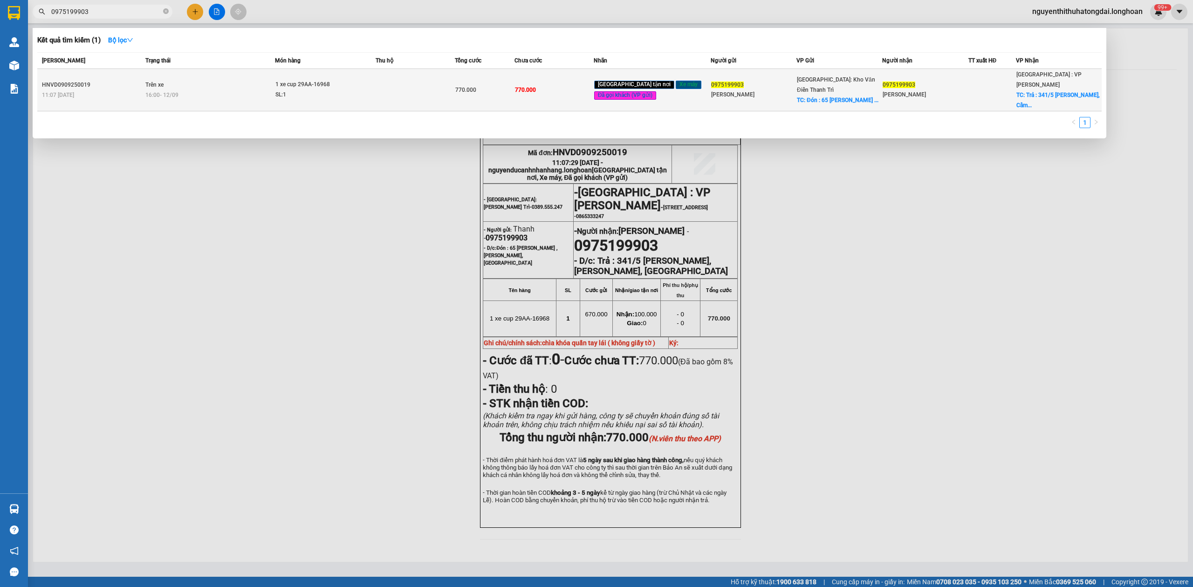
type input "0975199903"
click at [275, 90] on div "16:00 [DATE]" at bounding box center [210, 95] width 130 height 10
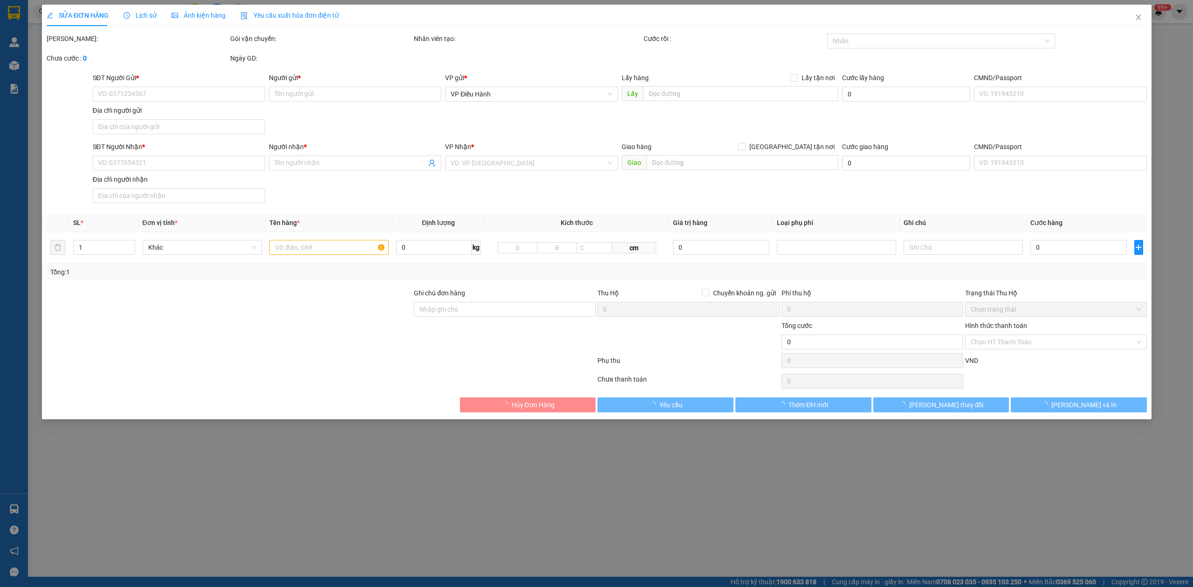
type input "0975199903"
type input "[PERSON_NAME]"
checkbox input "true"
type input "Đón : 65 [PERSON_NAME] , [PERSON_NAME], [GEOGRAPHIC_DATA]"
type input "0975199903"
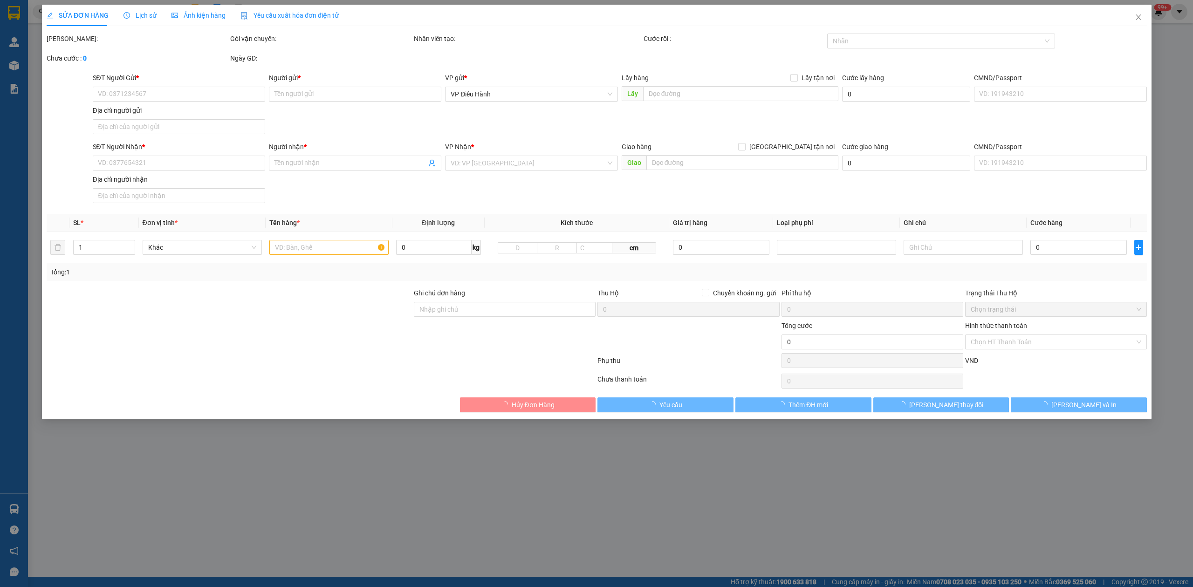
type input "[PERSON_NAME]"
checkbox input "true"
type input "Trả : 341/5 [PERSON_NAME], [PERSON_NAME], [GEOGRAPHIC_DATA]"
type input "chìa khóa quấn tay lái ( không giấy tờ )"
type input "770.000"
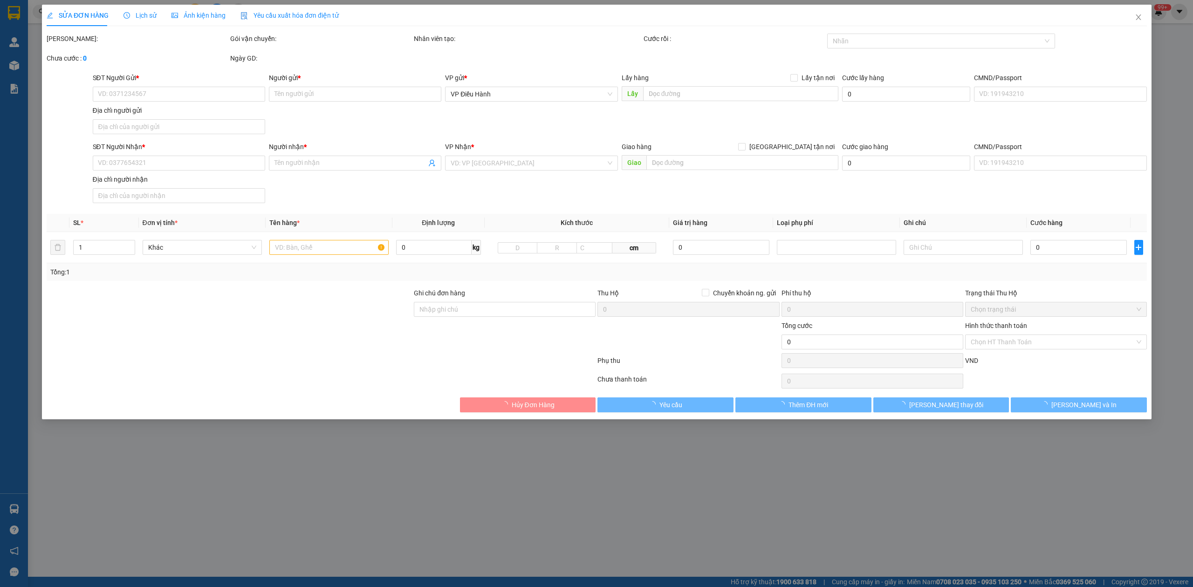
type input "770.000"
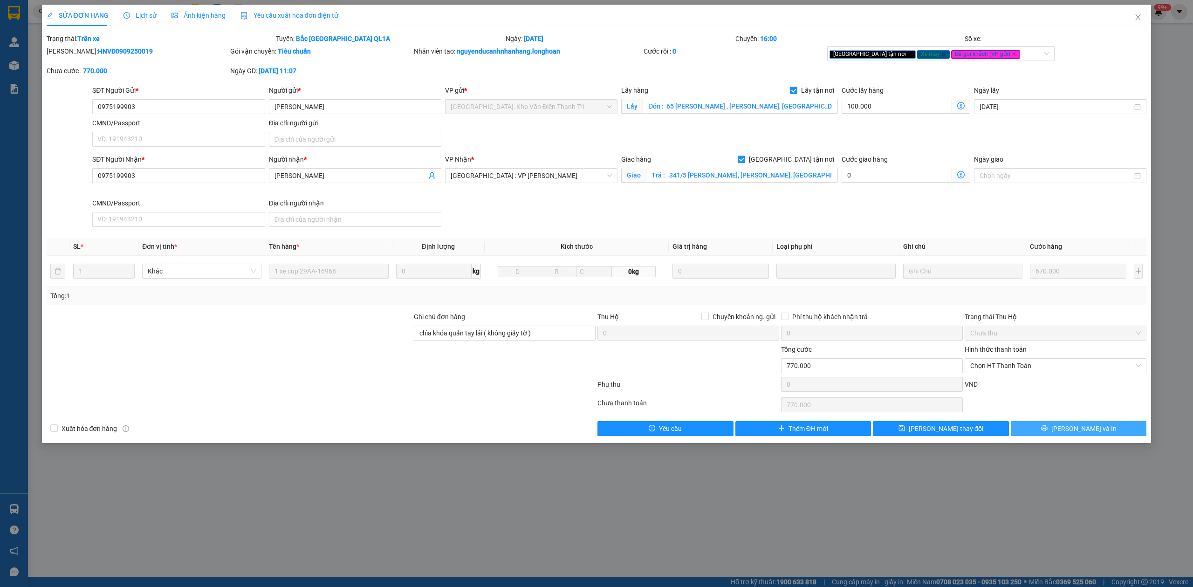
click at [1021, 429] on button "[PERSON_NAME] và In" at bounding box center [1079, 428] width 136 height 15
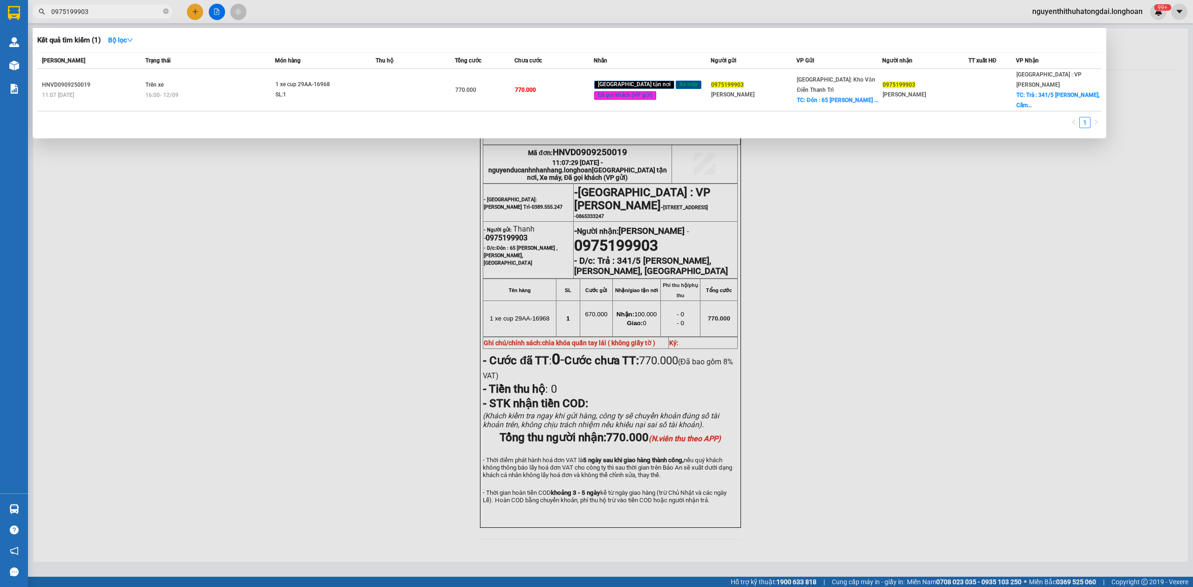
click at [110, 17] on span "0975199903" at bounding box center [103, 12] width 140 height 14
click at [109, 15] on input "0975199903" at bounding box center [106, 12] width 110 height 10
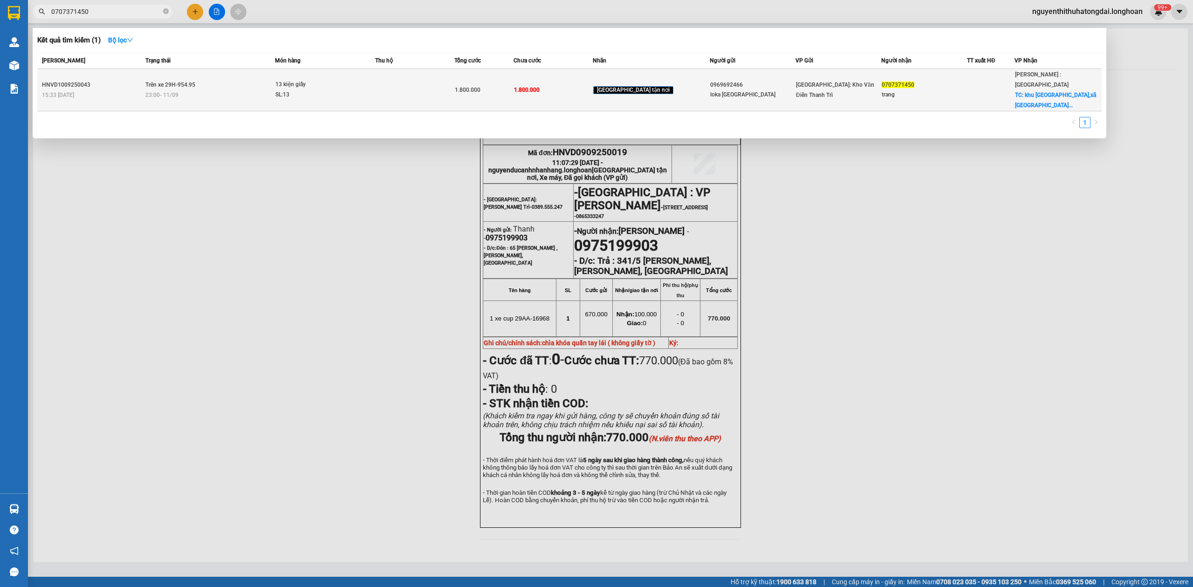
type input "0707371450"
click at [210, 78] on td "Trên xe 29H-954.95 23:00 [DATE]" at bounding box center [209, 90] width 132 height 42
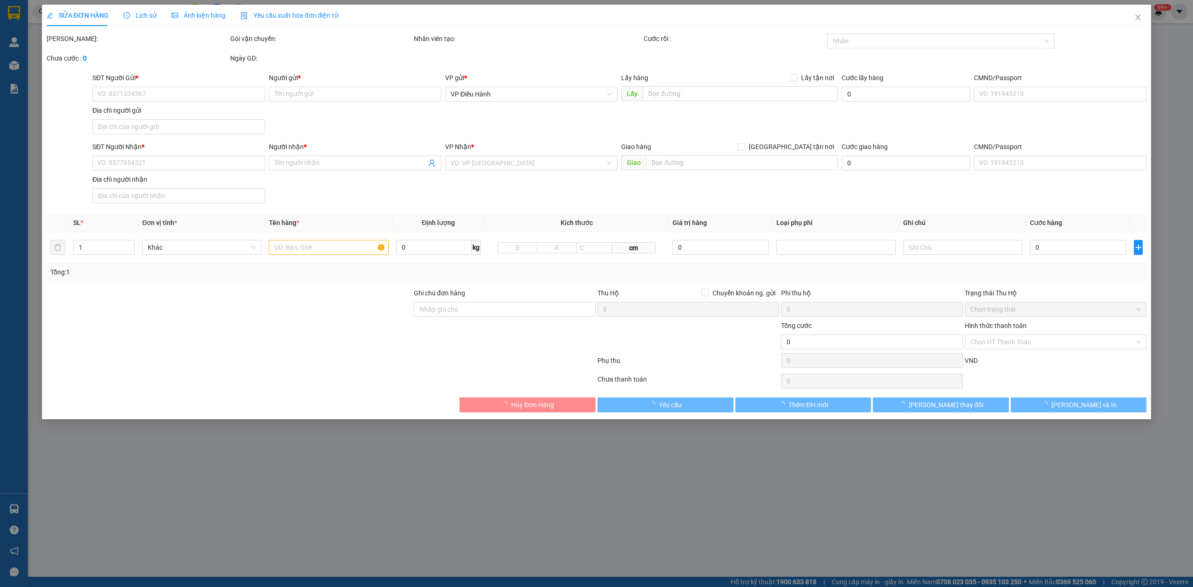
type input "0969692466"
type input "loka [GEOGRAPHIC_DATA]"
type input "0707371450"
type input "trang"
checkbox input "true"
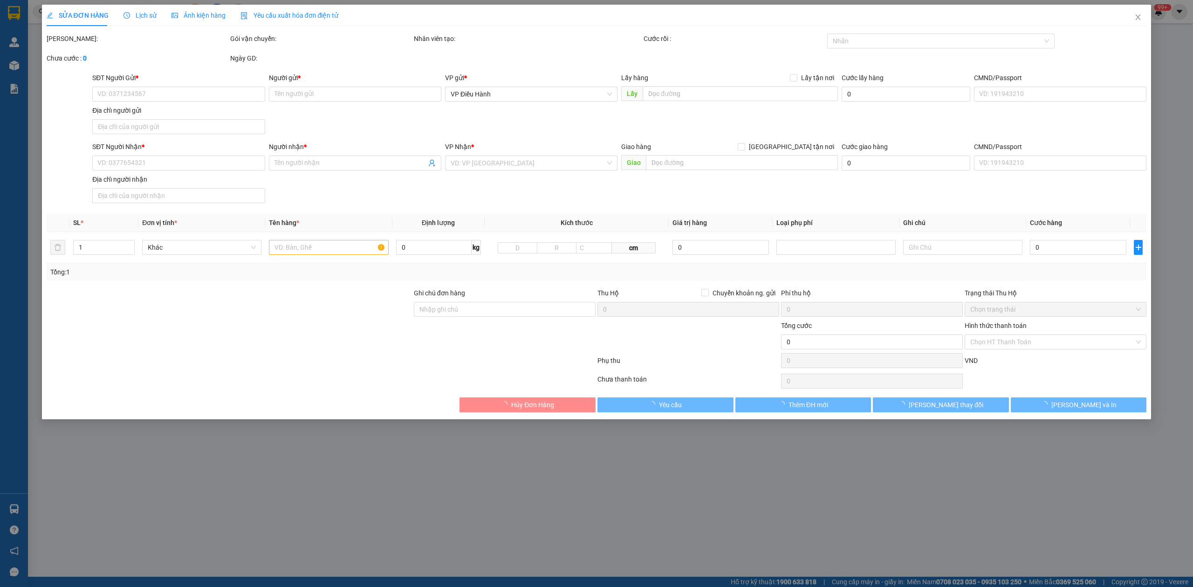
type input "khu [GEOGRAPHIC_DATA],xã [GEOGRAPHIC_DATA] và [GEOGRAPHIC_DATA], huyện [GEOGRAP…"
type input "hàng giao nguyên kiện, hư vỡ ko đền"
type input "1.800.000"
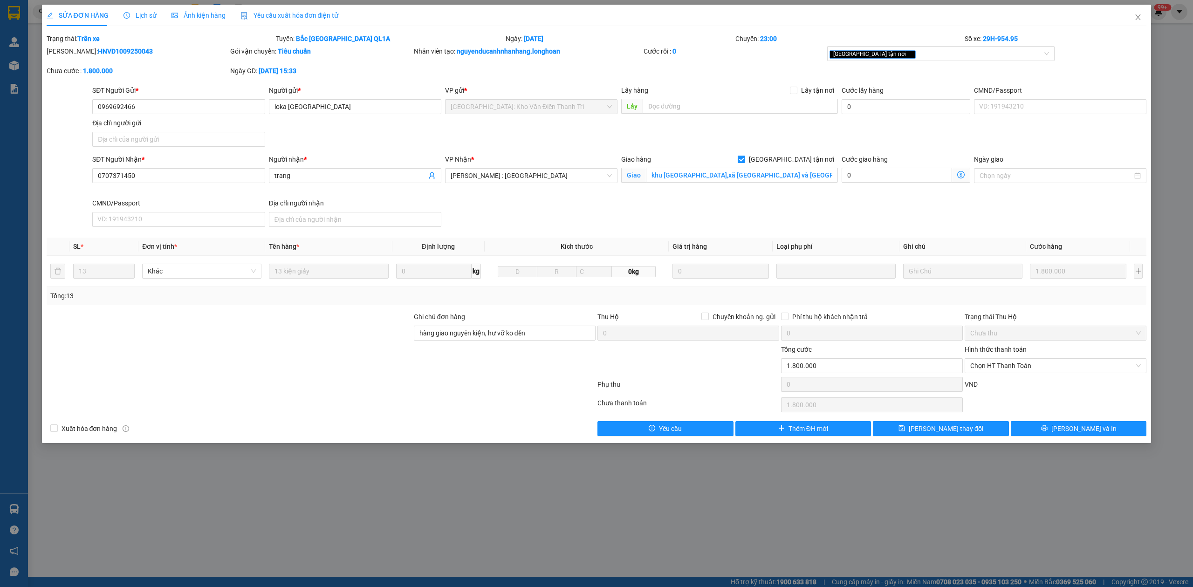
click at [134, 10] on div "Lịch sử" at bounding box center [140, 15] width 33 height 10
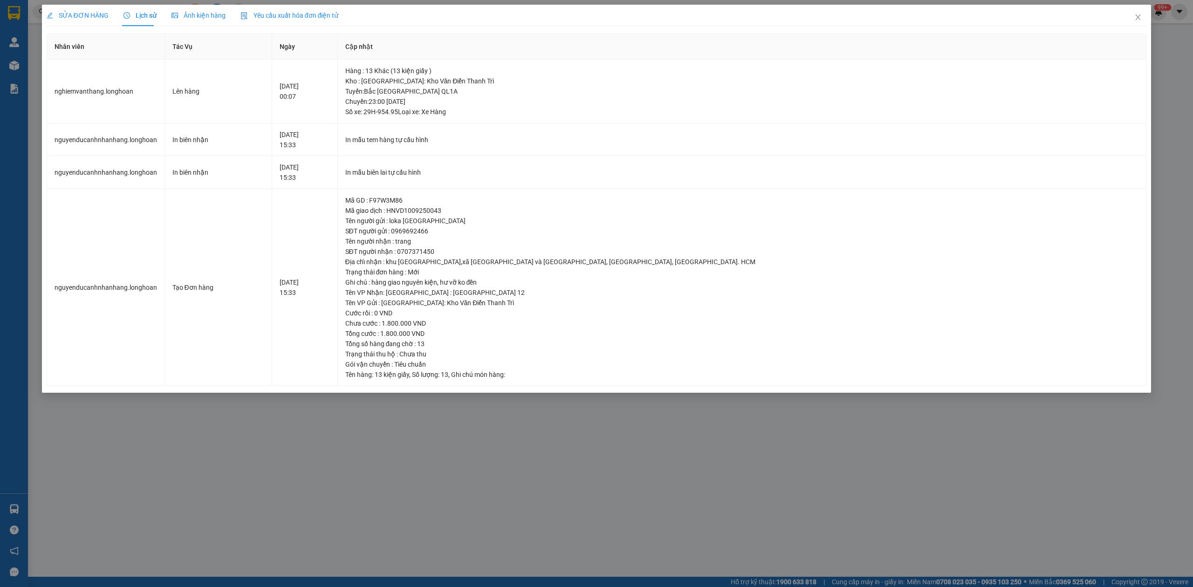
click at [90, 16] on span "SỬA ĐƠN HÀNG" at bounding box center [78, 15] width 62 height 7
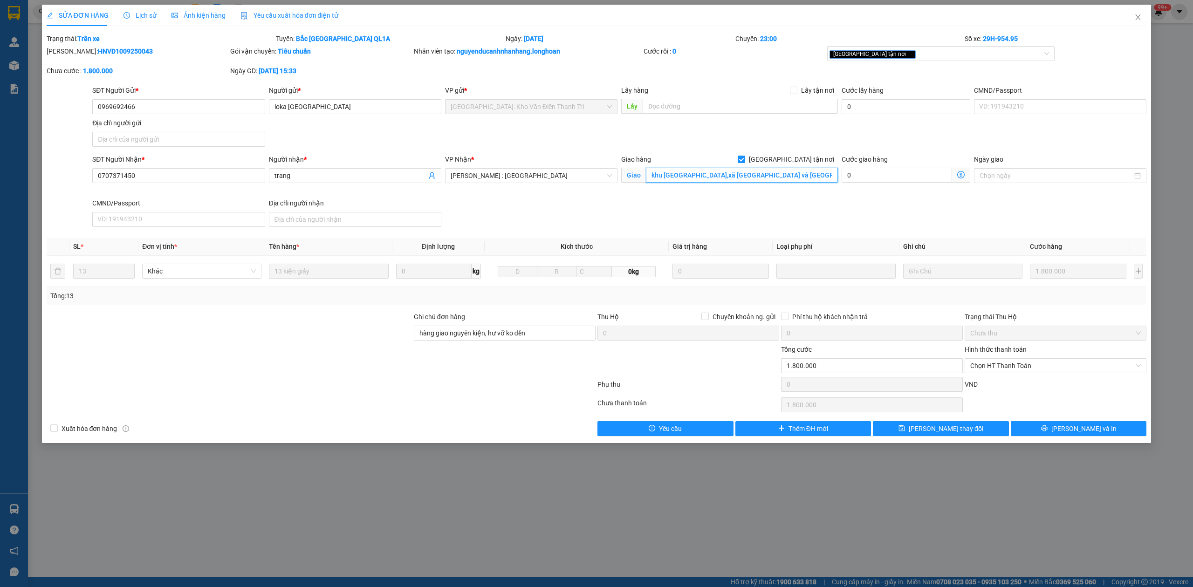
click at [718, 179] on input "khu [GEOGRAPHIC_DATA],xã [GEOGRAPHIC_DATA] và [GEOGRAPHIC_DATA], huyện [GEOGRAP…" at bounding box center [742, 175] width 192 height 15
click at [124, 21] on div "Lịch sử" at bounding box center [140, 15] width 33 height 21
